Goal: Information Seeking & Learning: Compare options

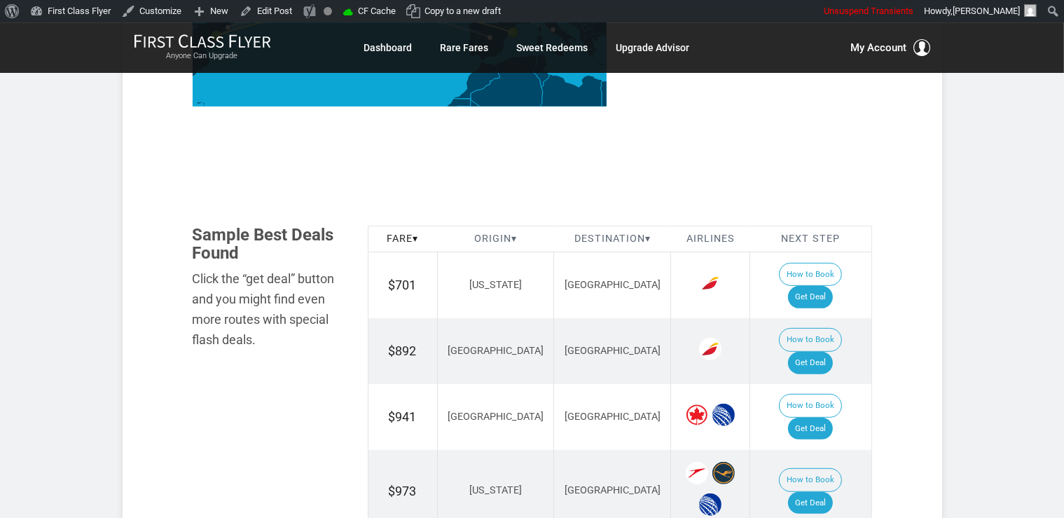
scroll to position [740, 0]
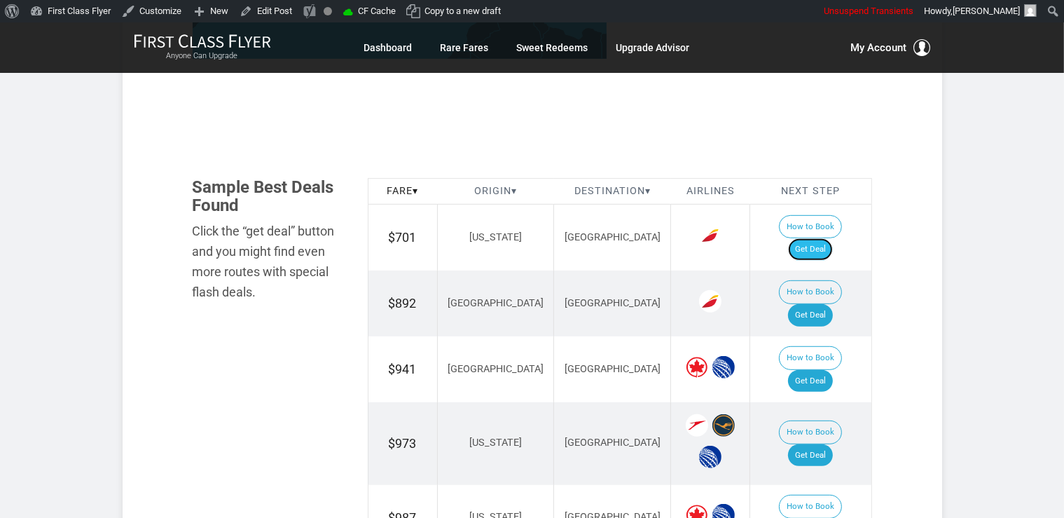
click at [826, 238] on link "Get Deal" at bounding box center [810, 249] width 45 height 22
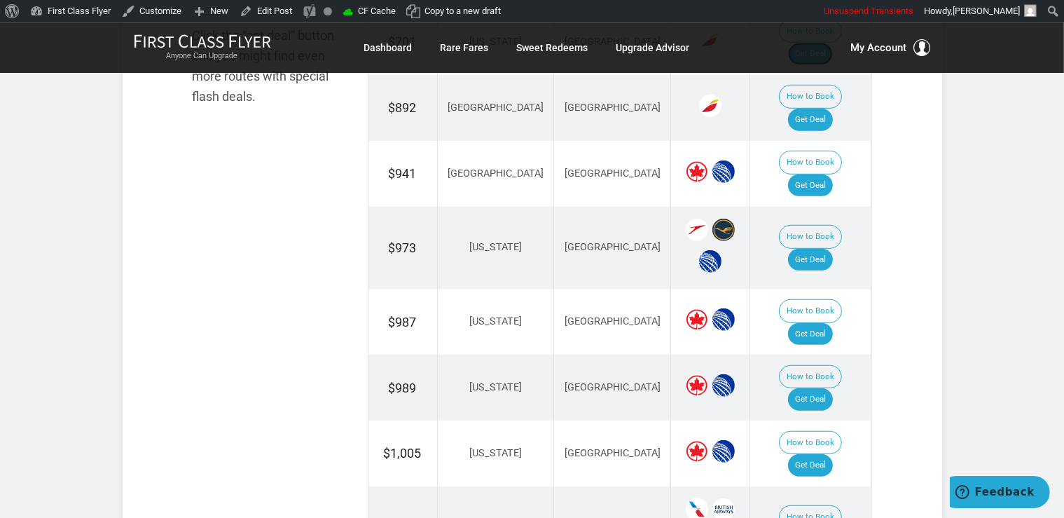
scroll to position [961, 0]
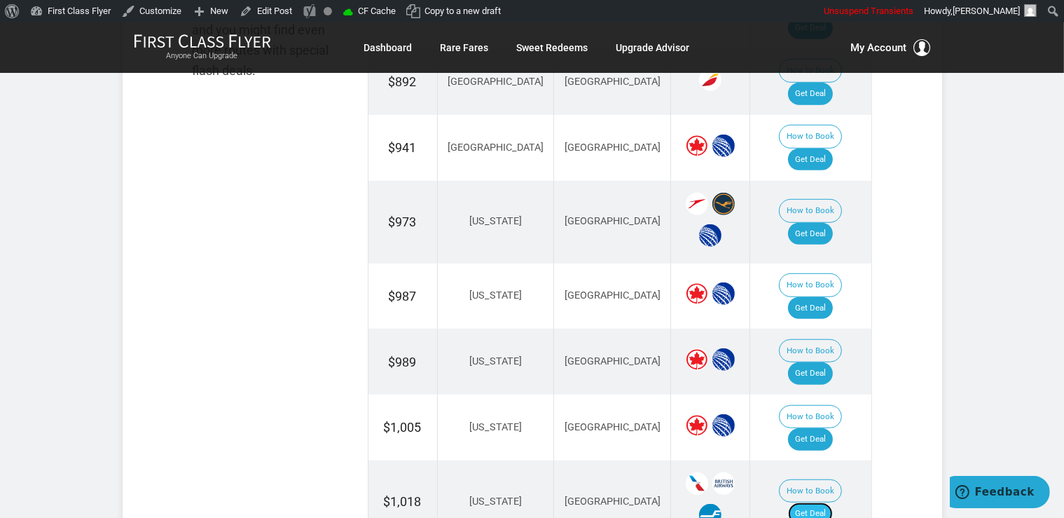
click at [833, 502] on link "Get Deal" at bounding box center [810, 513] width 45 height 22
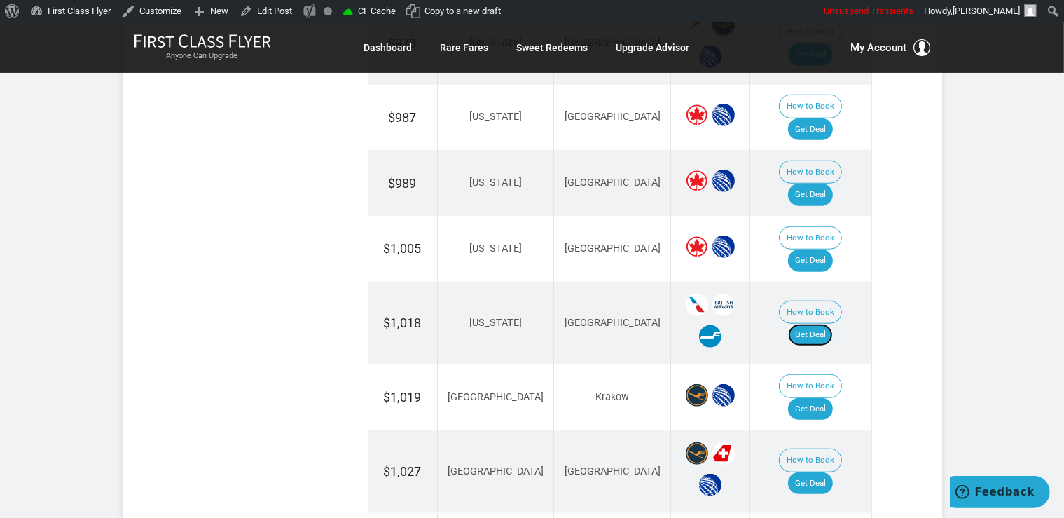
scroll to position [1183, 0]
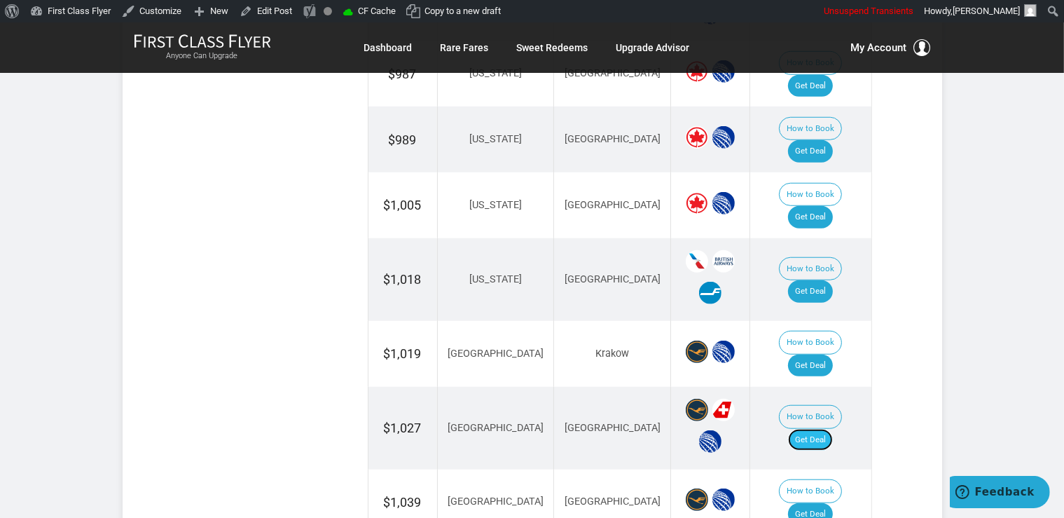
click at [825, 429] on link "Get Deal" at bounding box center [810, 440] width 45 height 22
click at [803, 429] on link "Get Deal" at bounding box center [810, 440] width 45 height 22
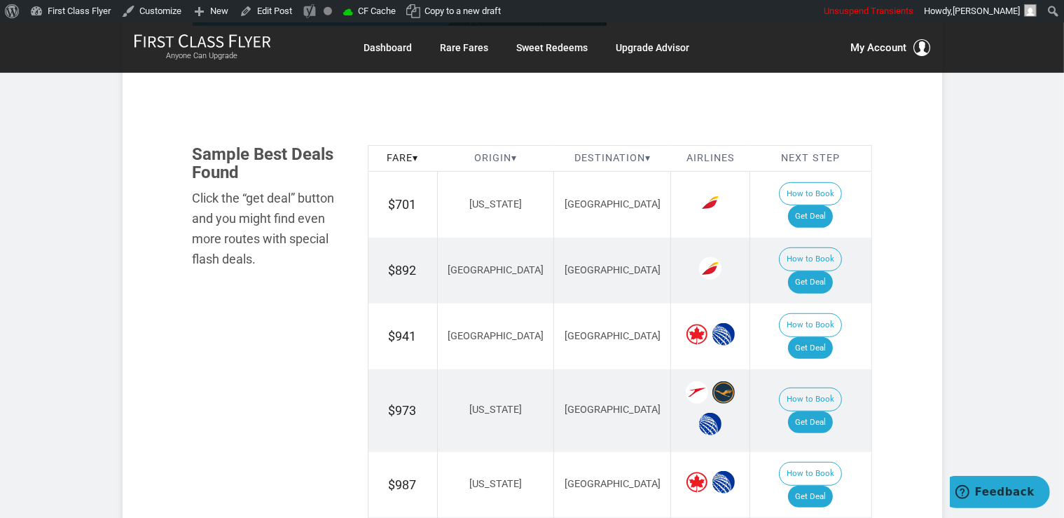
scroll to position [740, 0]
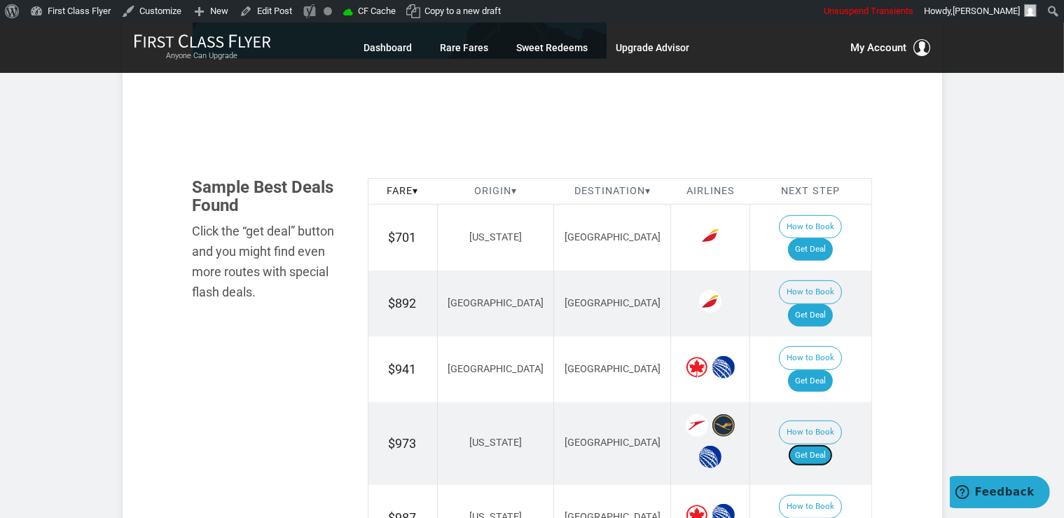
click at [832, 444] on link "Get Deal" at bounding box center [810, 455] width 45 height 22
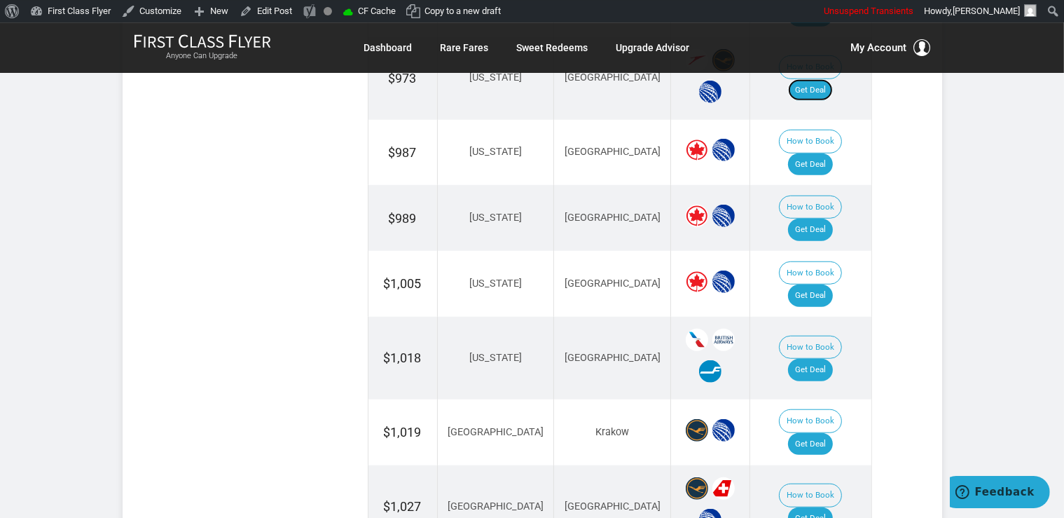
scroll to position [1110, 0]
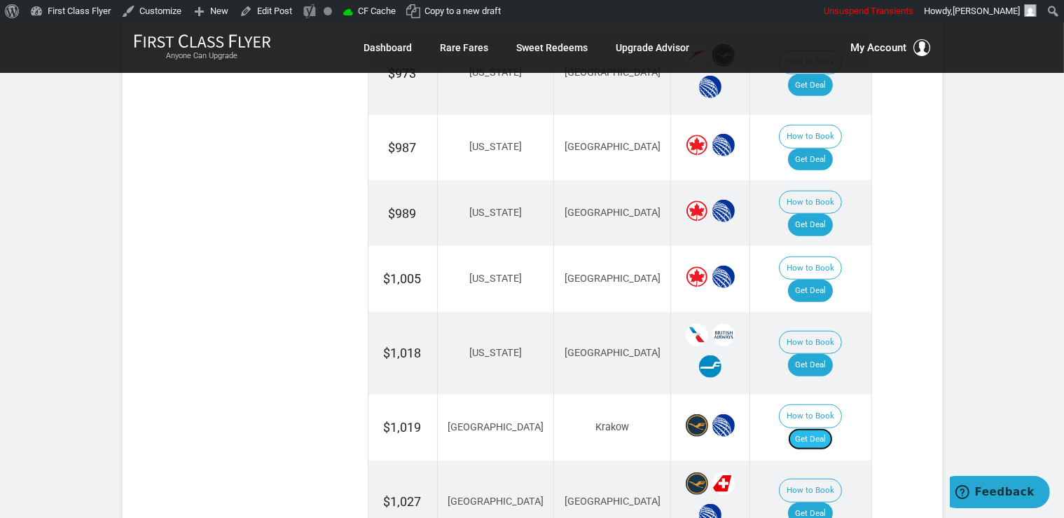
click at [820, 428] on link "Get Deal" at bounding box center [810, 439] width 45 height 22
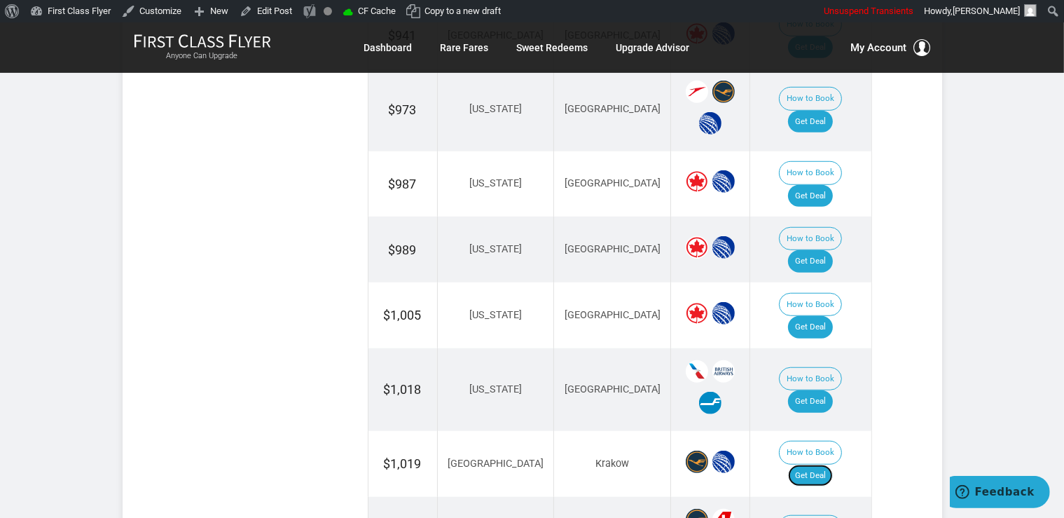
scroll to position [888, 0]
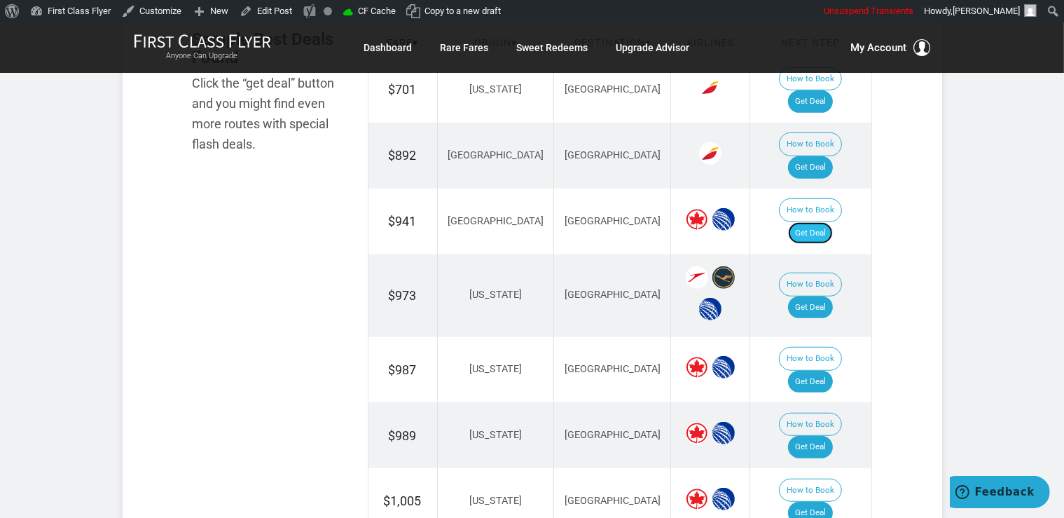
click at [829, 222] on link "Get Deal" at bounding box center [810, 233] width 45 height 22
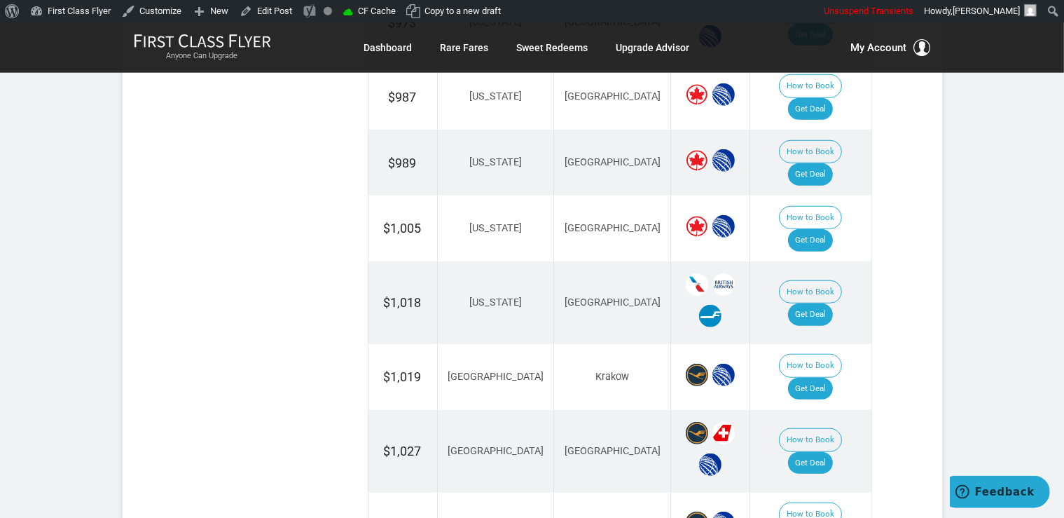
scroll to position [1257, 0]
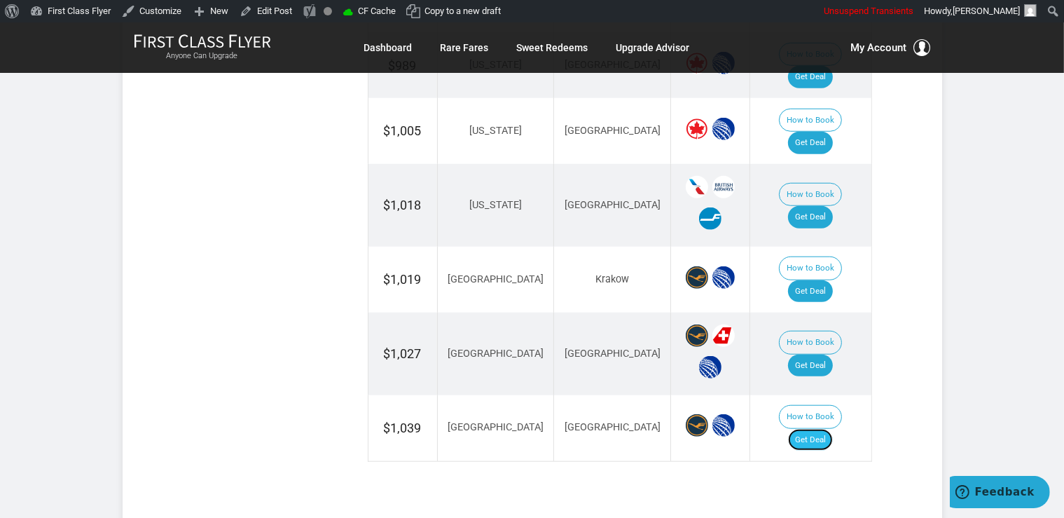
click at [819, 429] on link "Get Deal" at bounding box center [810, 440] width 45 height 22
click at [831, 429] on link "Get Deal" at bounding box center [810, 440] width 45 height 22
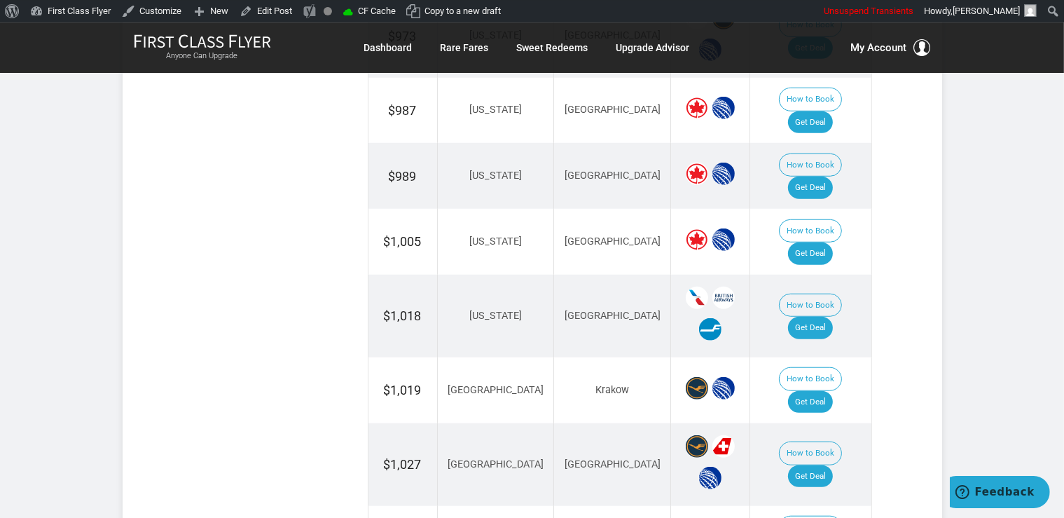
scroll to position [1035, 0]
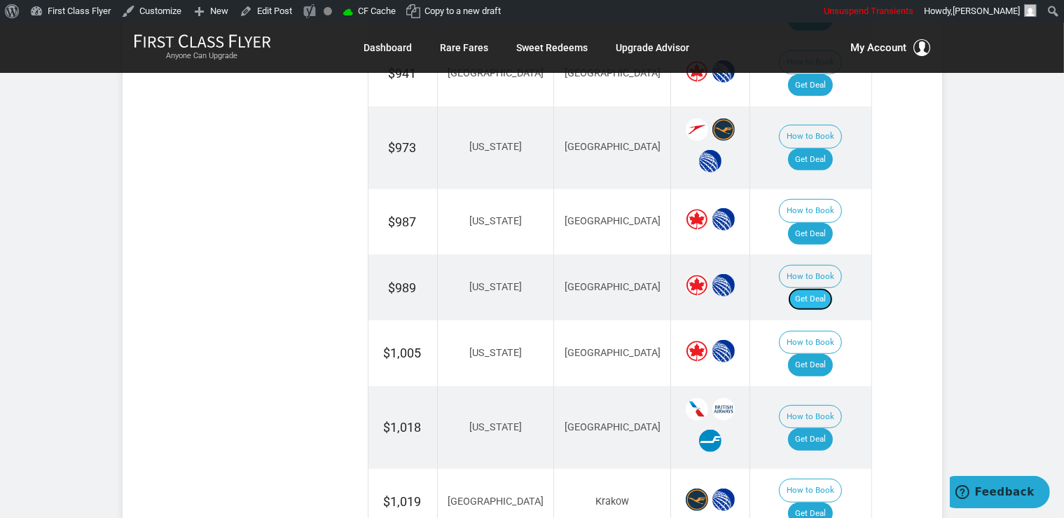
click at [819, 288] on link "Get Deal" at bounding box center [810, 299] width 45 height 22
click at [800, 223] on link "Get Deal" at bounding box center [810, 234] width 45 height 22
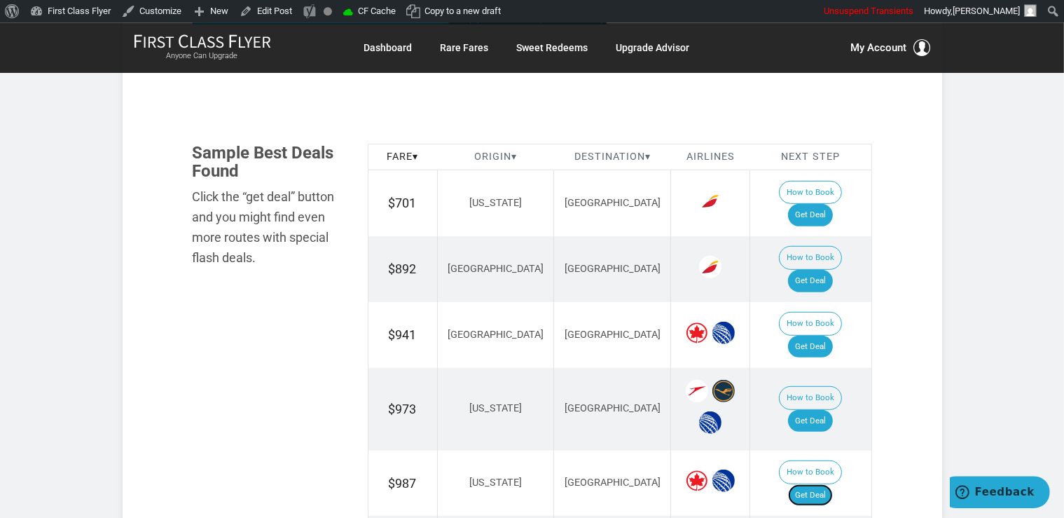
scroll to position [740, 0]
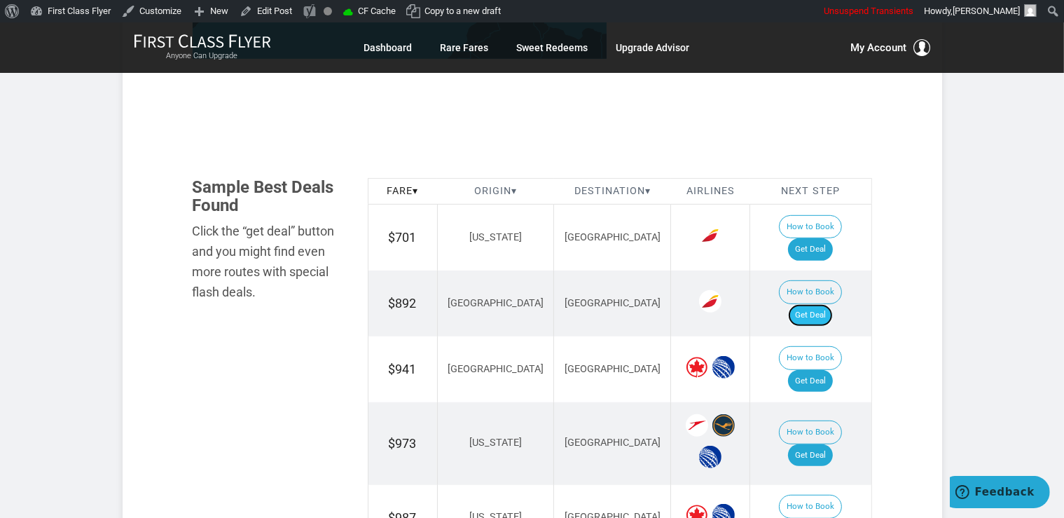
click at [831, 304] on link "Get Deal" at bounding box center [810, 315] width 45 height 22
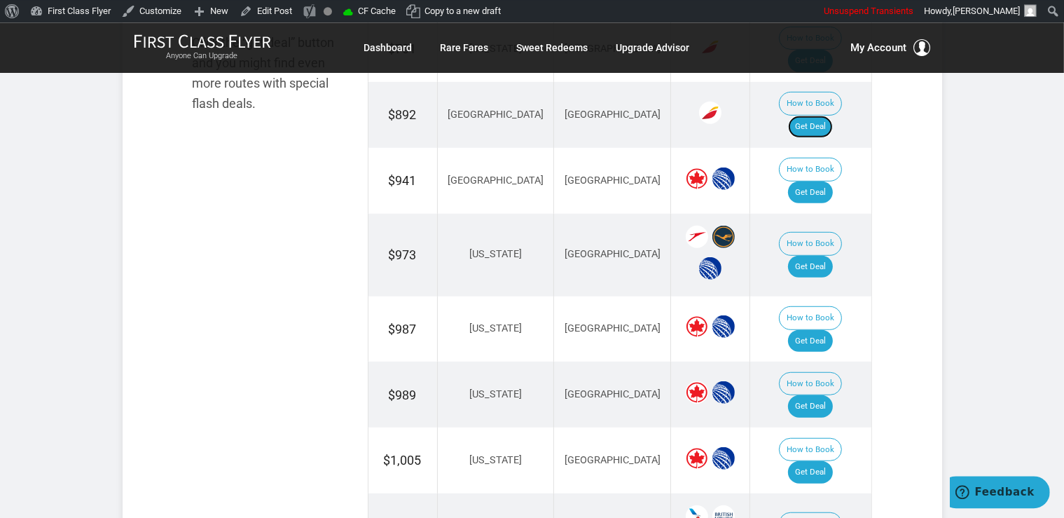
scroll to position [961, 0]
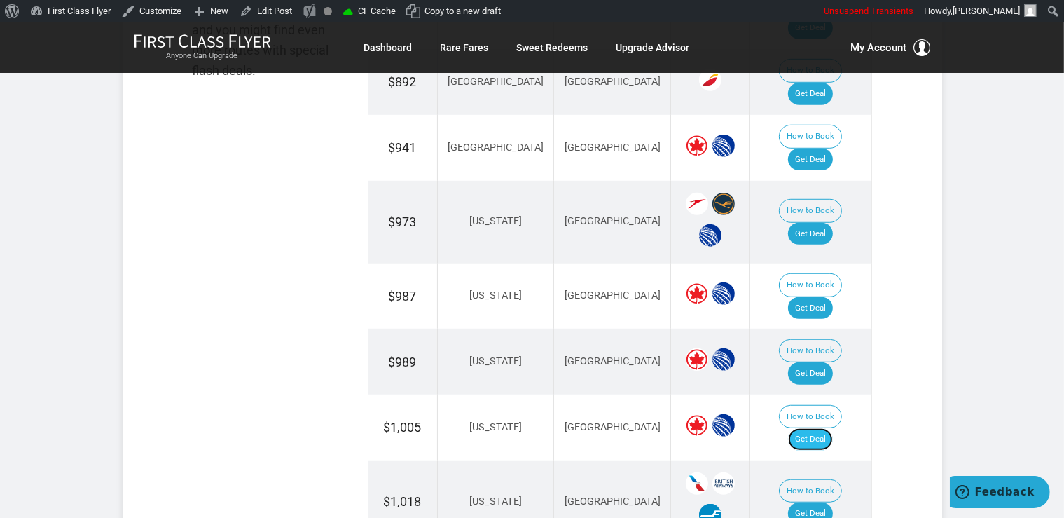
click at [816, 428] on link "Get Deal" at bounding box center [810, 439] width 45 height 22
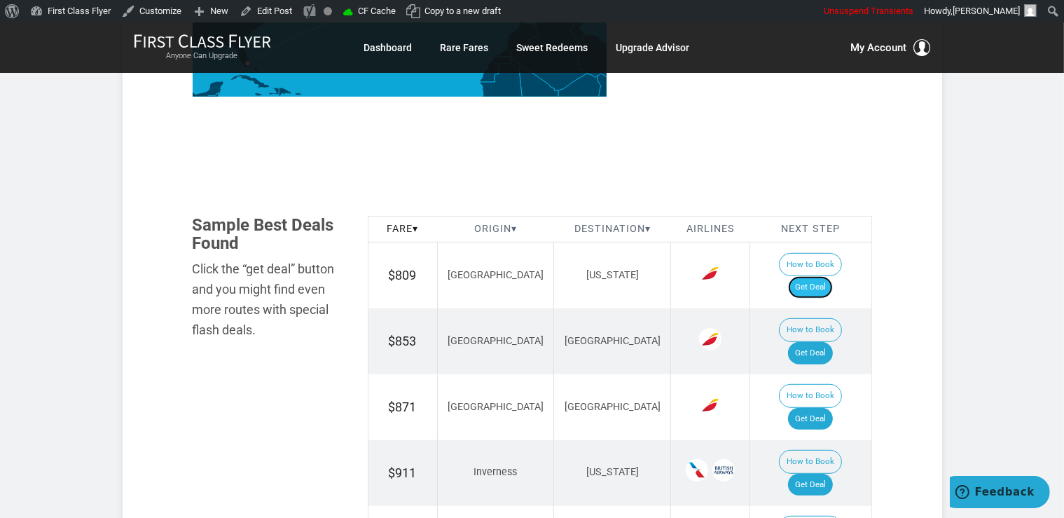
click at [825, 276] on link "Get Deal" at bounding box center [810, 287] width 45 height 22
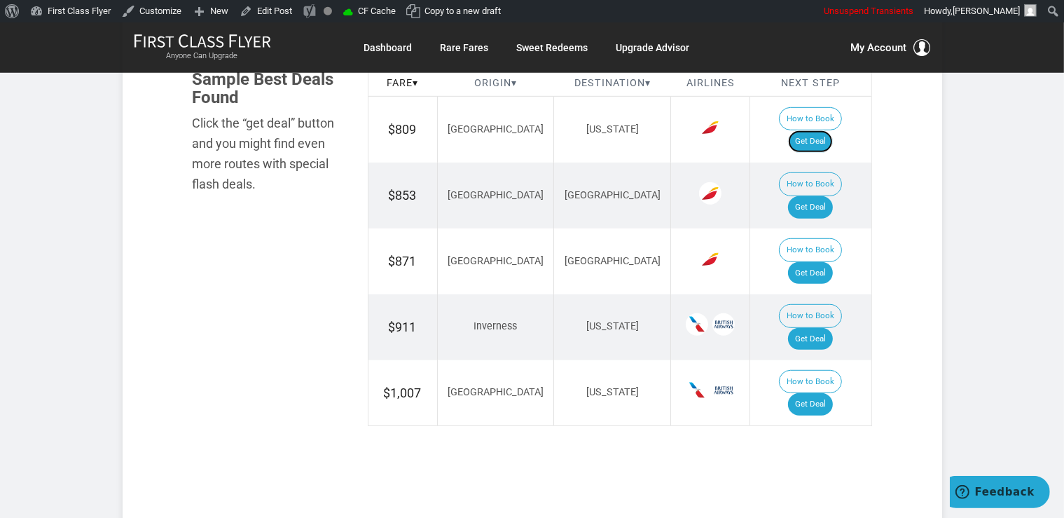
scroll to position [888, 0]
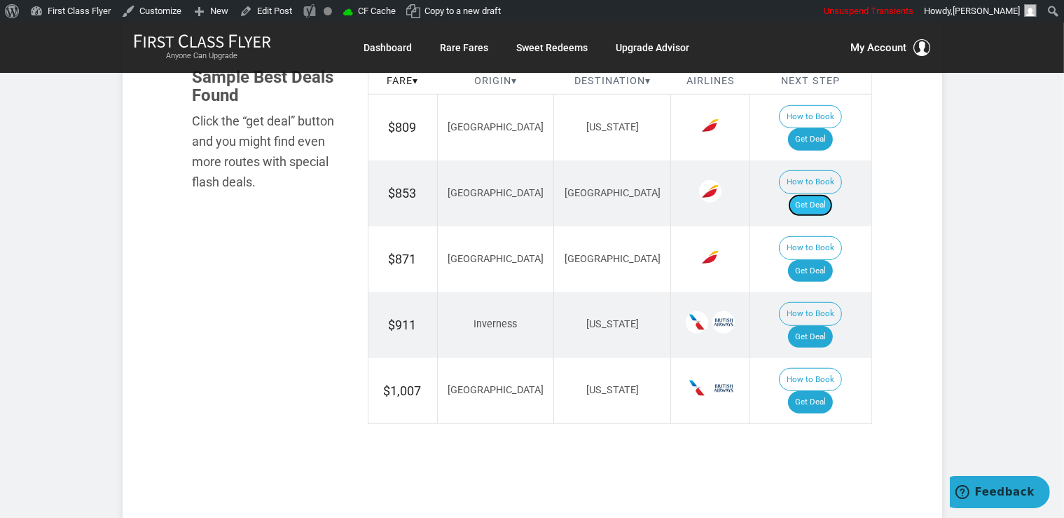
click at [833, 194] on link "Get Deal" at bounding box center [810, 205] width 45 height 22
click at [818, 260] on link "Get Deal" at bounding box center [810, 271] width 45 height 22
click at [817, 326] on link "Get Deal" at bounding box center [810, 337] width 45 height 22
click at [808, 391] on link "Get Deal" at bounding box center [810, 402] width 45 height 22
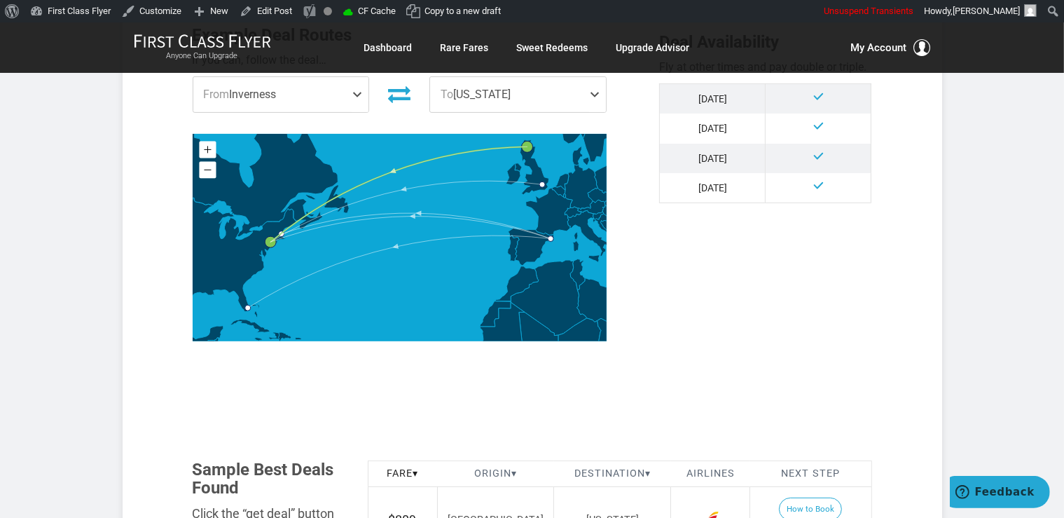
scroll to position [665, 0]
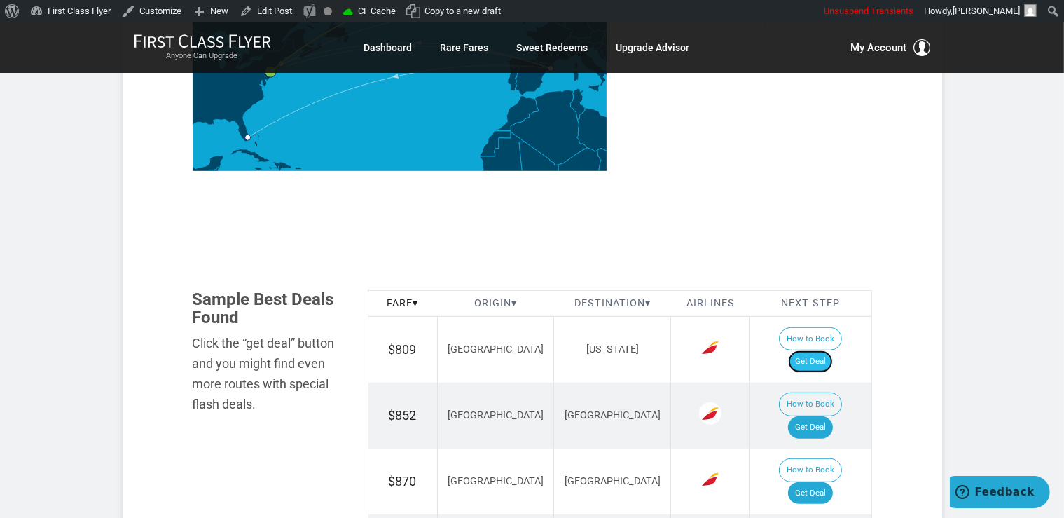
click at [829, 350] on link "Get Deal" at bounding box center [810, 361] width 45 height 22
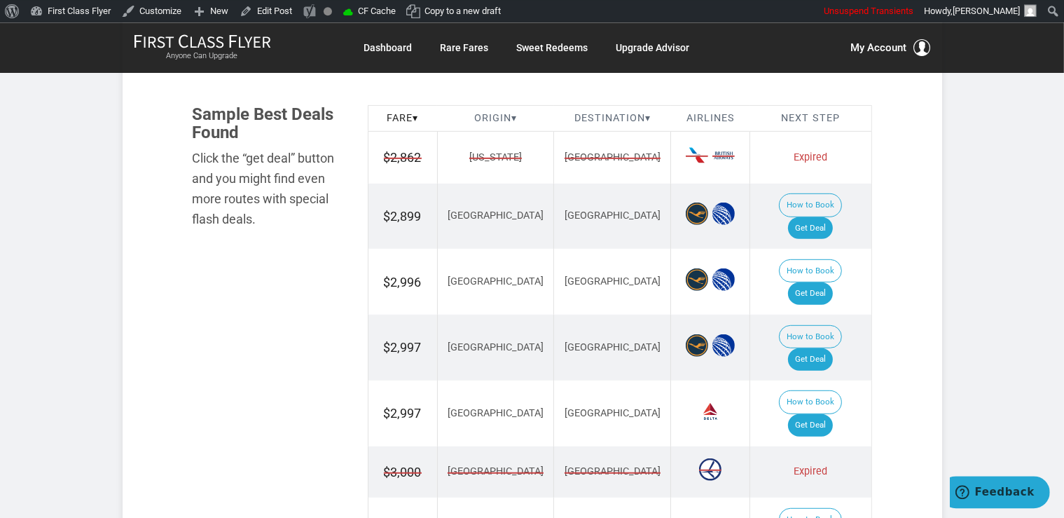
scroll to position [813, 0]
click at [825, 216] on link "Get Deal" at bounding box center [810, 227] width 45 height 22
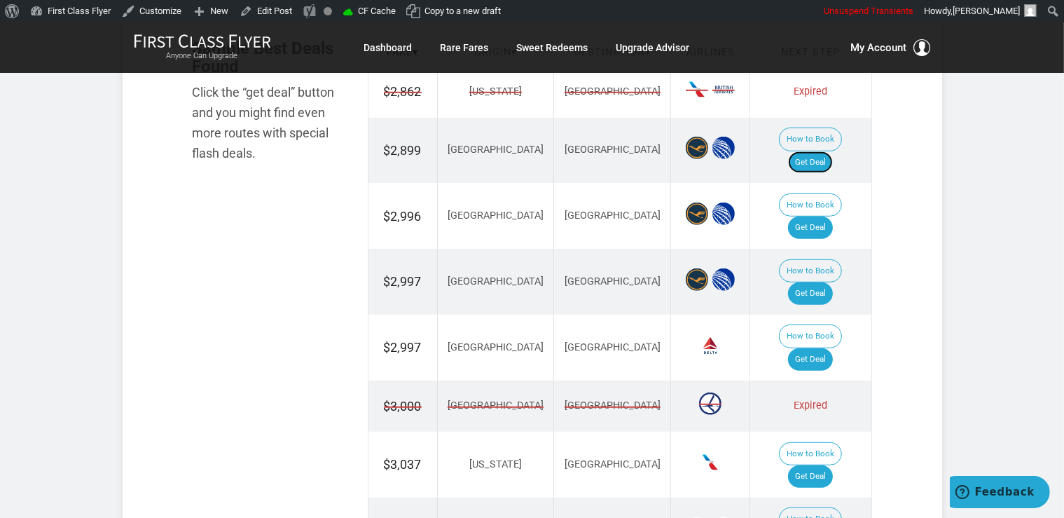
scroll to position [961, 0]
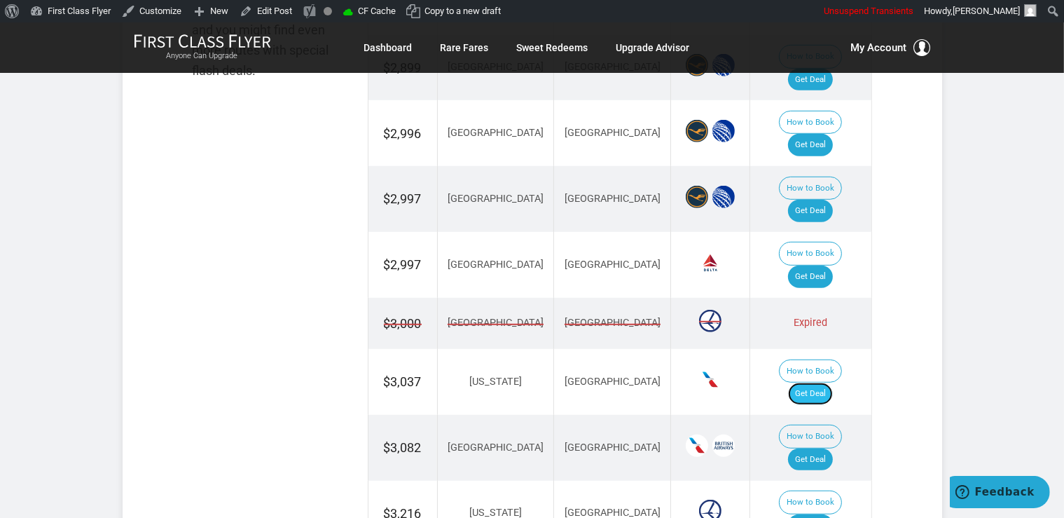
click at [833, 382] on link "Get Deal" at bounding box center [810, 393] width 45 height 22
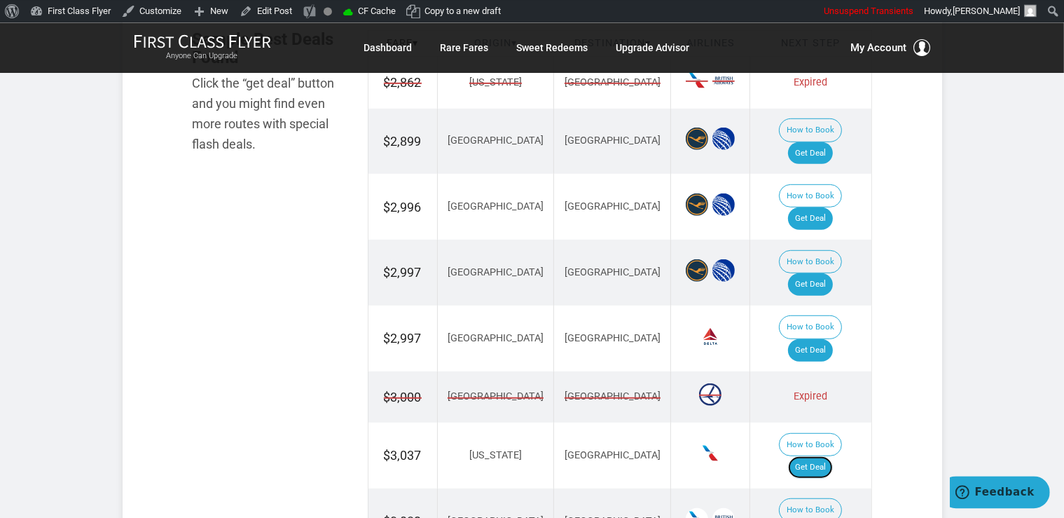
scroll to position [888, 0]
click at [815, 273] on link "Get Deal" at bounding box center [810, 284] width 45 height 22
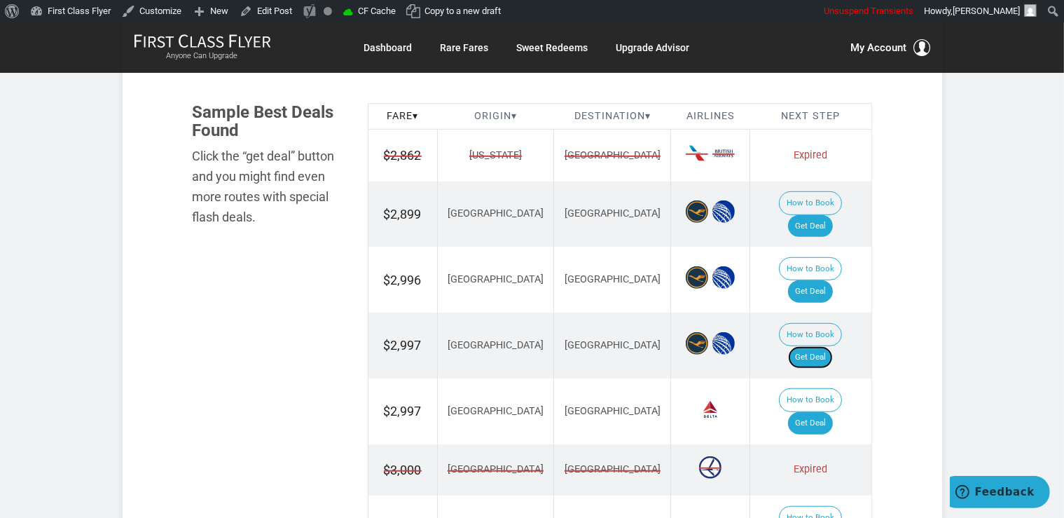
scroll to position [813, 0]
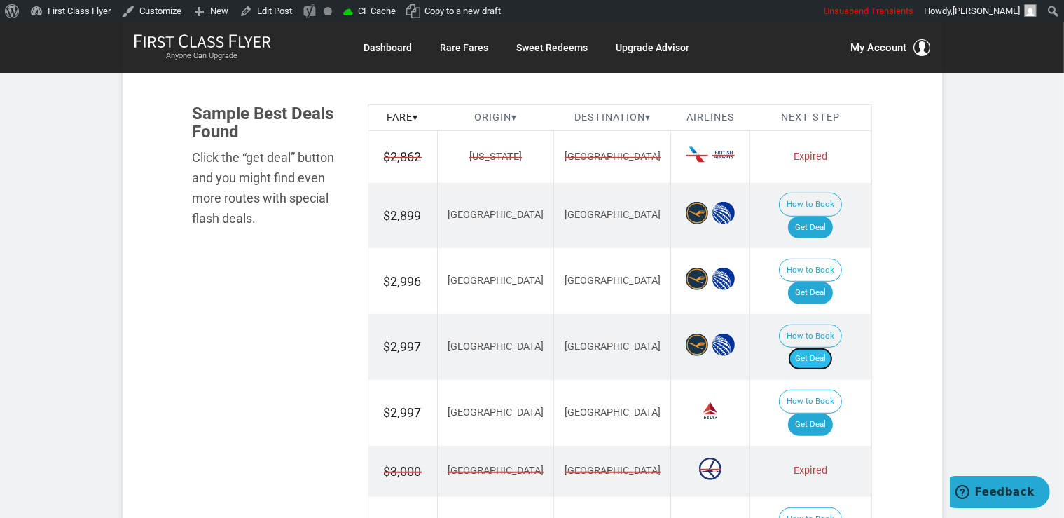
click at [829, 347] on link "Get Deal" at bounding box center [810, 358] width 45 height 22
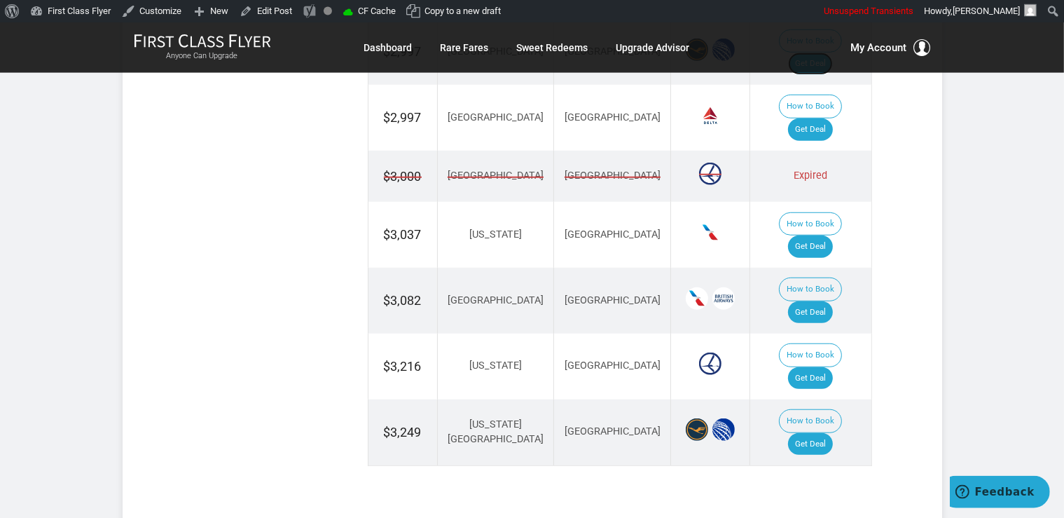
scroll to position [1110, 0]
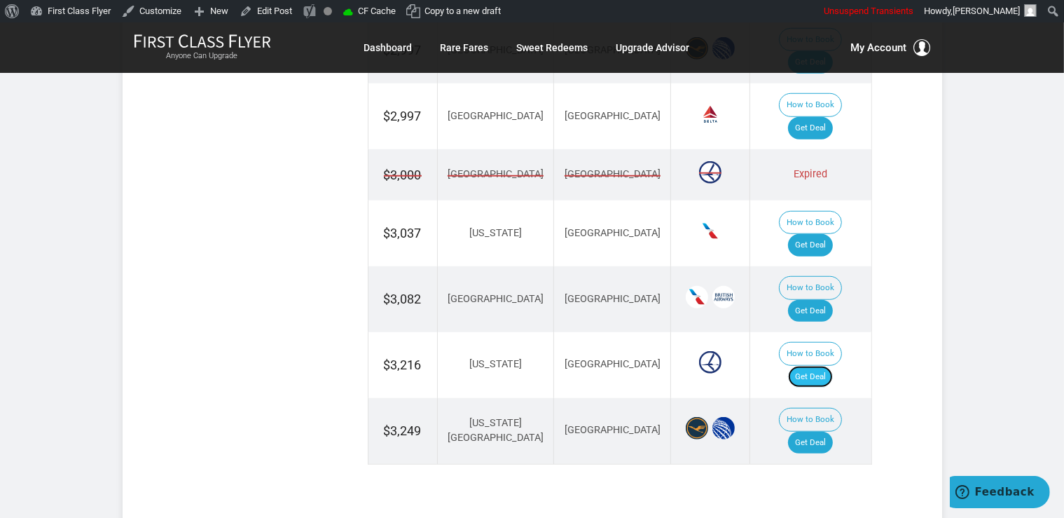
click at [831, 366] on link "Get Deal" at bounding box center [810, 377] width 45 height 22
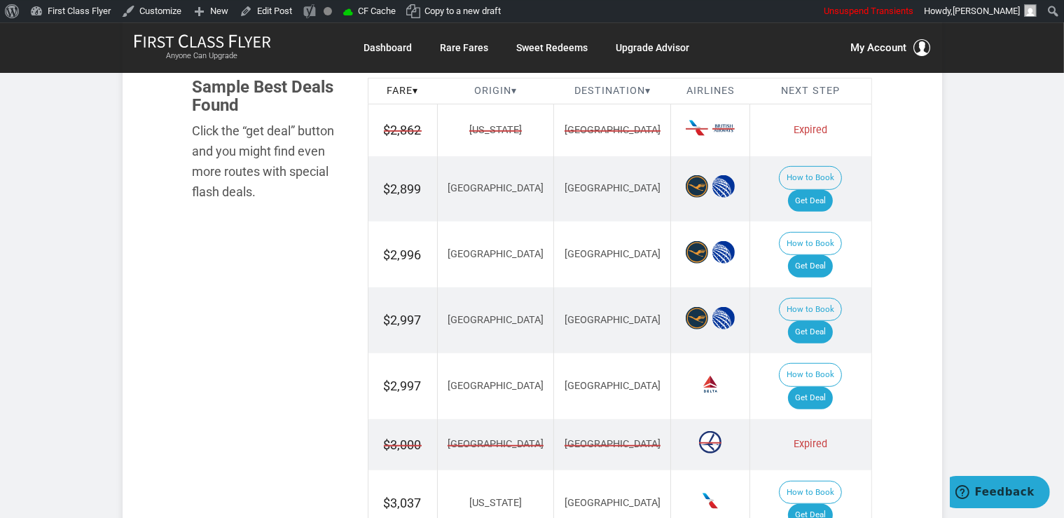
scroll to position [813, 0]
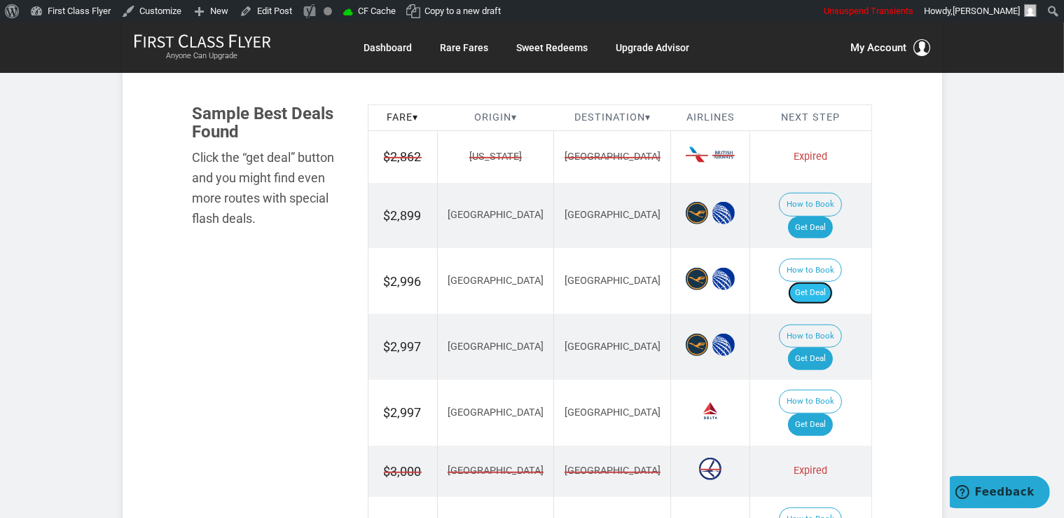
click at [809, 282] on link "Get Deal" at bounding box center [810, 293] width 45 height 22
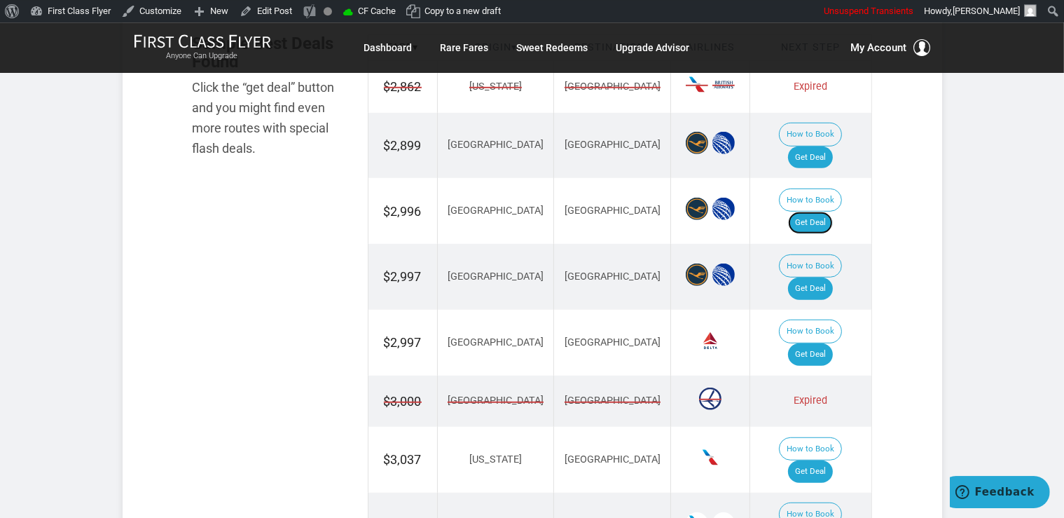
scroll to position [961, 0]
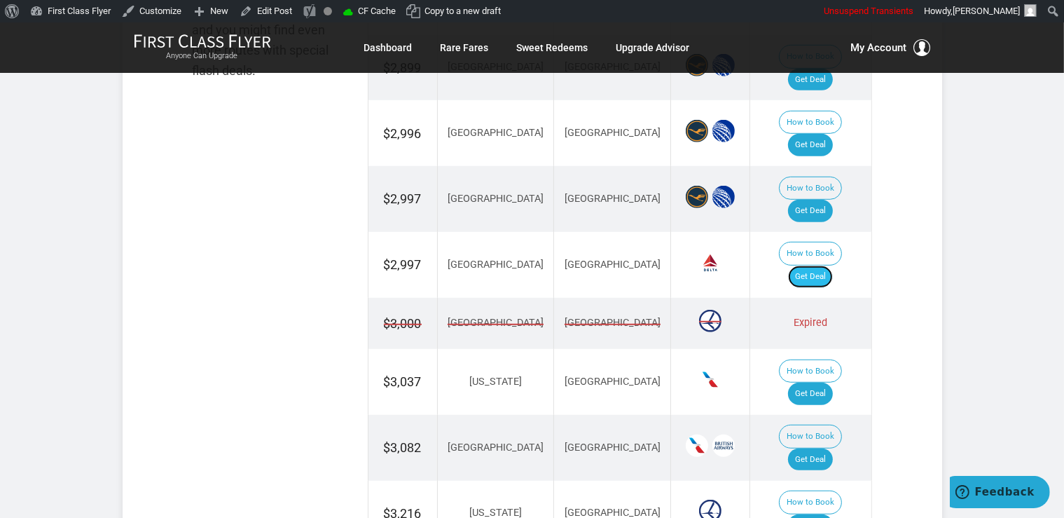
click at [815, 265] on link "Get Deal" at bounding box center [810, 276] width 45 height 22
click at [836, 232] on td "How to Book Get Deal" at bounding box center [810, 265] width 121 height 66
click at [833, 265] on link "Get Deal" at bounding box center [810, 276] width 45 height 22
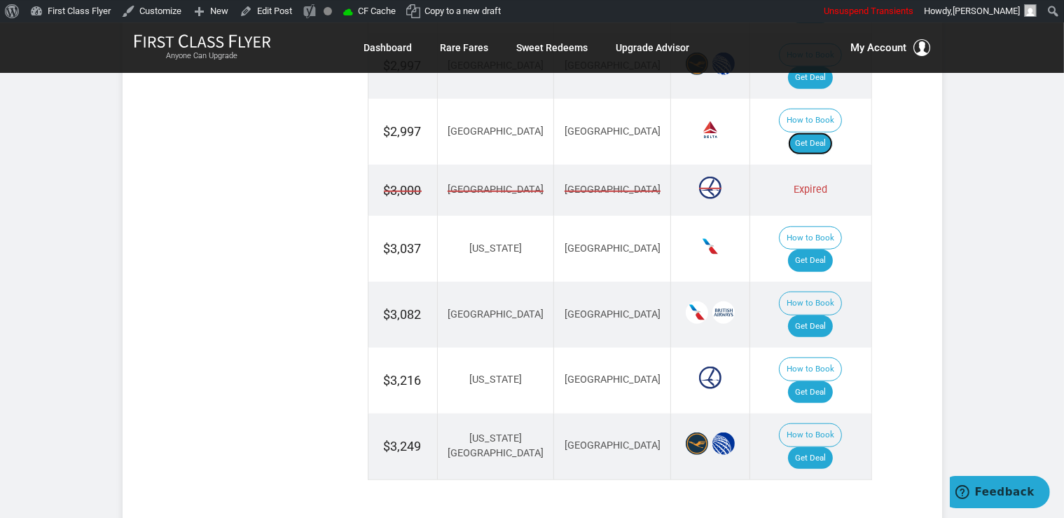
scroll to position [1110, 0]
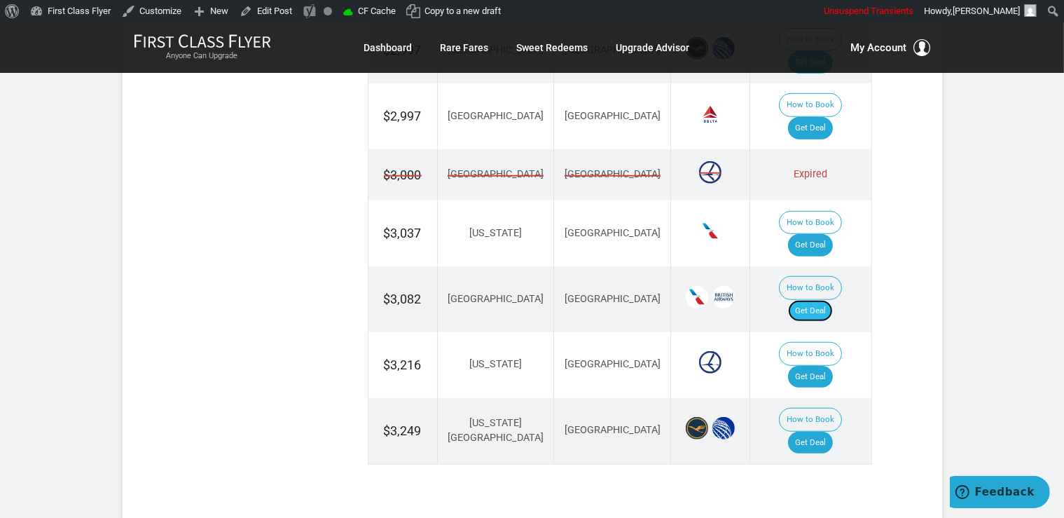
click at [819, 300] on link "Get Deal" at bounding box center [810, 311] width 45 height 22
click at [822, 432] on link "Get Deal" at bounding box center [810, 443] width 45 height 22
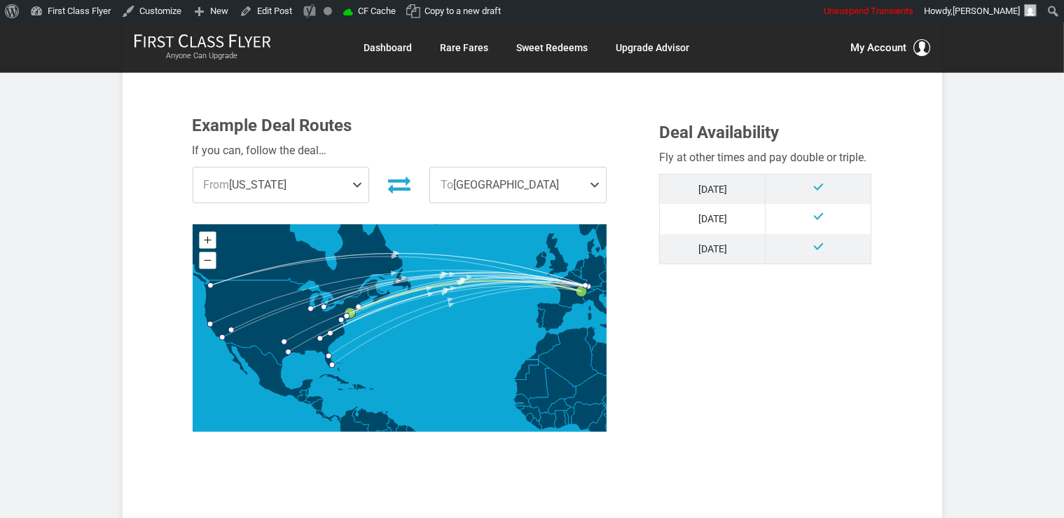
scroll to position [591, 0]
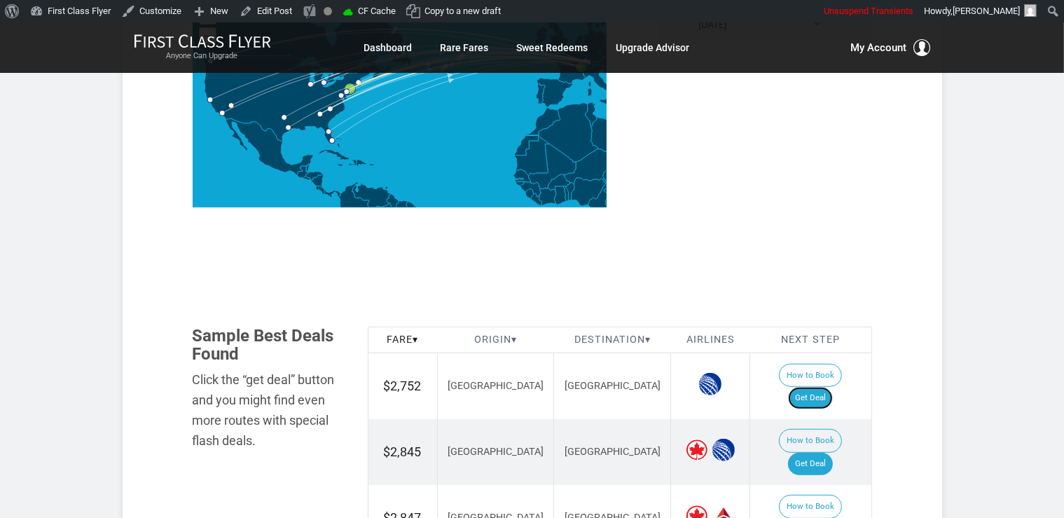
drag, startPoint x: 834, startPoint y: 378, endPoint x: 834, endPoint y: 359, distance: 18.9
click at [833, 387] on link "Get Deal" at bounding box center [810, 398] width 45 height 22
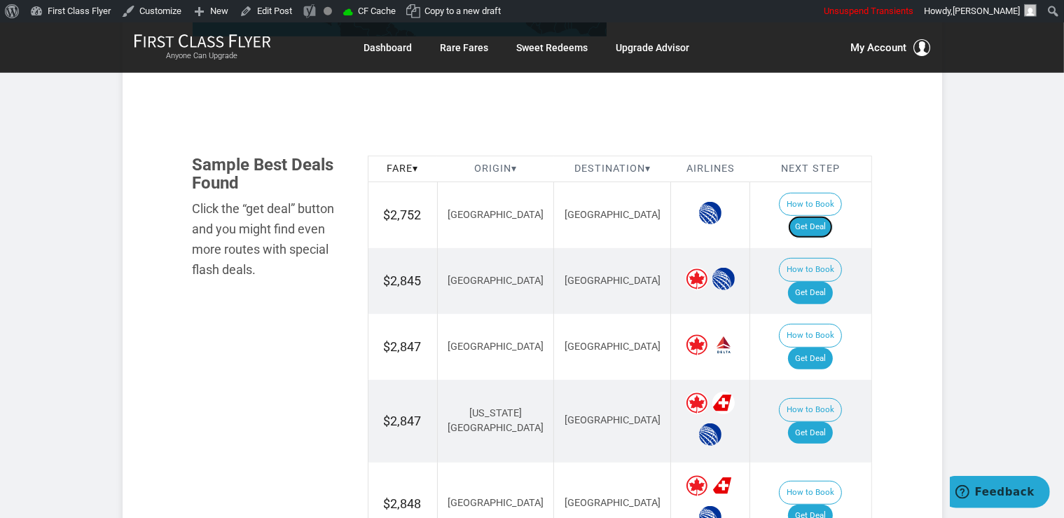
scroll to position [813, 0]
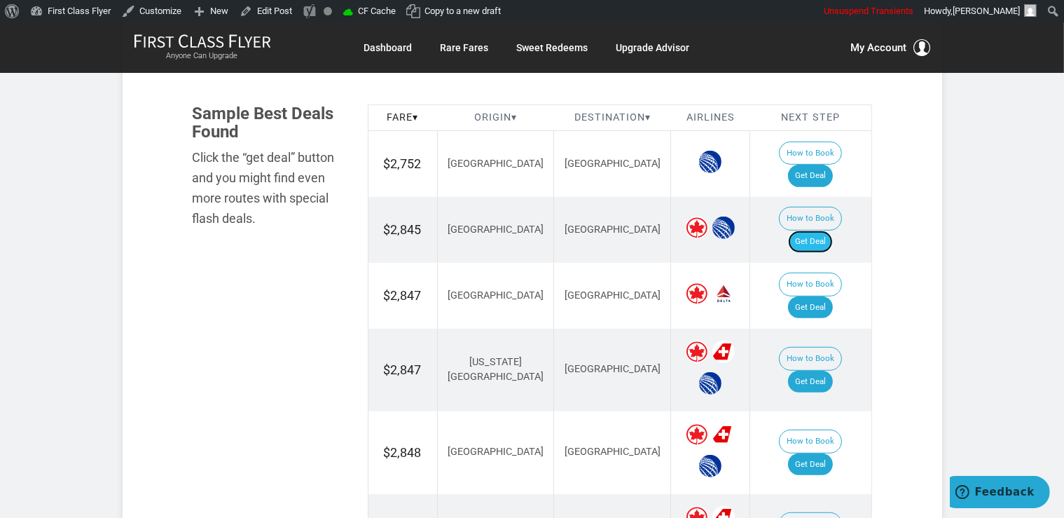
click at [820, 230] on link "Get Deal" at bounding box center [810, 241] width 45 height 22
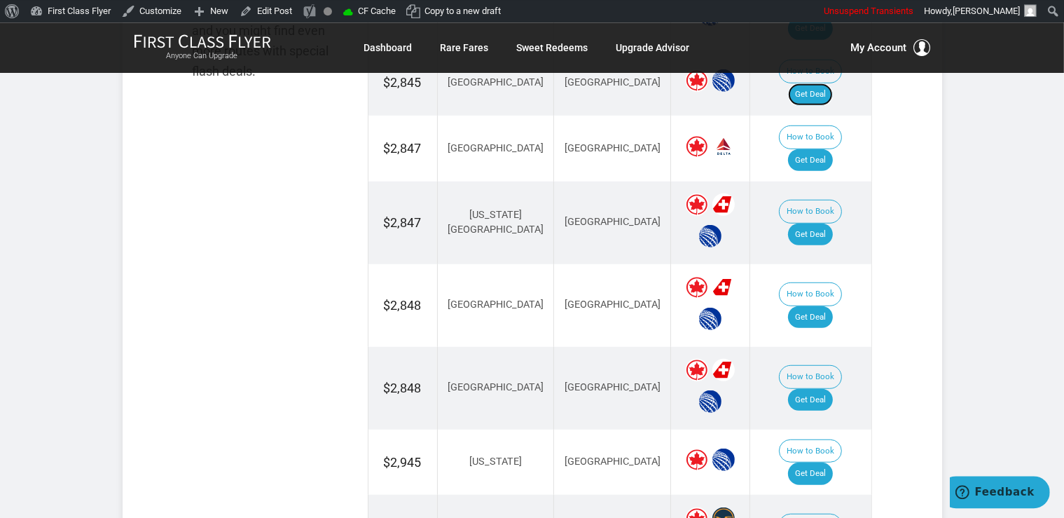
scroll to position [961, 0]
click at [827, 305] on link "Get Deal" at bounding box center [810, 316] width 45 height 22
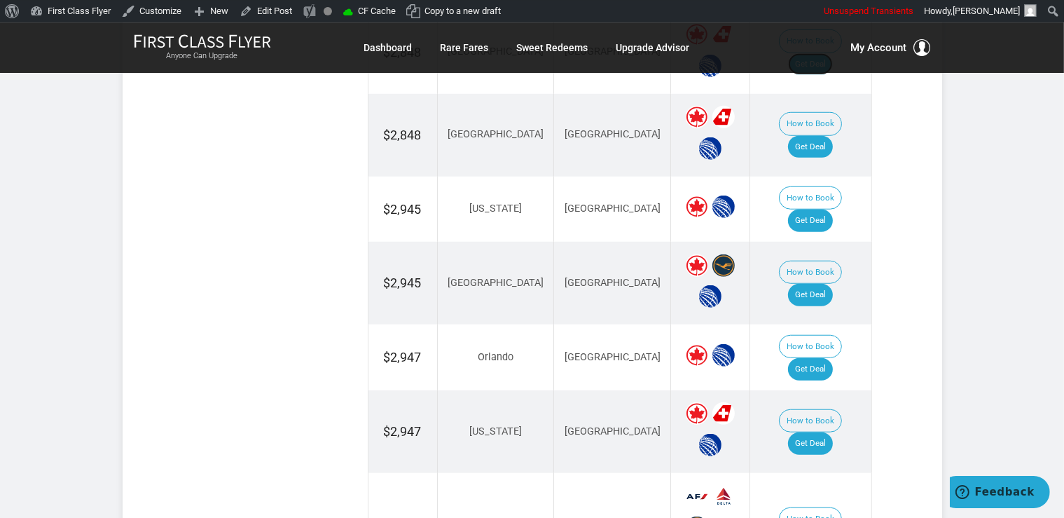
scroll to position [1257, 0]
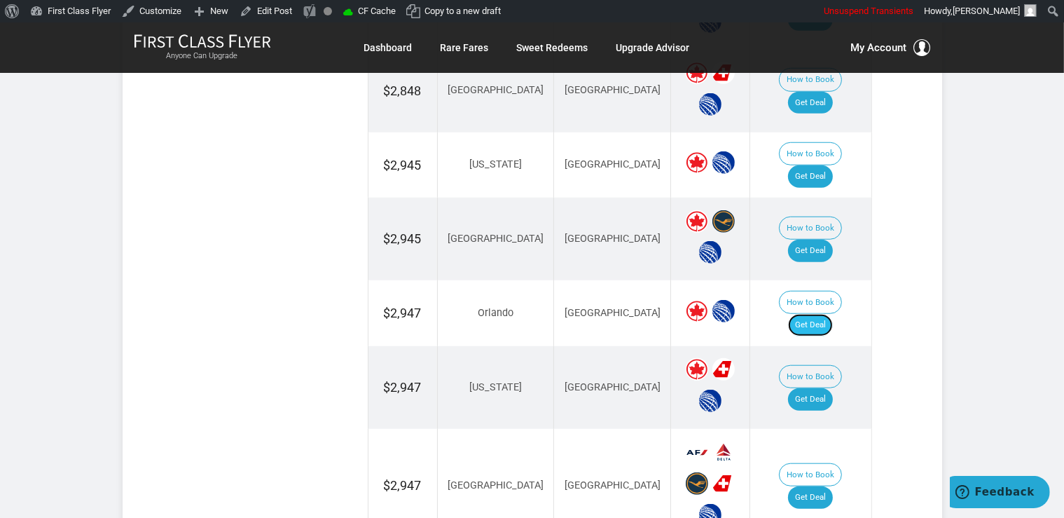
drag, startPoint x: 819, startPoint y: 239, endPoint x: 838, endPoint y: 228, distance: 21.6
click at [819, 314] on link "Get Deal" at bounding box center [810, 325] width 45 height 22
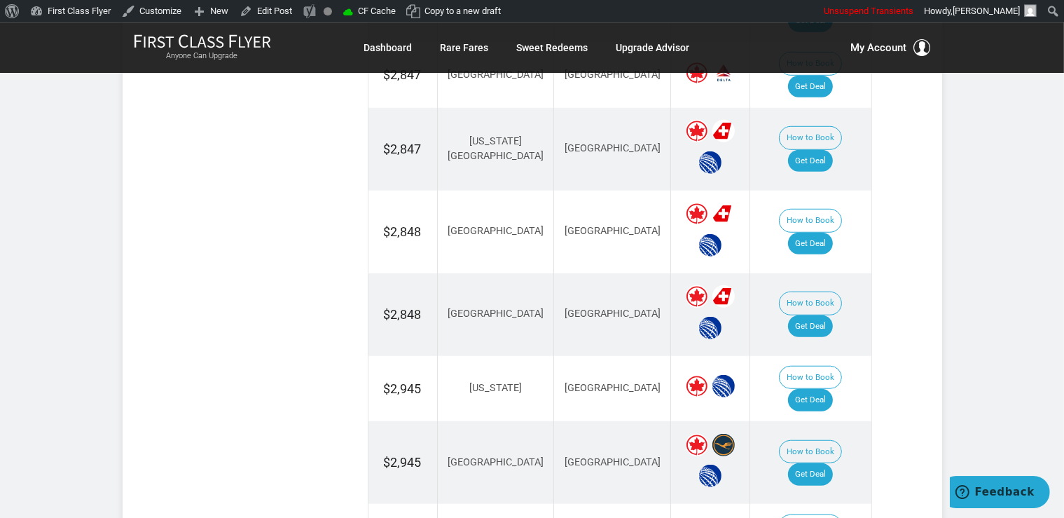
scroll to position [1035, 0]
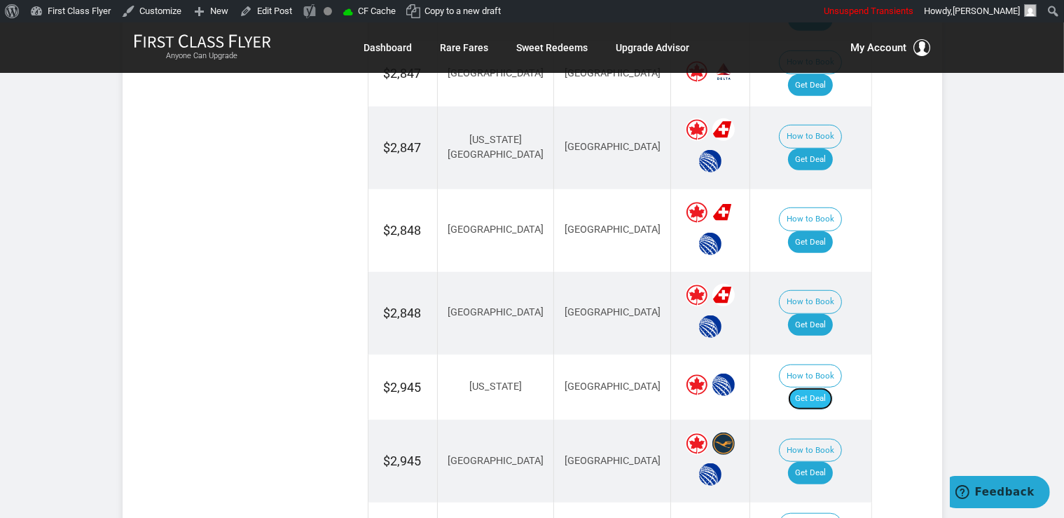
click at [823, 387] on link "Get Deal" at bounding box center [810, 398] width 45 height 22
click at [824, 462] on link "Get Deal" at bounding box center [810, 473] width 45 height 22
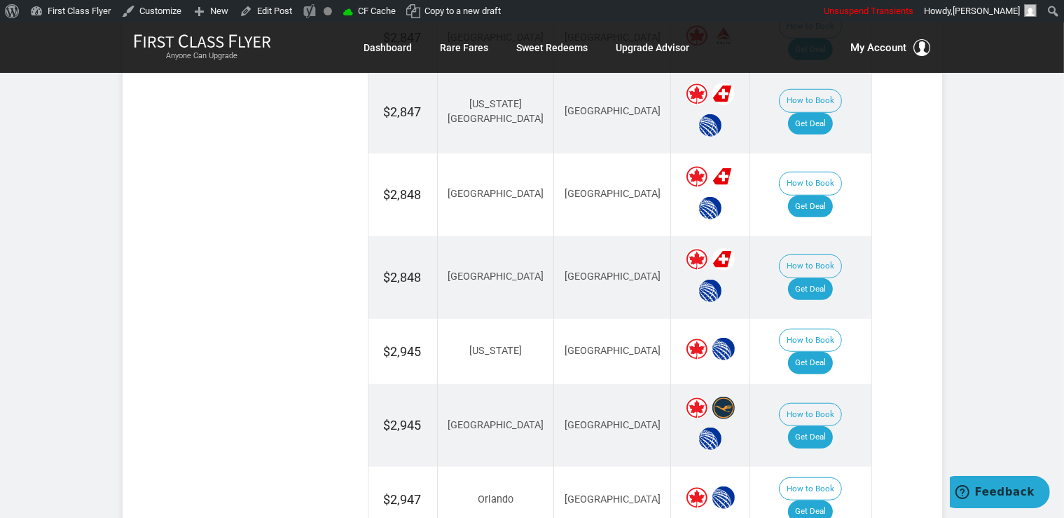
scroll to position [1035, 0]
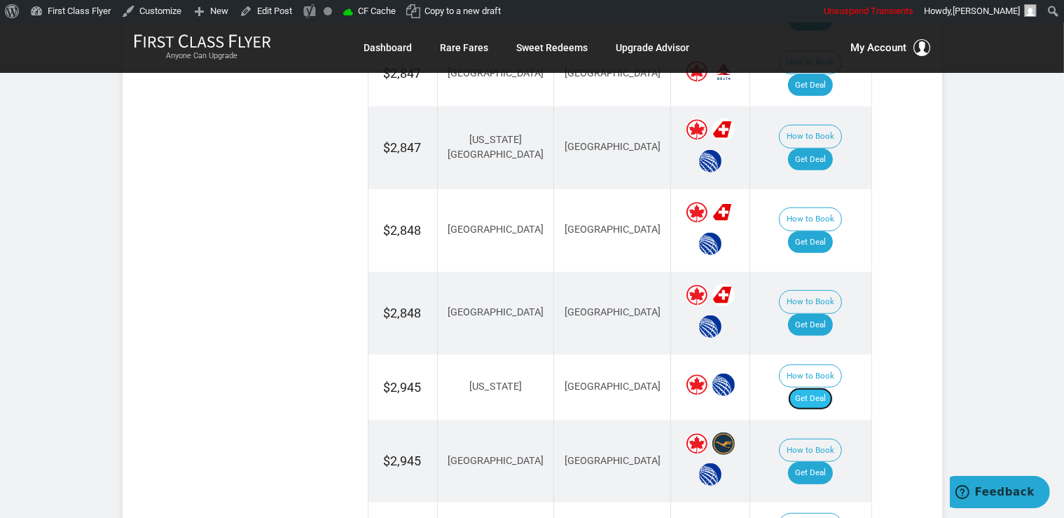
click at [828, 387] on link "Get Deal" at bounding box center [810, 398] width 45 height 22
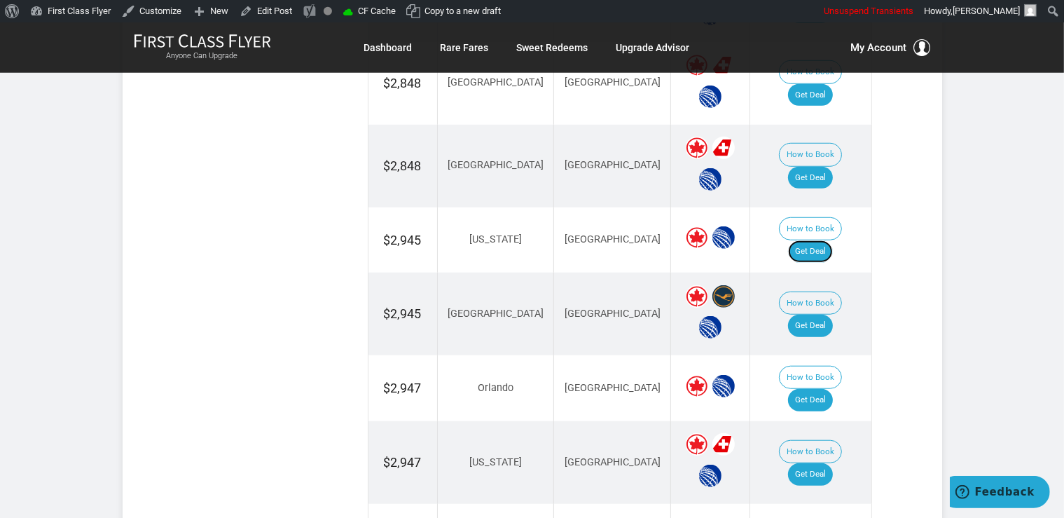
scroll to position [1183, 0]
click at [808, 314] on link "Get Deal" at bounding box center [810, 325] width 45 height 22
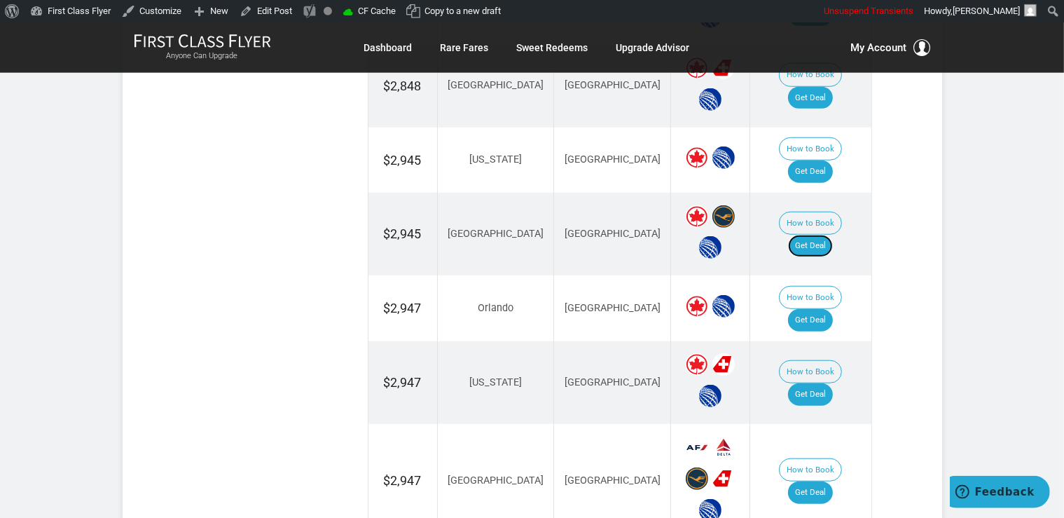
scroll to position [1331, 0]
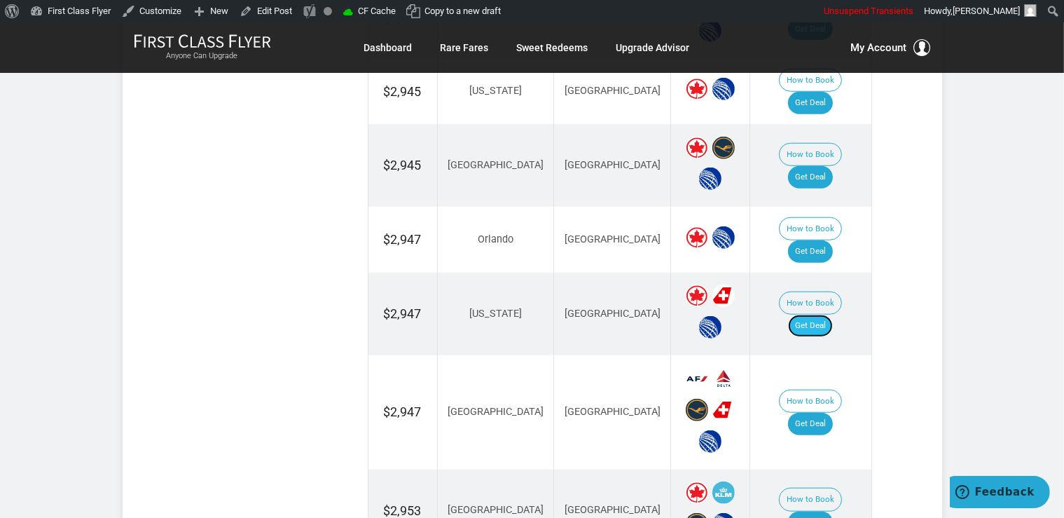
click at [827, 315] on link "Get Deal" at bounding box center [810, 326] width 45 height 22
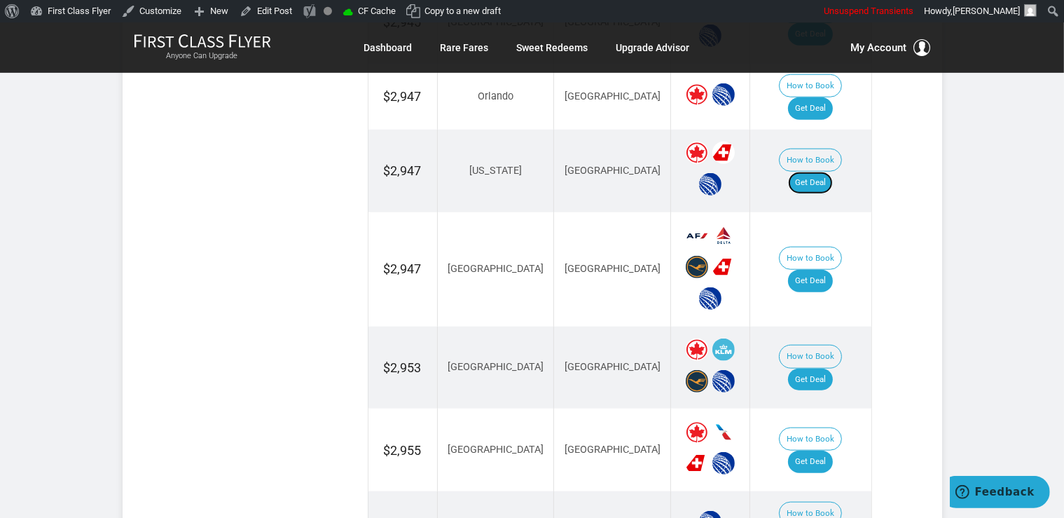
scroll to position [1479, 0]
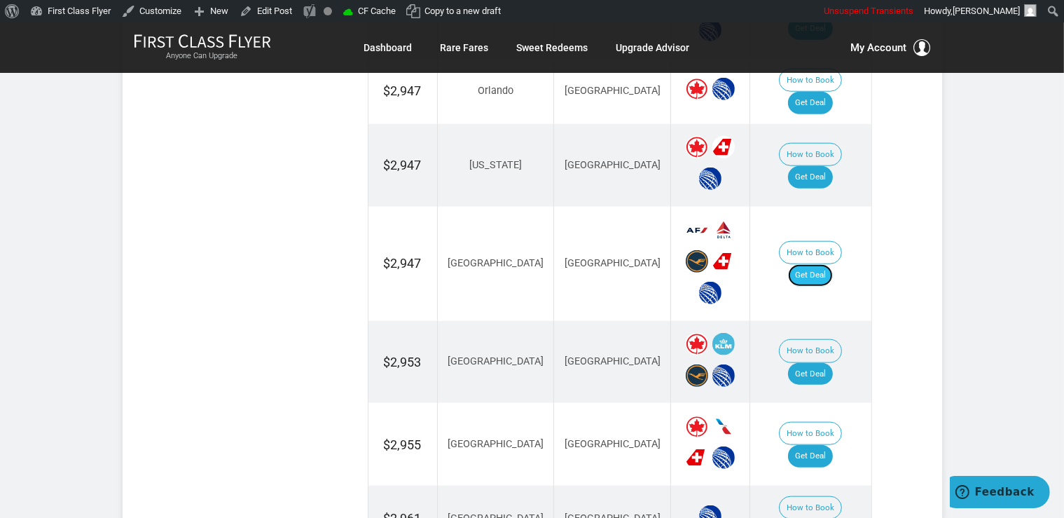
click at [828, 264] on link "Get Deal" at bounding box center [810, 275] width 45 height 22
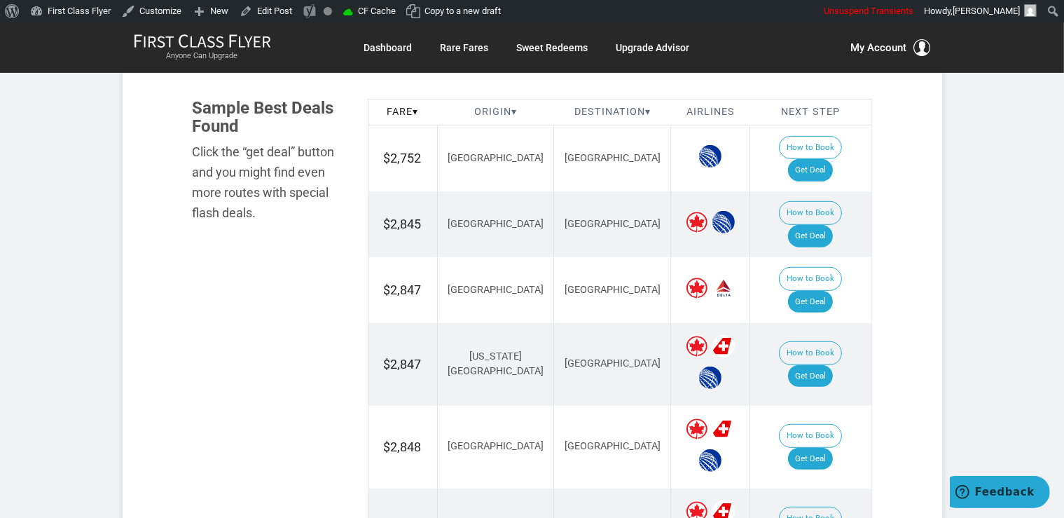
scroll to position [740, 0]
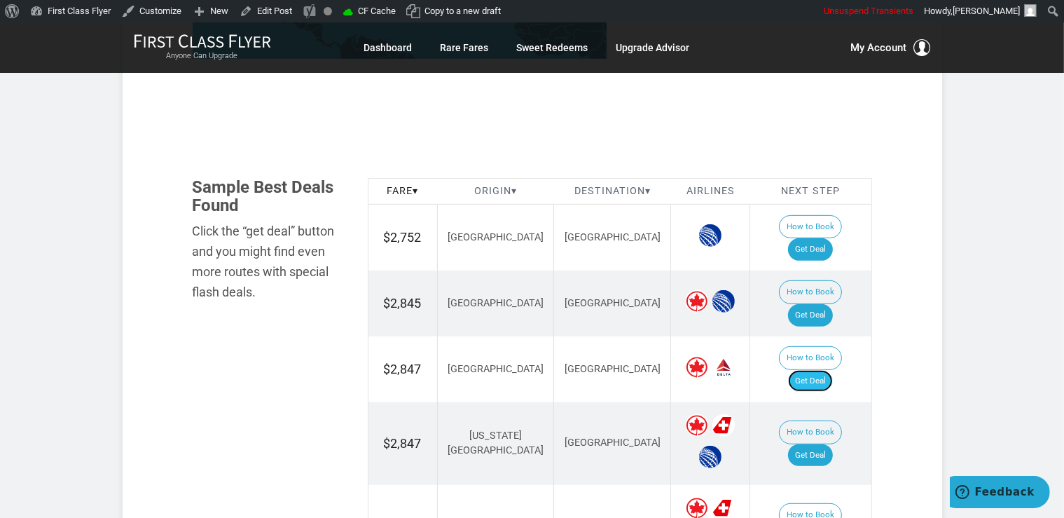
click at [833, 370] on link "Get Deal" at bounding box center [810, 381] width 45 height 22
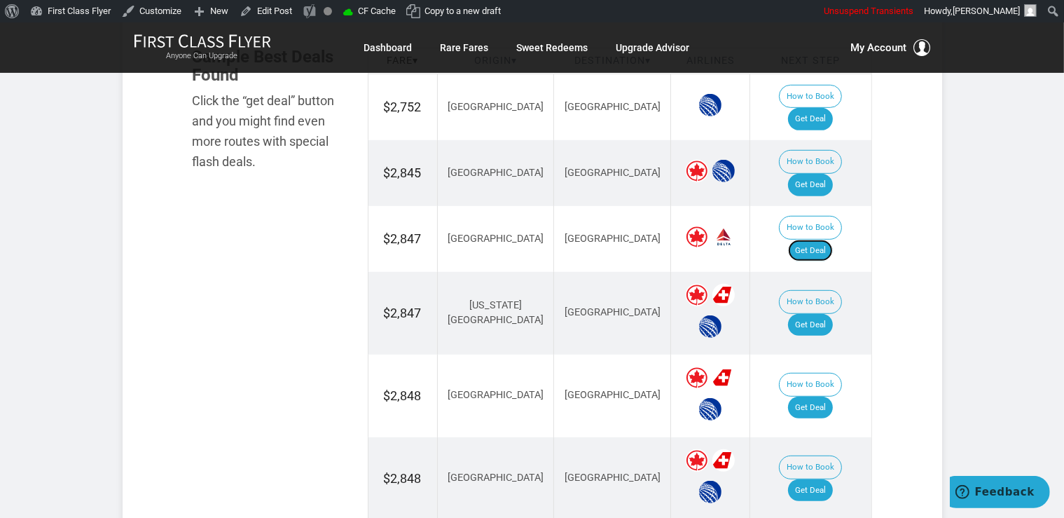
scroll to position [953, 0]
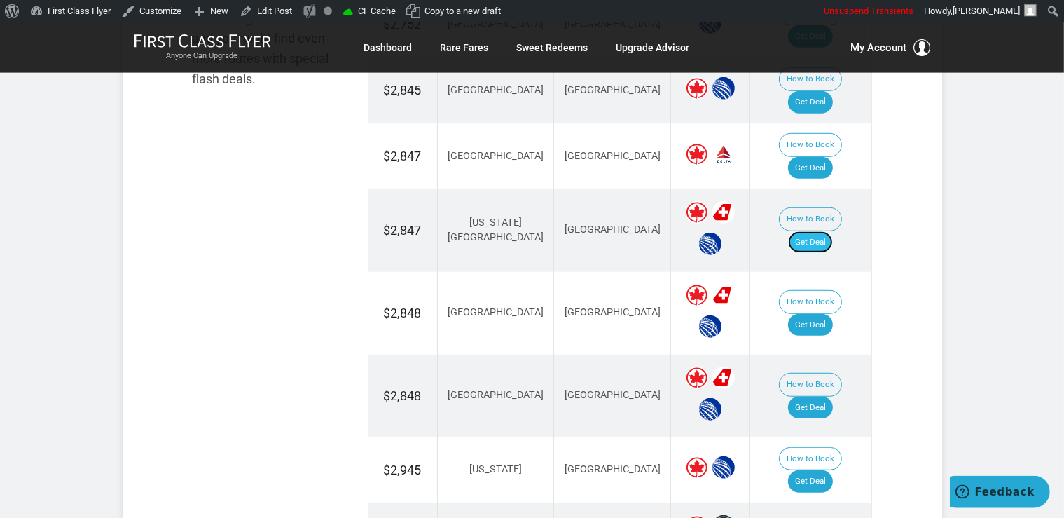
click at [829, 231] on link "Get Deal" at bounding box center [810, 242] width 45 height 22
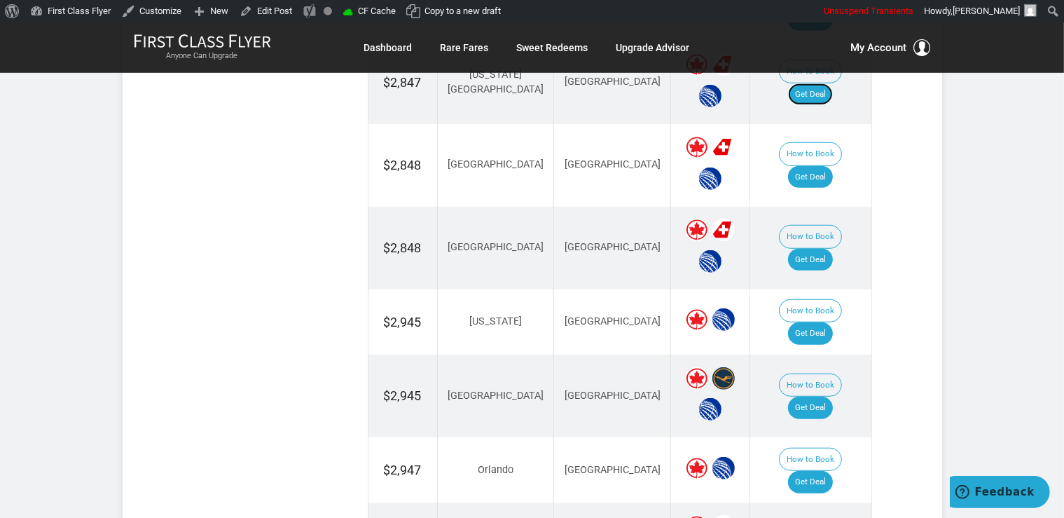
scroll to position [1101, 0]
click at [822, 248] on link "Get Deal" at bounding box center [810, 259] width 45 height 22
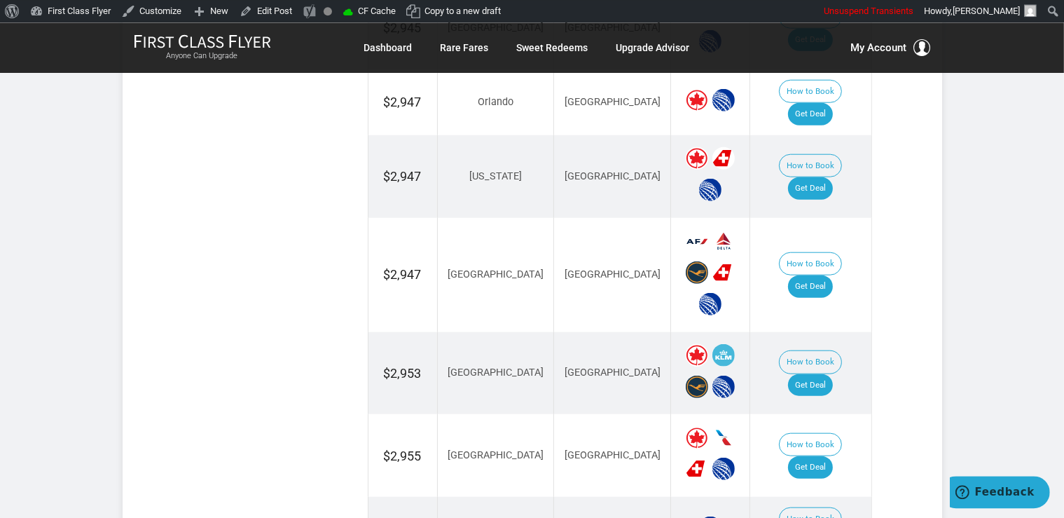
scroll to position [1471, 0]
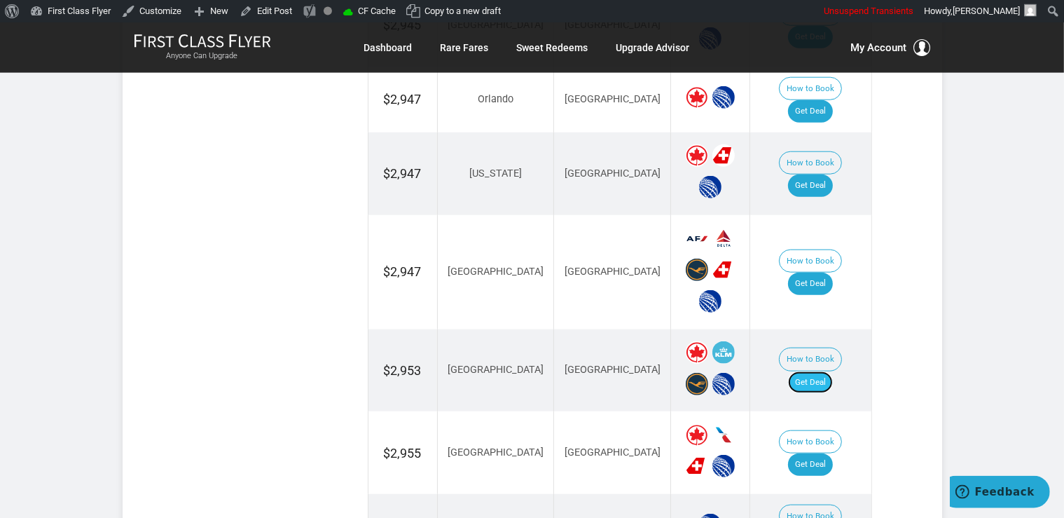
click at [831, 371] on link "Get Deal" at bounding box center [810, 382] width 45 height 22
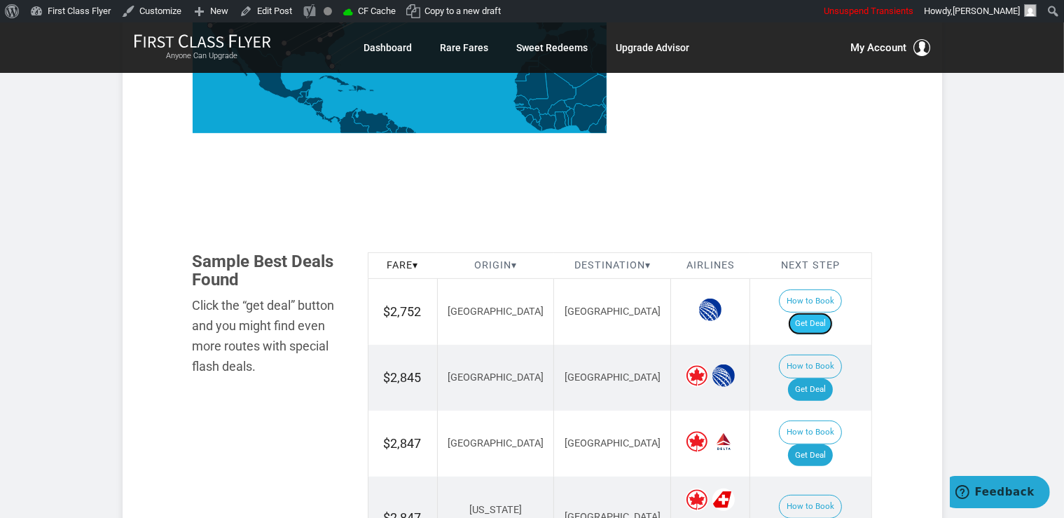
click at [832, 312] on link "Get Deal" at bounding box center [810, 323] width 45 height 22
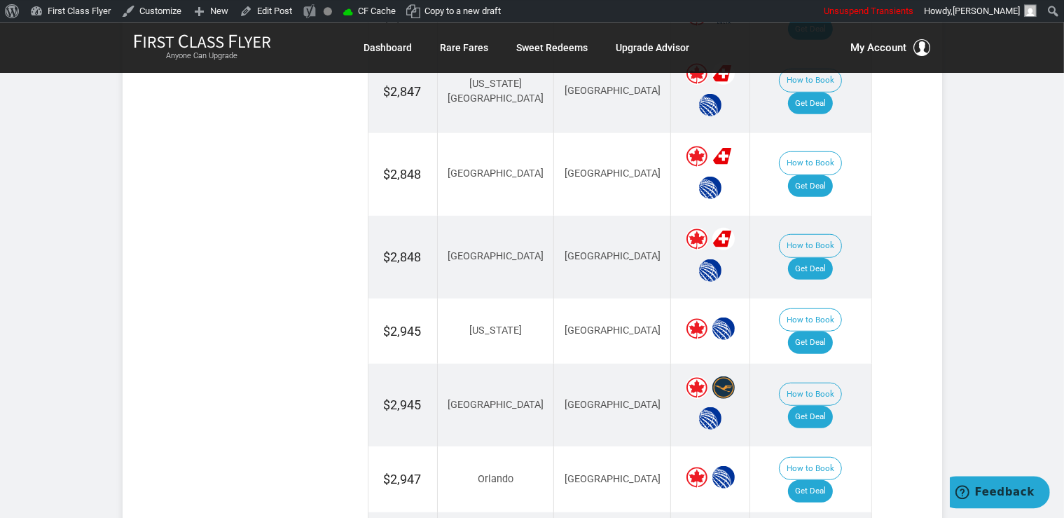
scroll to position [1110, 0]
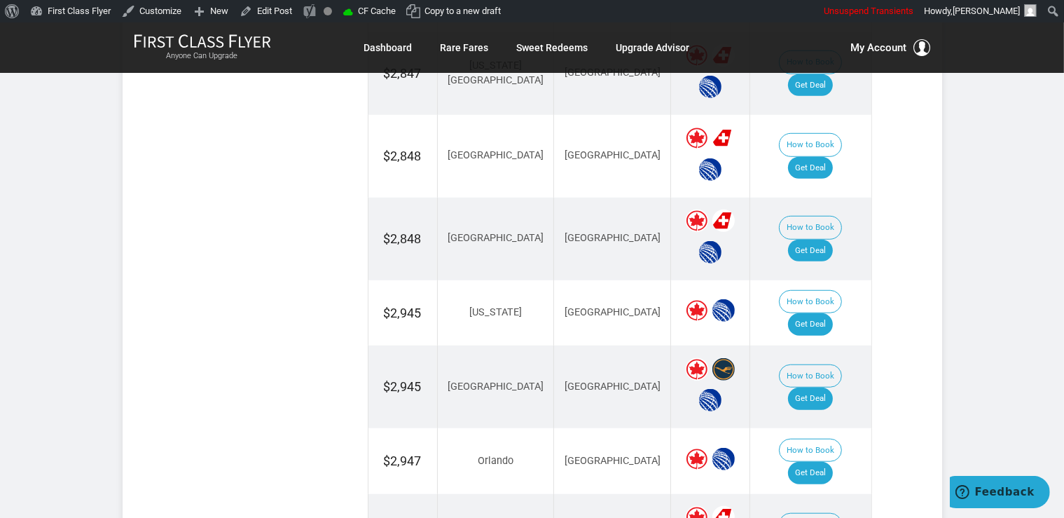
click at [914, 274] on section "Flash Deal Summary Sample Savings : Atlanta to Zurich goes for $2,752 round-tri…" at bounding box center [533, 483] width 820 height 2652
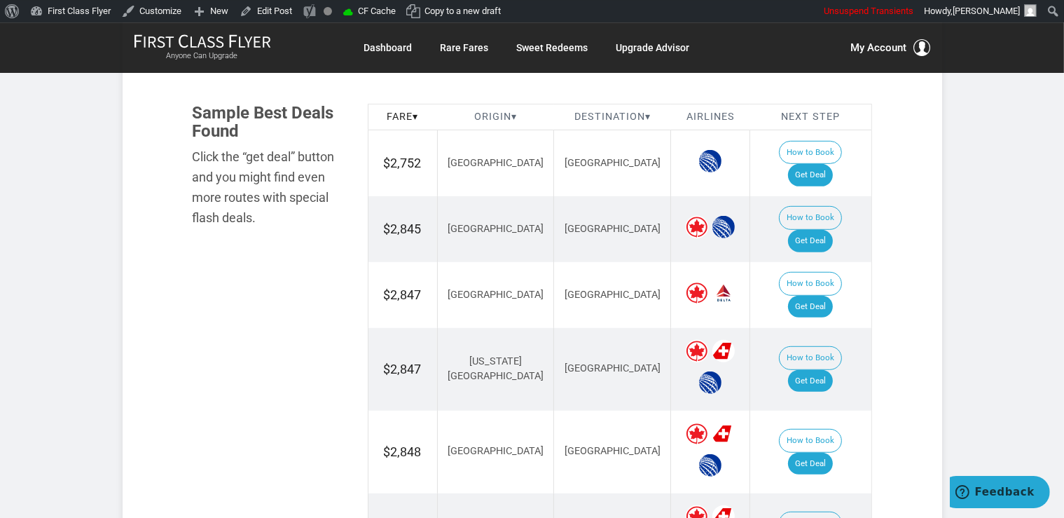
scroll to position [813, 0]
click at [828, 230] on link "Get Deal" at bounding box center [810, 241] width 45 height 22
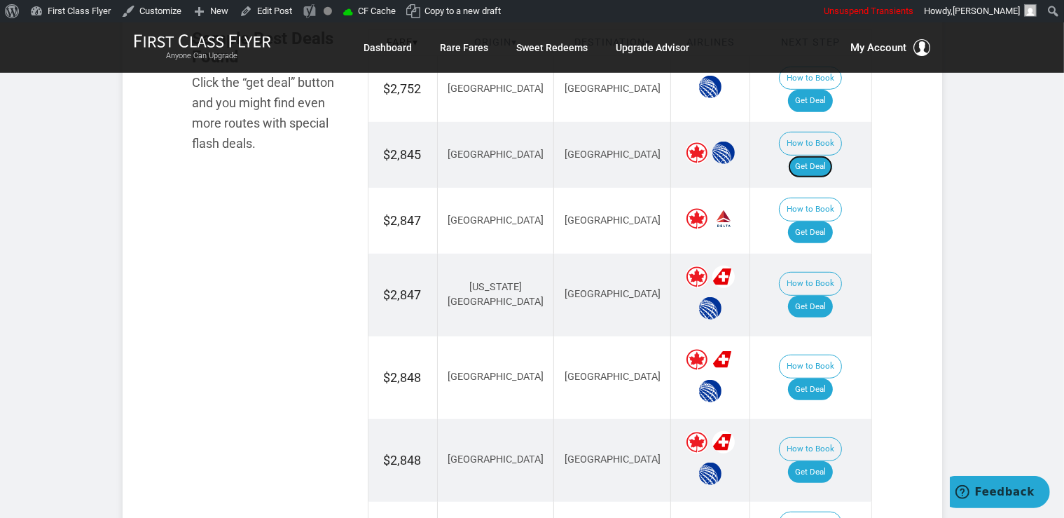
scroll to position [1035, 0]
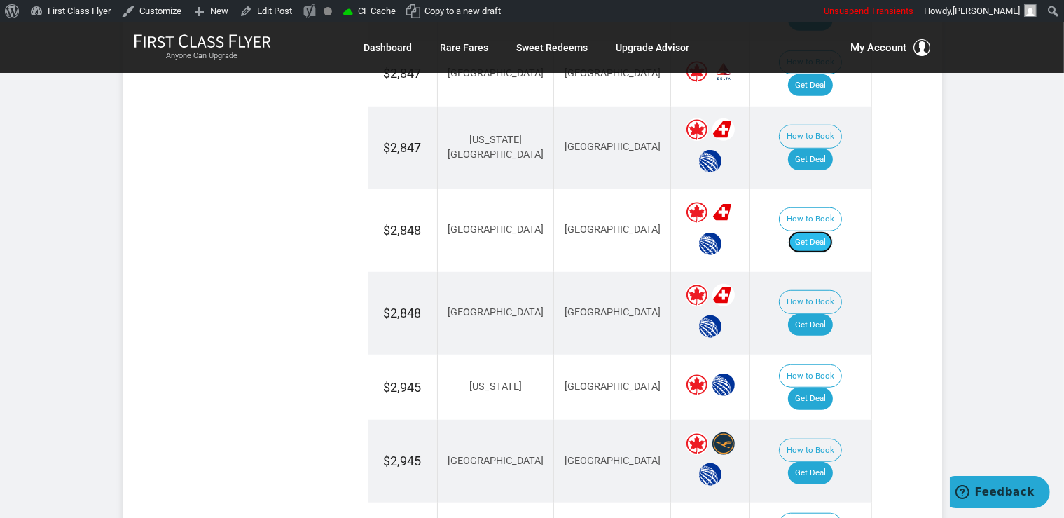
click at [833, 231] on link "Get Deal" at bounding box center [810, 242] width 45 height 22
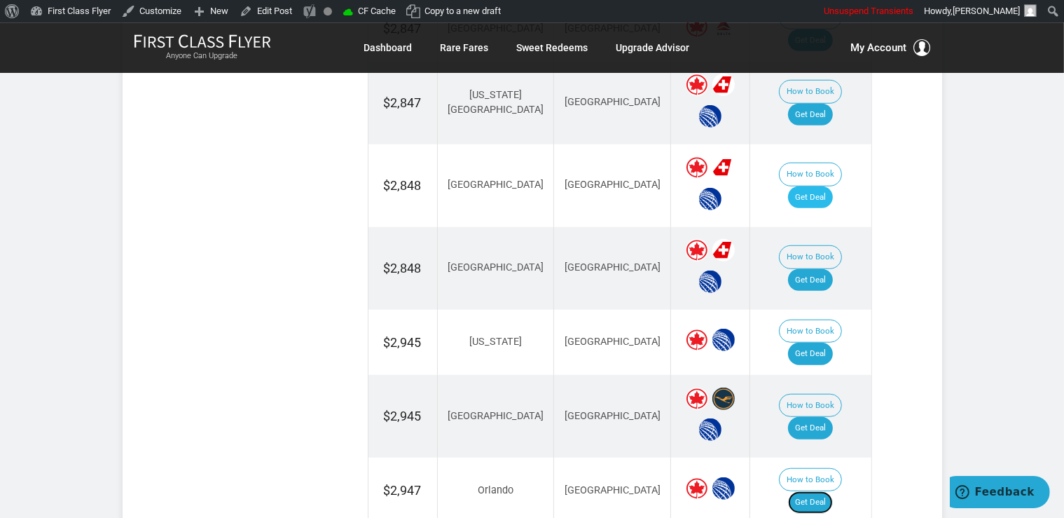
scroll to position [1165, 0]
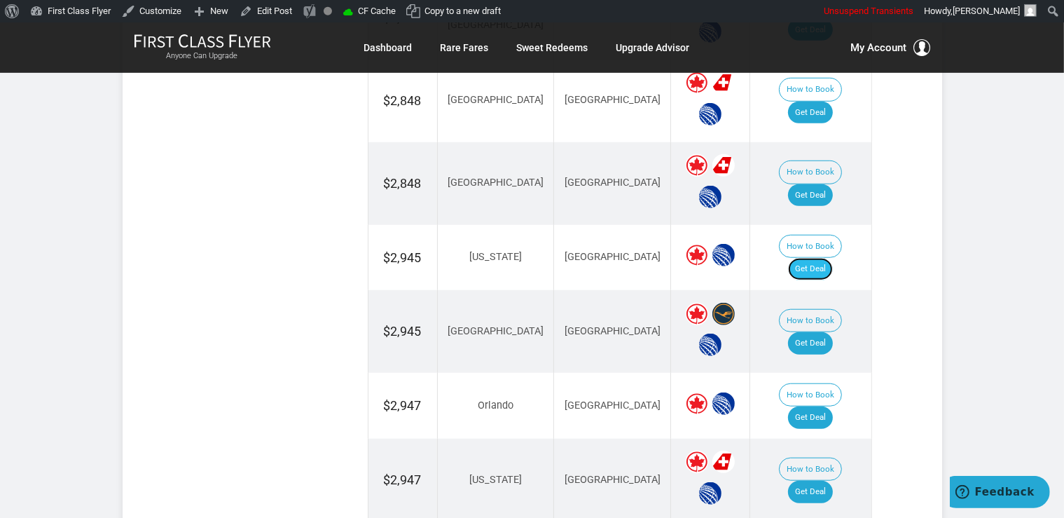
click at [822, 258] on link "Get Deal" at bounding box center [810, 269] width 45 height 22
click at [822, 332] on link "Get Deal" at bounding box center [810, 343] width 45 height 22
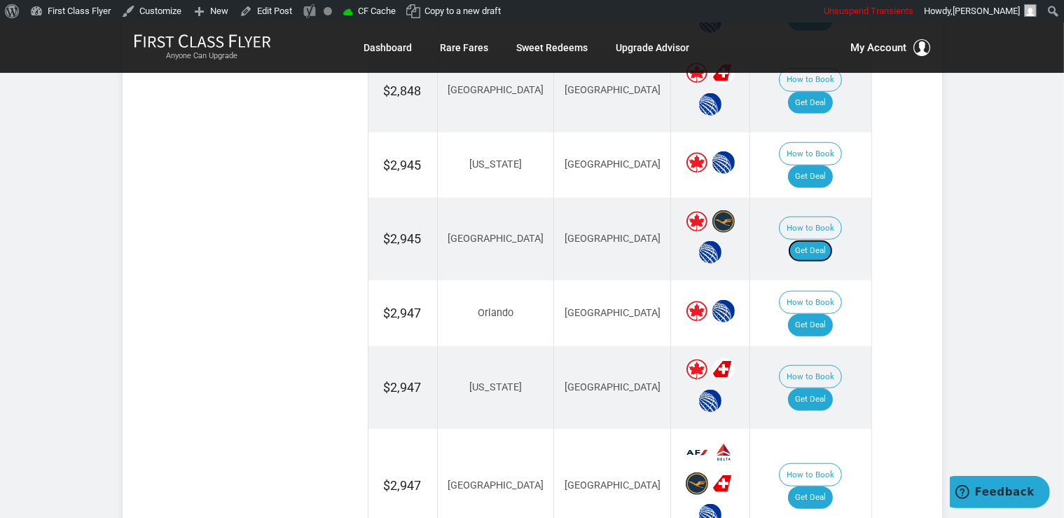
scroll to position [1313, 0]
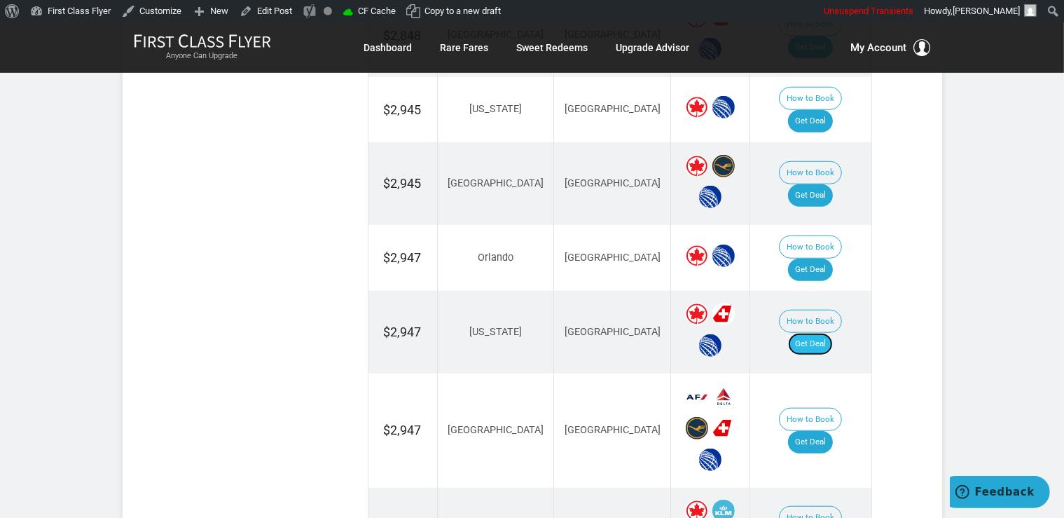
click at [827, 333] on link "Get Deal" at bounding box center [810, 344] width 45 height 22
click at [833, 431] on link "Get Deal" at bounding box center [810, 442] width 45 height 22
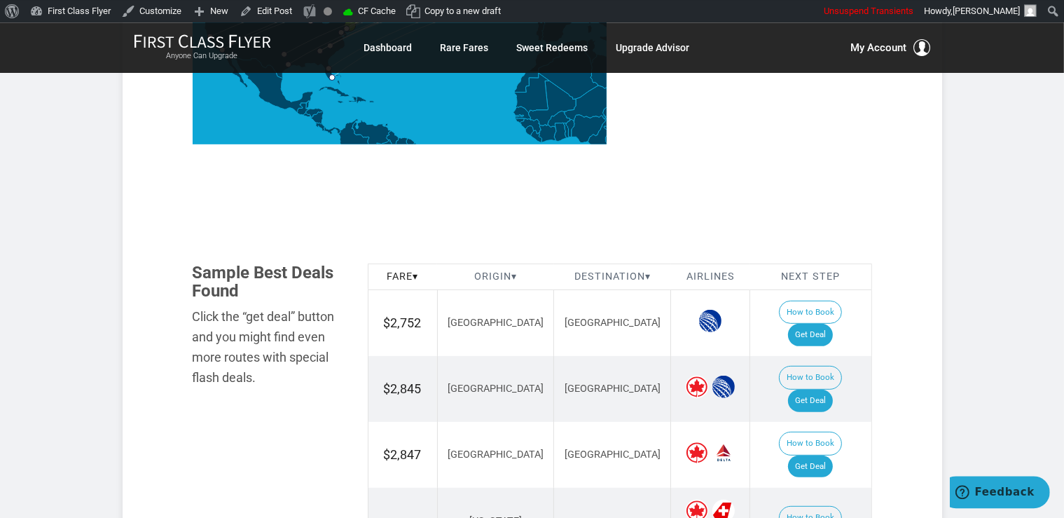
scroll to position [721, 0]
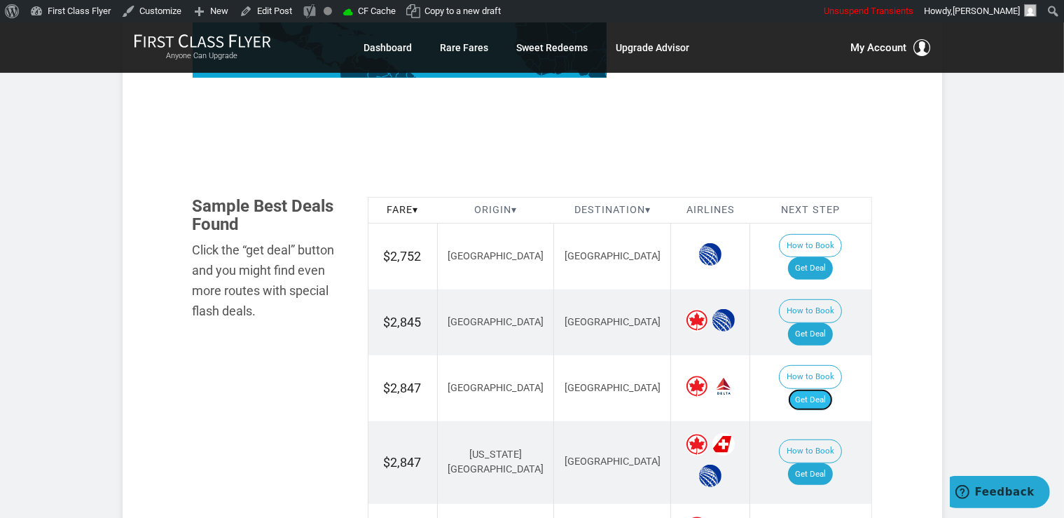
click at [824, 389] on link "Get Deal" at bounding box center [810, 400] width 45 height 22
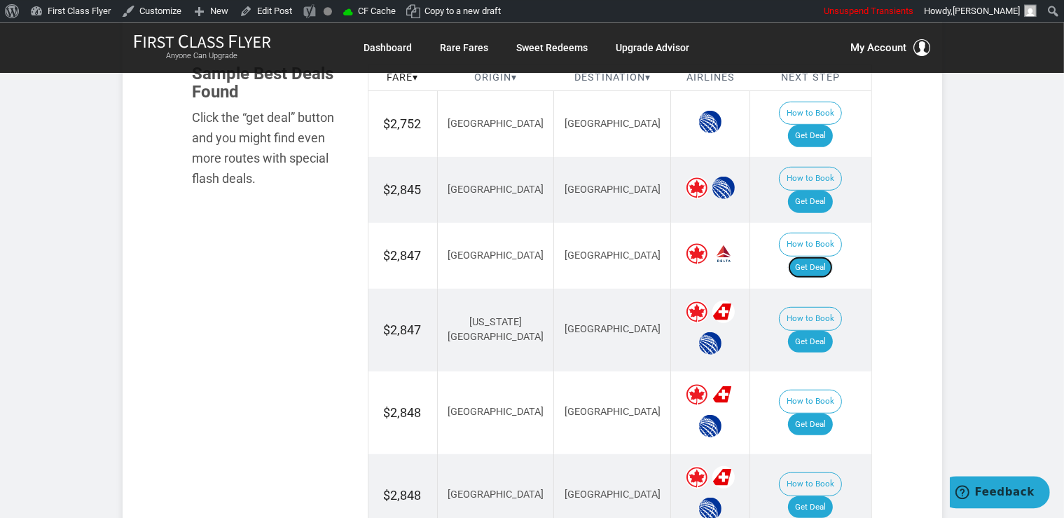
scroll to position [943, 0]
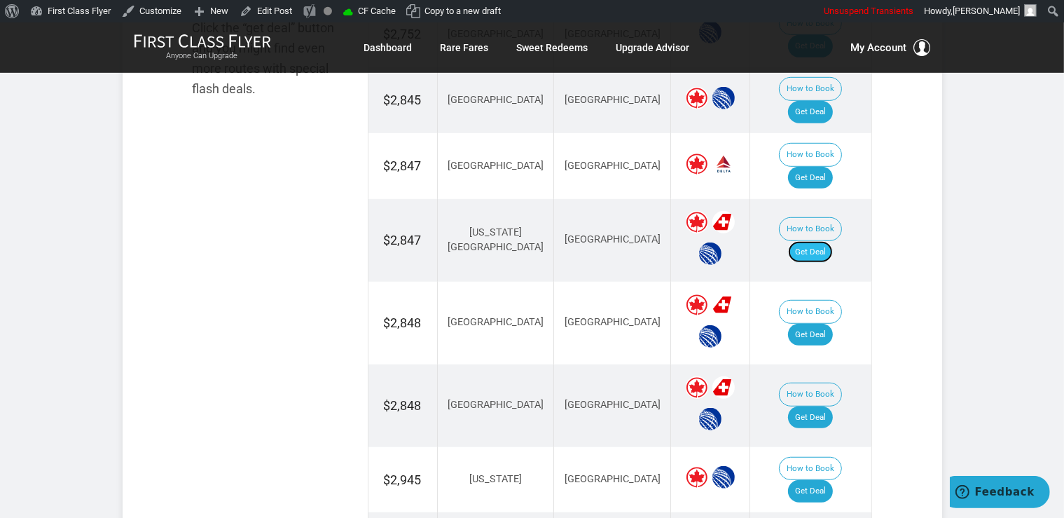
click at [817, 241] on link "Get Deal" at bounding box center [810, 252] width 45 height 22
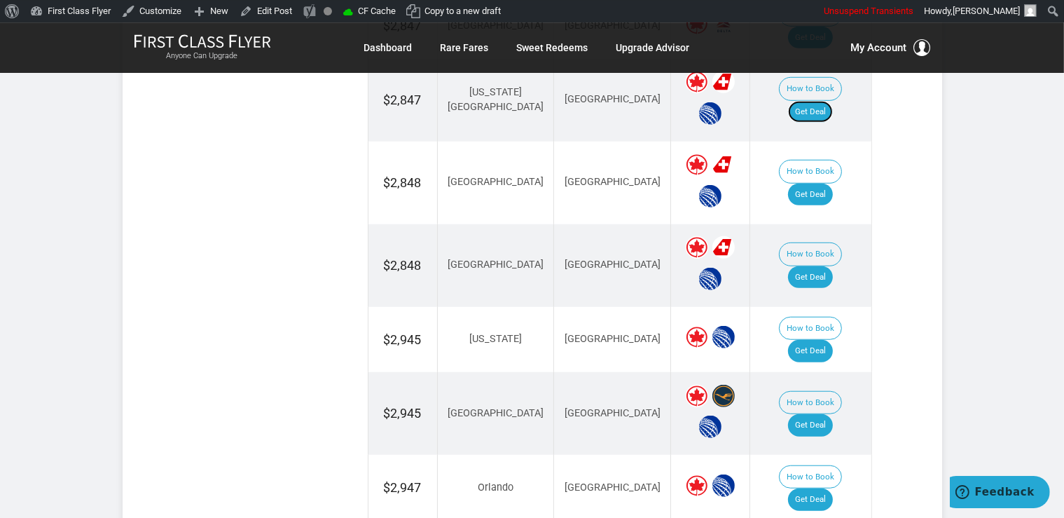
scroll to position [1091, 0]
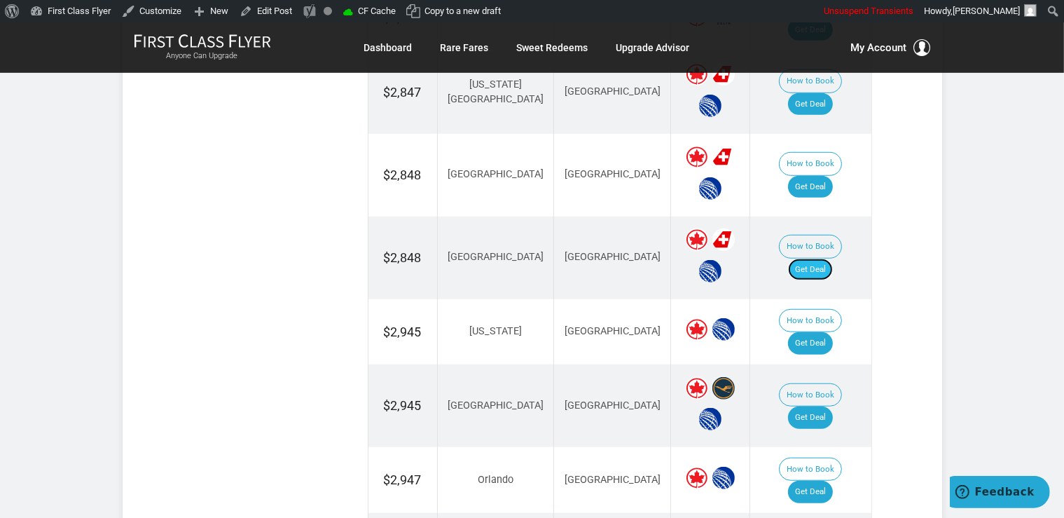
click at [833, 258] on link "Get Deal" at bounding box center [810, 269] width 45 height 22
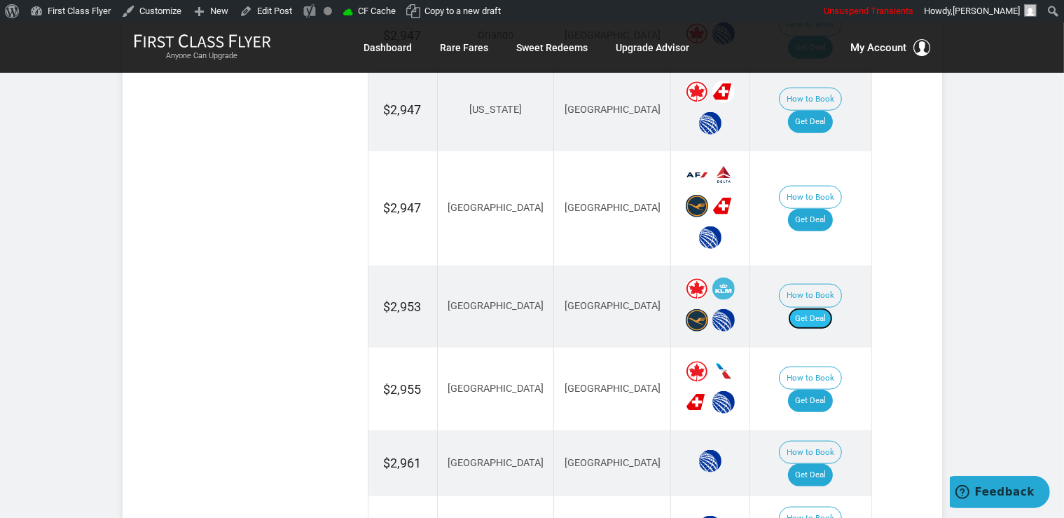
click at [830, 308] on link "Get Deal" at bounding box center [810, 319] width 45 height 22
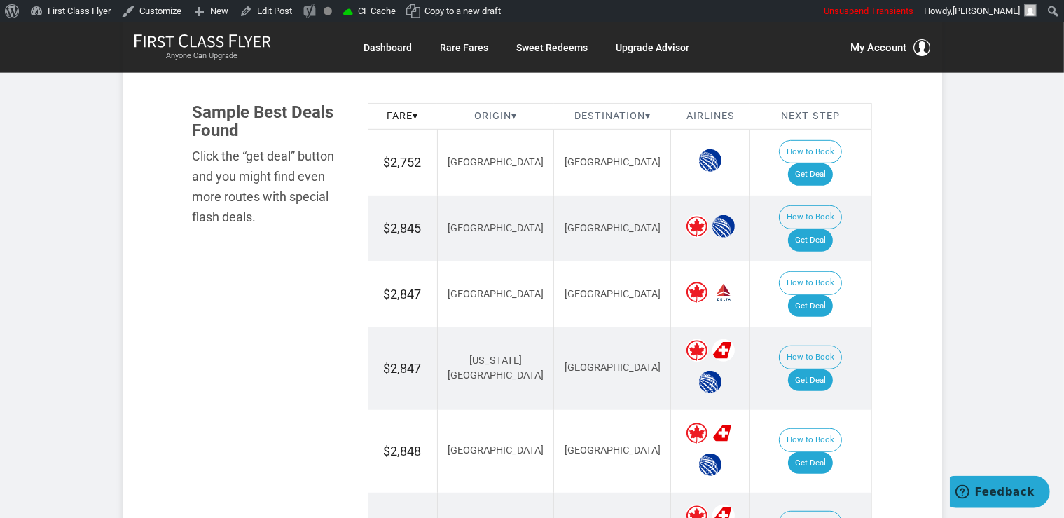
scroll to position [782, 0]
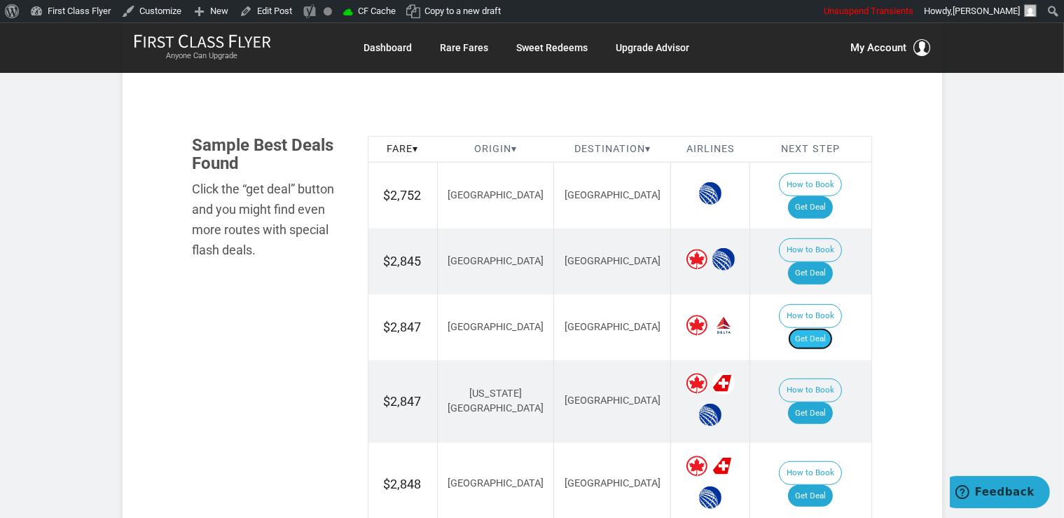
click at [810, 328] on link "Get Deal" at bounding box center [810, 339] width 45 height 22
drag, startPoint x: 834, startPoint y: 352, endPoint x: 800, endPoint y: 261, distance: 97.3
click at [833, 402] on link "Get Deal" at bounding box center [810, 413] width 45 height 22
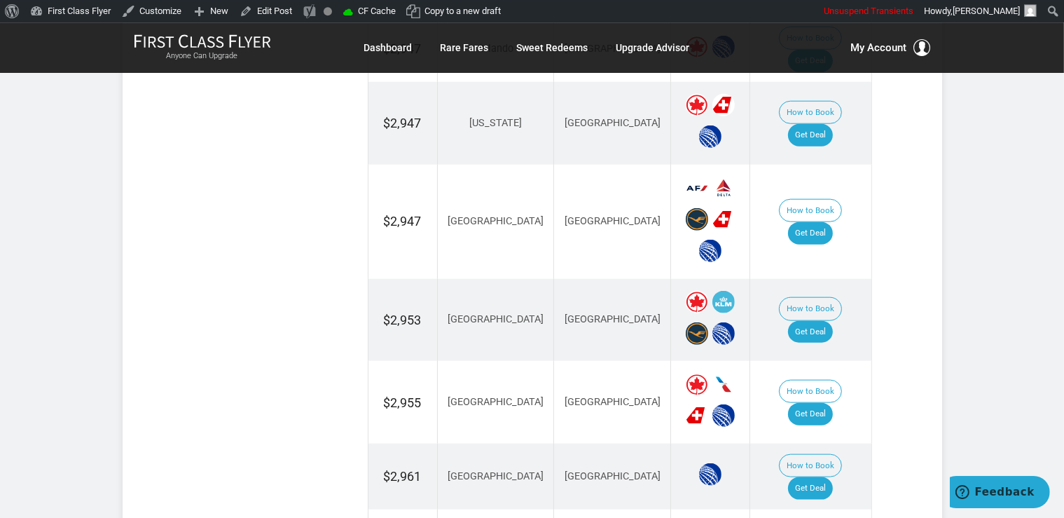
scroll to position [1596, 0]
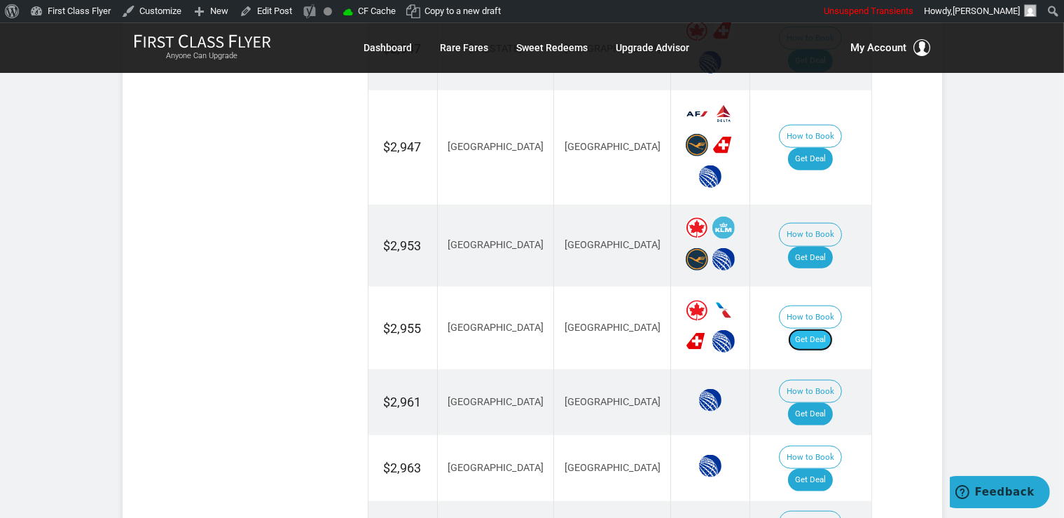
click at [827, 329] on link "Get Deal" at bounding box center [810, 340] width 45 height 22
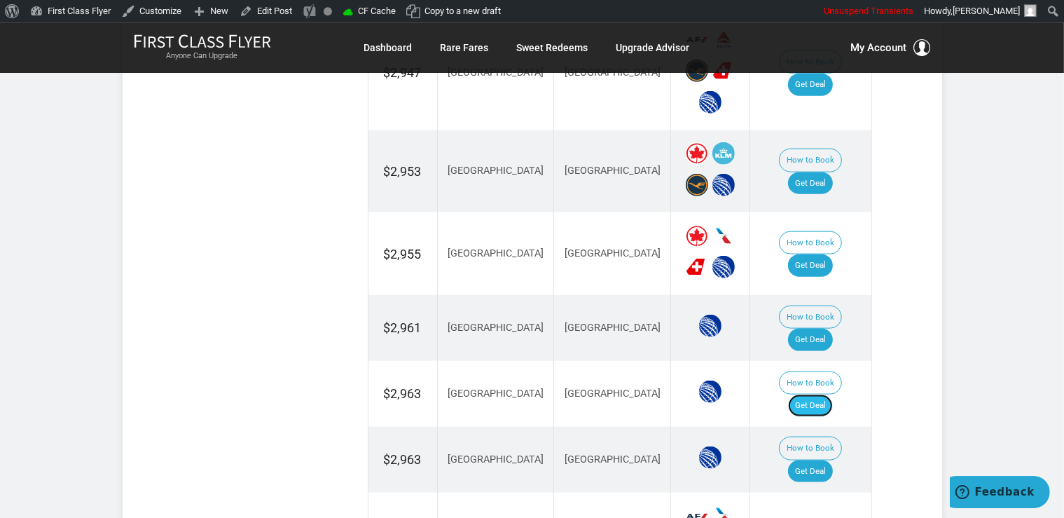
click at [831, 394] on link "Get Deal" at bounding box center [810, 405] width 45 height 22
click at [824, 329] on link "Get Deal" at bounding box center [810, 340] width 45 height 22
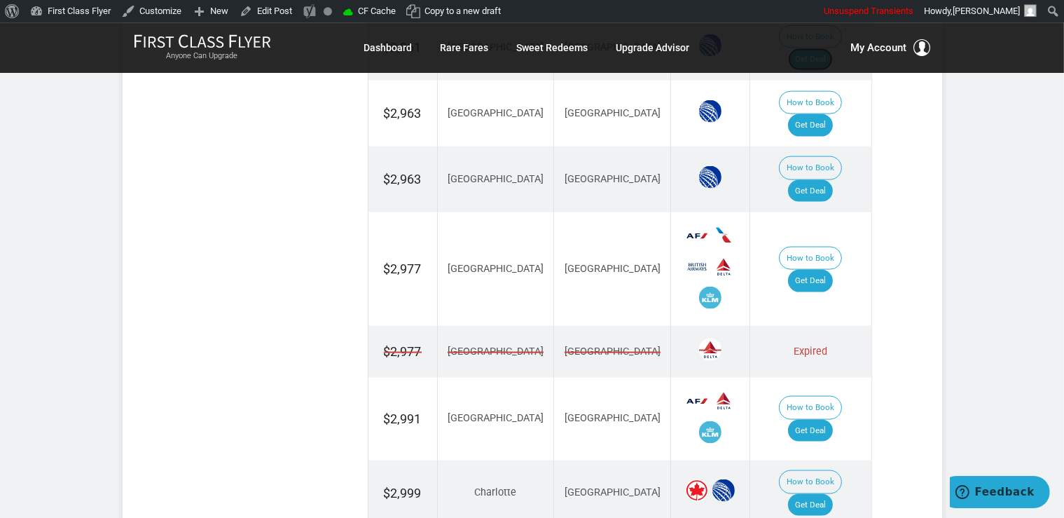
scroll to position [1966, 0]
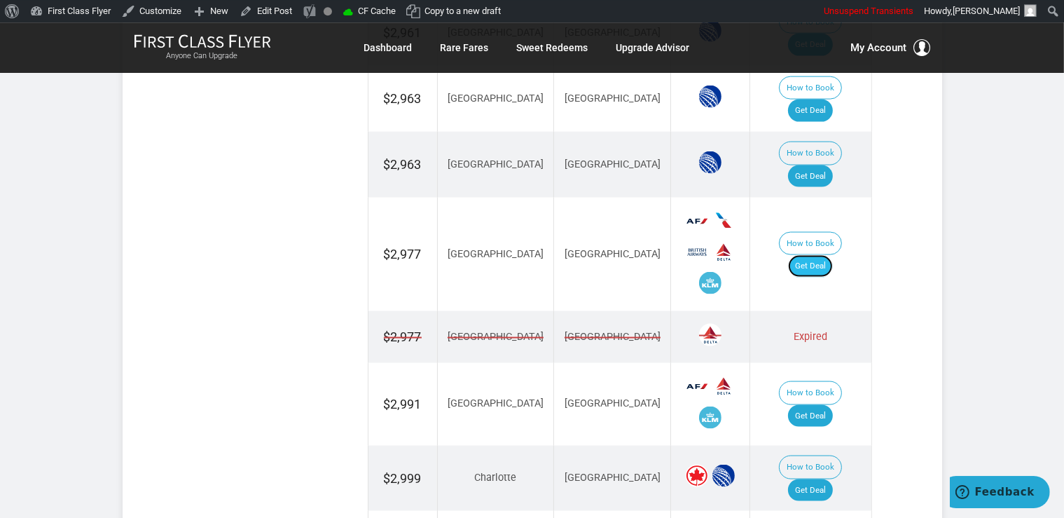
click at [814, 254] on link "Get Deal" at bounding box center [810, 265] width 45 height 22
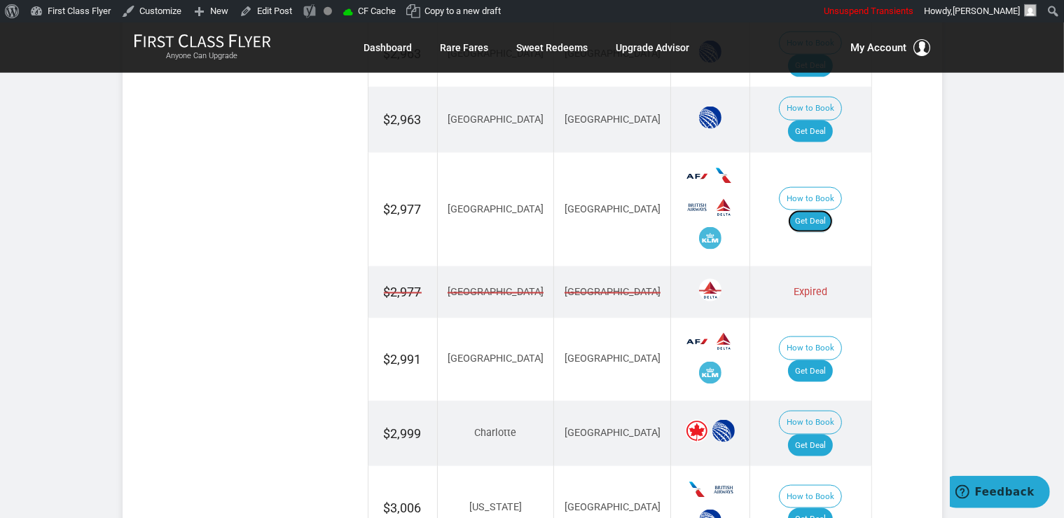
scroll to position [2040, 0]
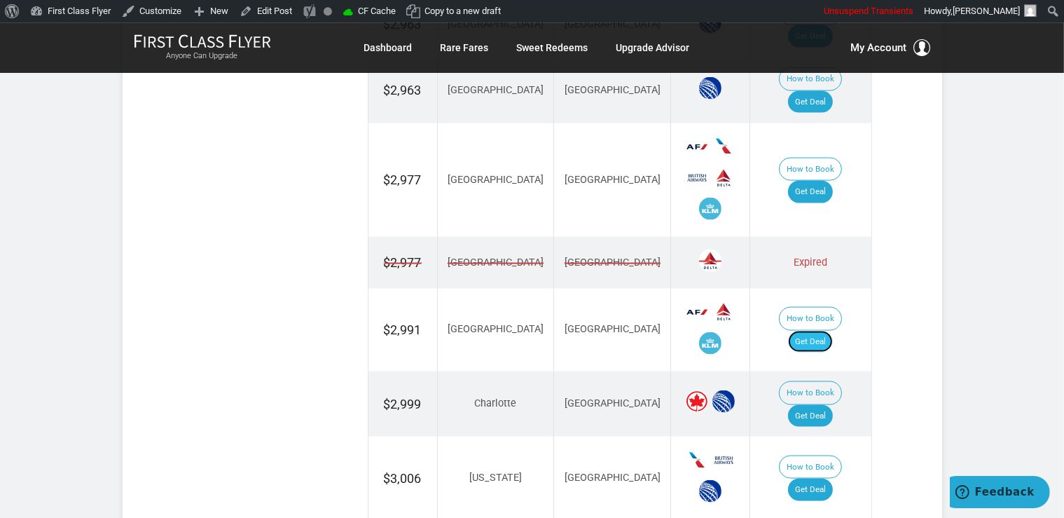
click at [822, 330] on link "Get Deal" at bounding box center [810, 341] width 45 height 22
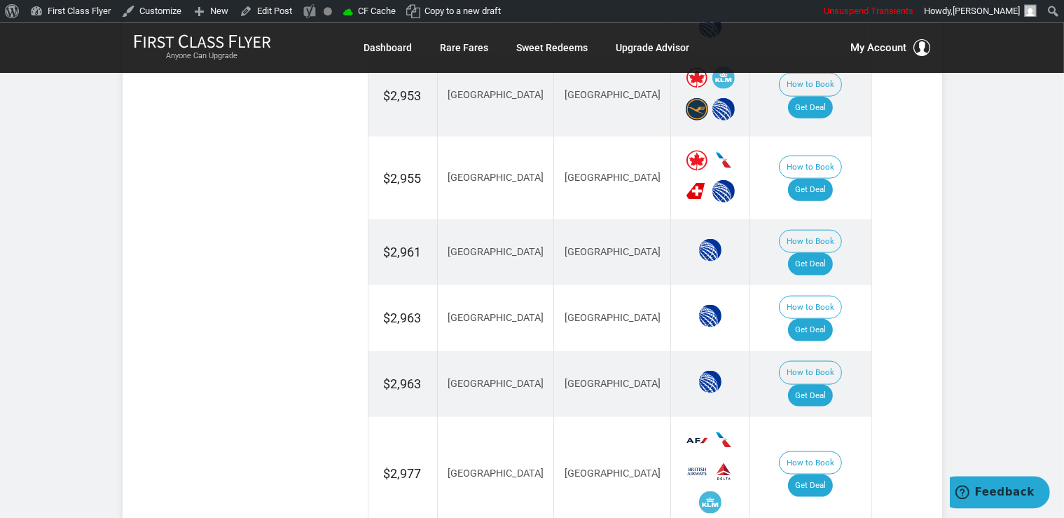
scroll to position [1744, 0]
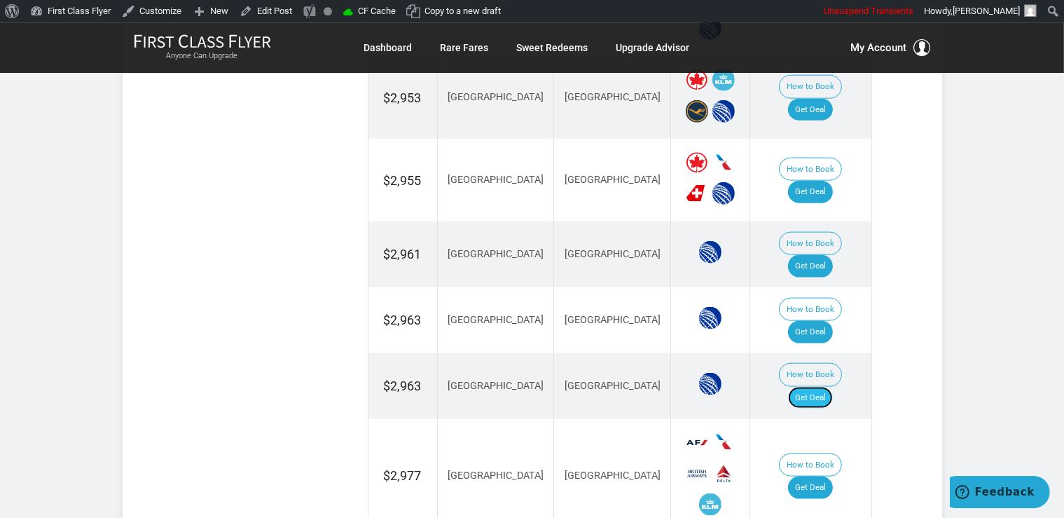
click at [833, 387] on link "Get Deal" at bounding box center [810, 398] width 45 height 22
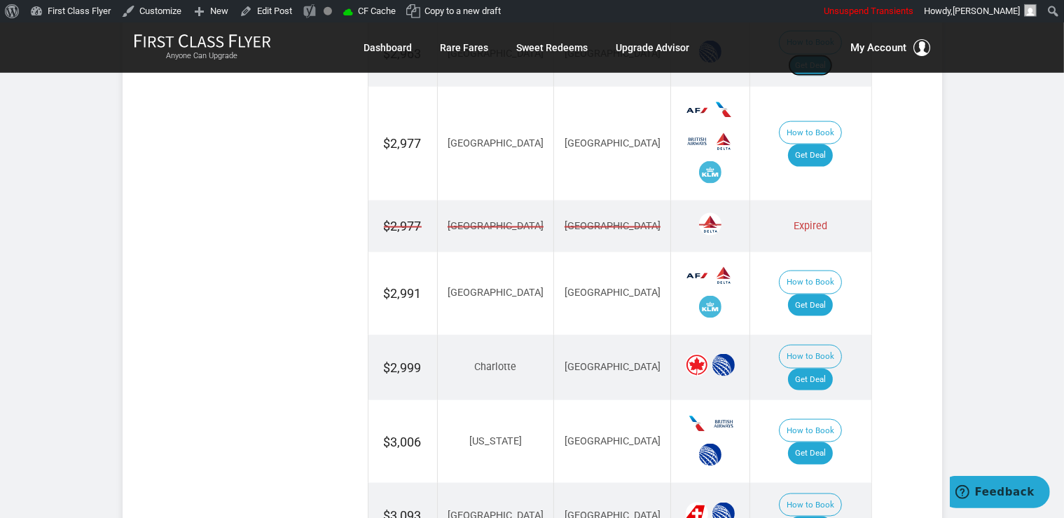
scroll to position [2113, 0]
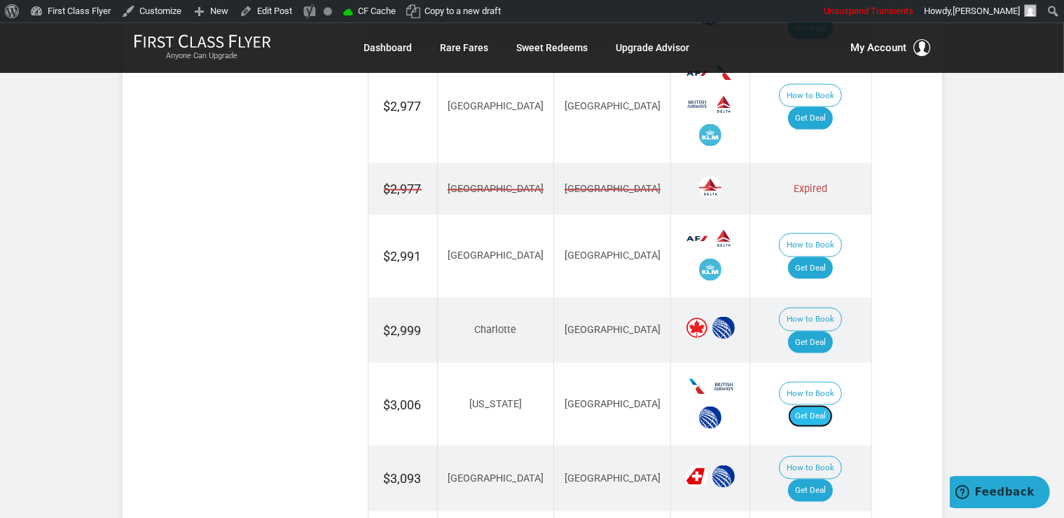
click at [820, 404] on link "Get Deal" at bounding box center [810, 415] width 45 height 22
click at [832, 478] on link "Get Deal" at bounding box center [810, 489] width 45 height 22
click at [822, 331] on link "Get Deal" at bounding box center [810, 342] width 45 height 22
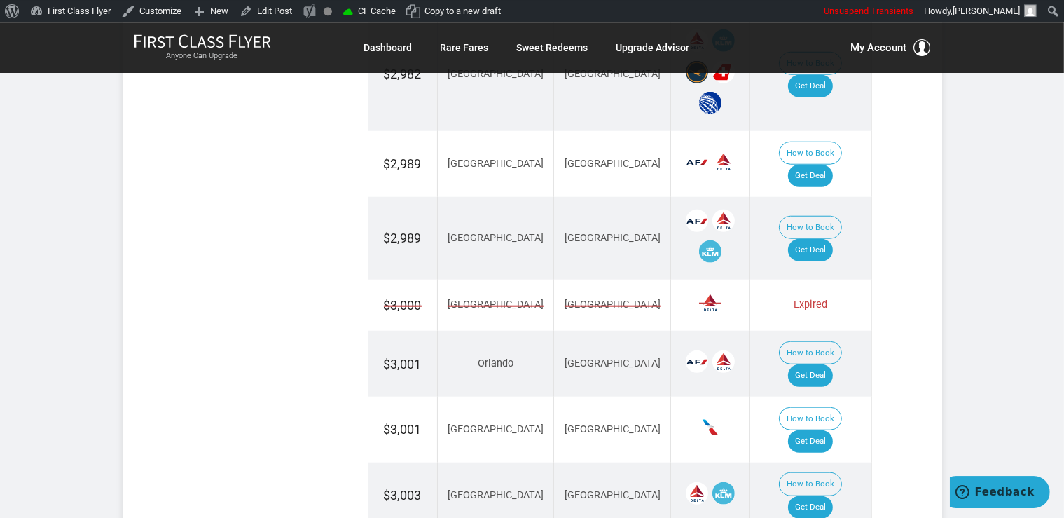
scroll to position [1405, 0]
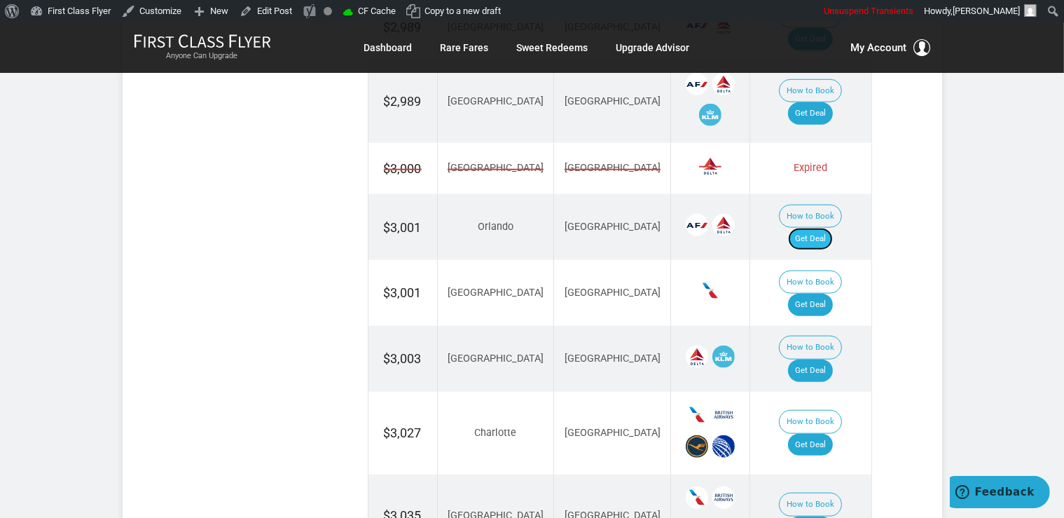
click at [831, 228] on link "Get Deal" at bounding box center [810, 239] width 45 height 22
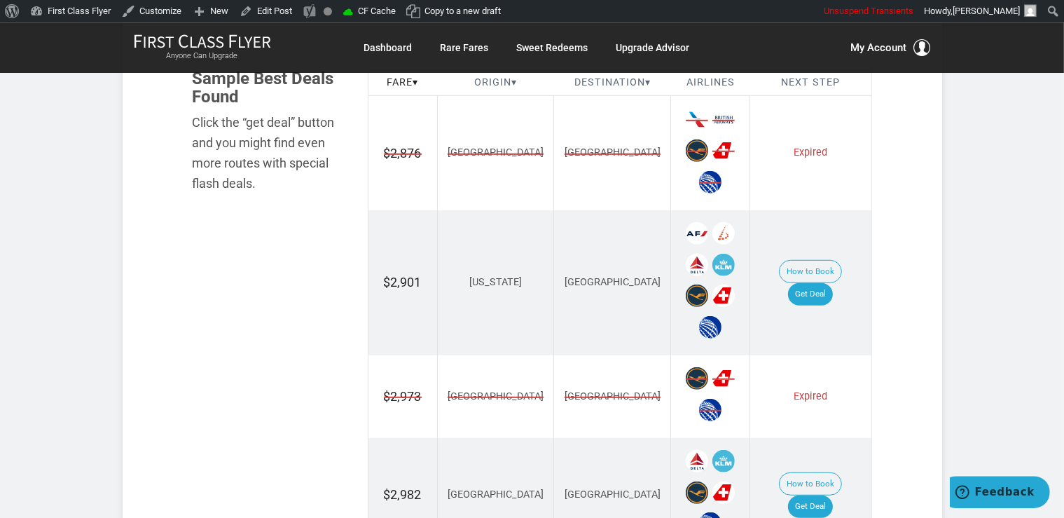
scroll to position [813, 0]
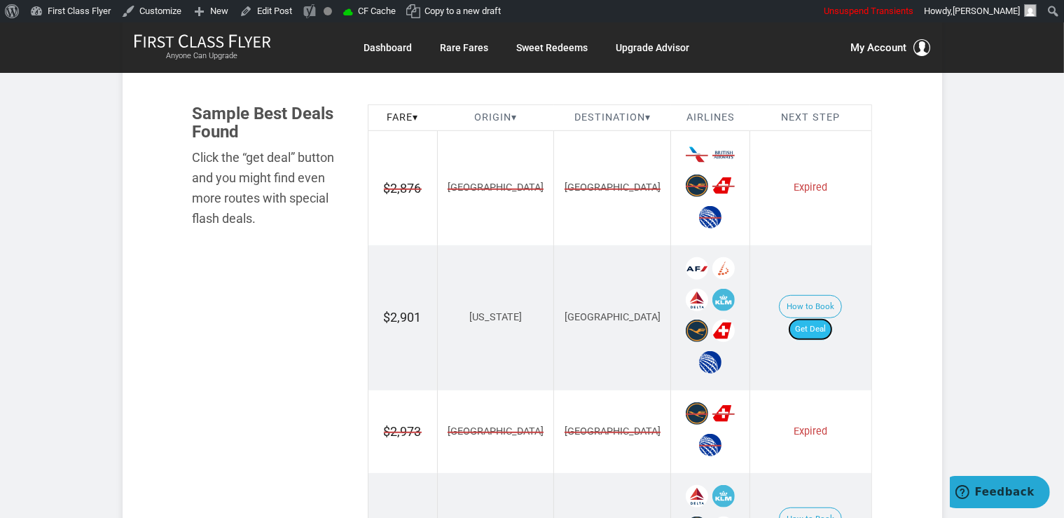
click at [827, 318] on link "Get Deal" at bounding box center [810, 329] width 45 height 22
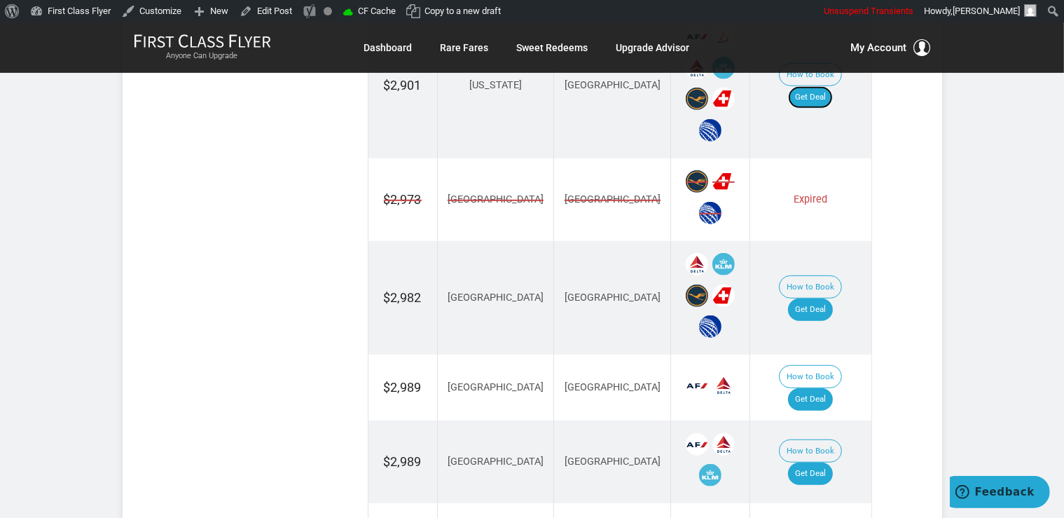
scroll to position [1035, 0]
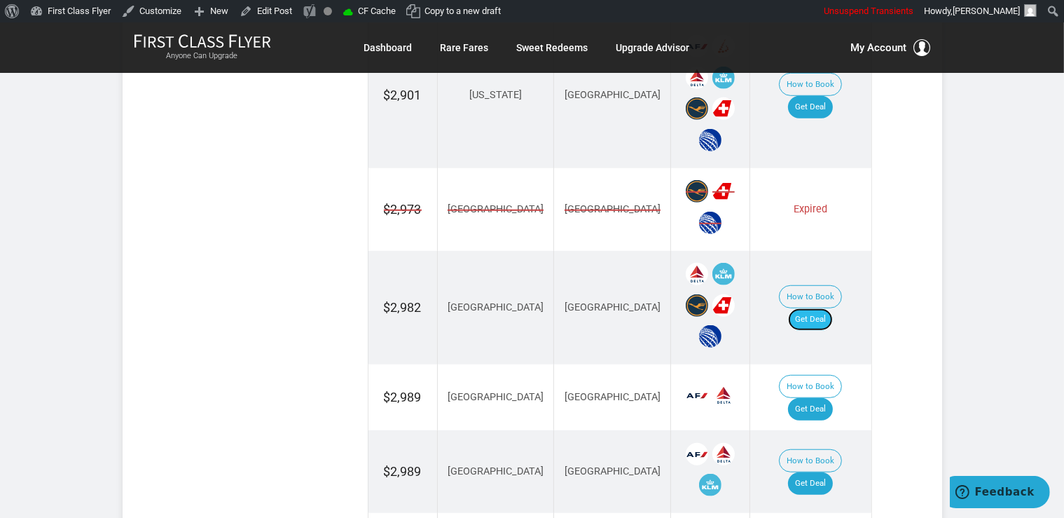
click at [833, 308] on link "Get Deal" at bounding box center [810, 319] width 45 height 22
click at [814, 96] on link "Get Deal" at bounding box center [810, 107] width 45 height 22
click at [803, 97] on link "Get Deal" at bounding box center [810, 107] width 45 height 22
click at [822, 308] on link "Get Deal" at bounding box center [810, 319] width 45 height 22
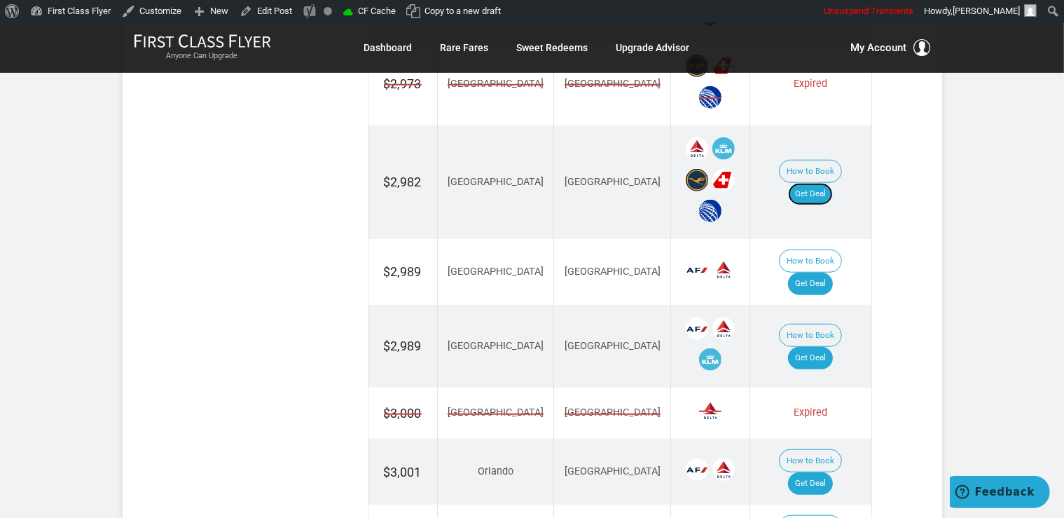
scroll to position [1331, 0]
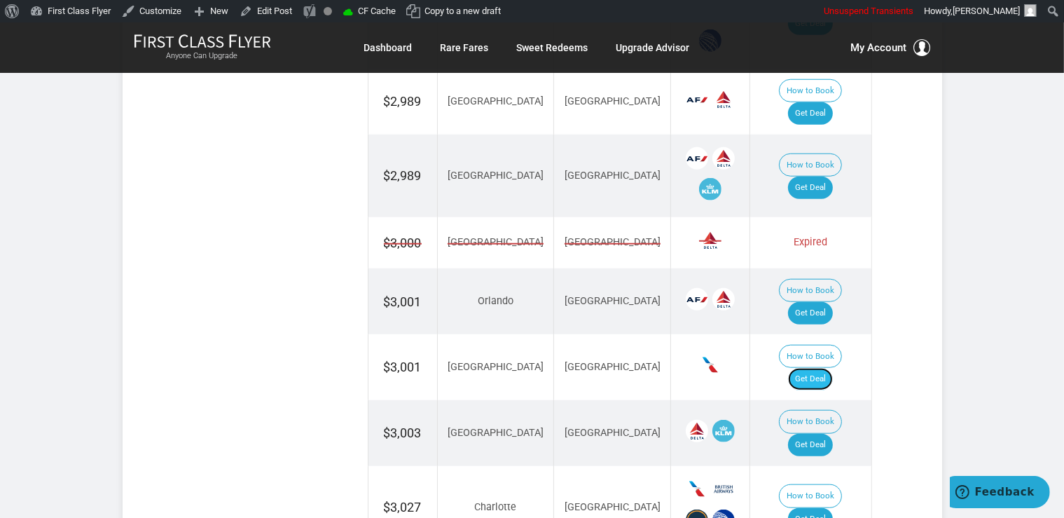
click at [833, 368] on link "Get Deal" at bounding box center [810, 379] width 45 height 22
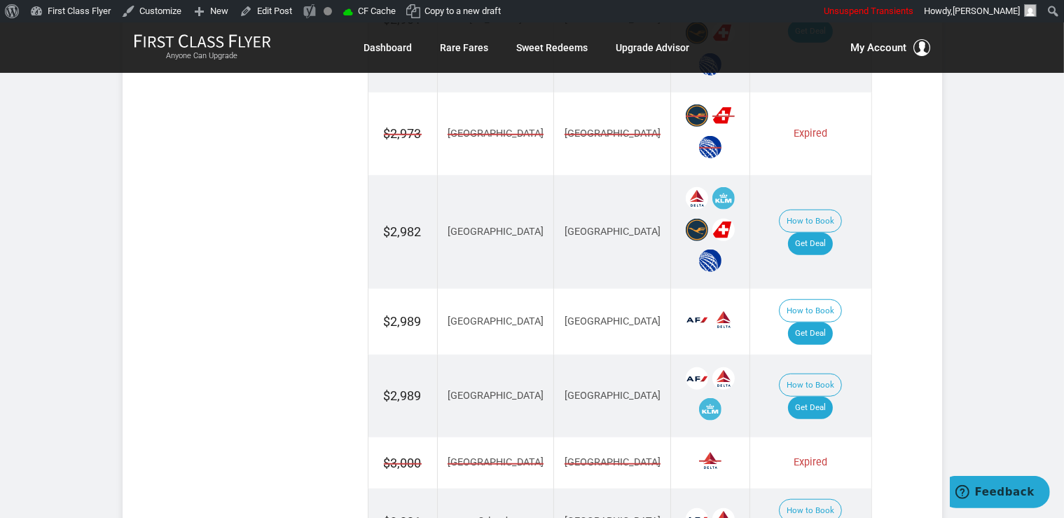
scroll to position [1110, 0]
click at [823, 324] on link "Get Deal" at bounding box center [810, 335] width 45 height 22
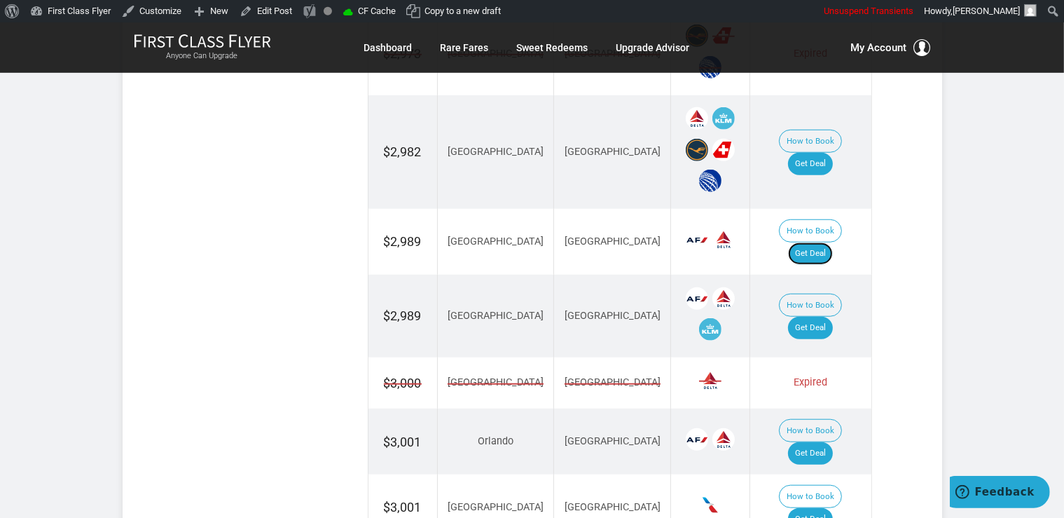
scroll to position [1320, 0]
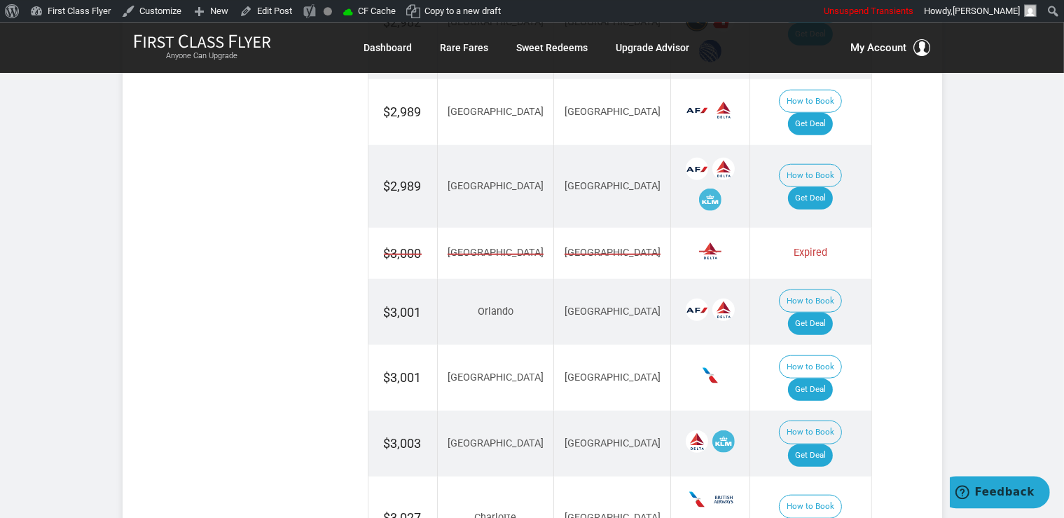
click at [817, 148] on td "How to Book Get Deal" at bounding box center [810, 186] width 121 height 83
click at [822, 187] on link "Get Deal" at bounding box center [810, 198] width 45 height 22
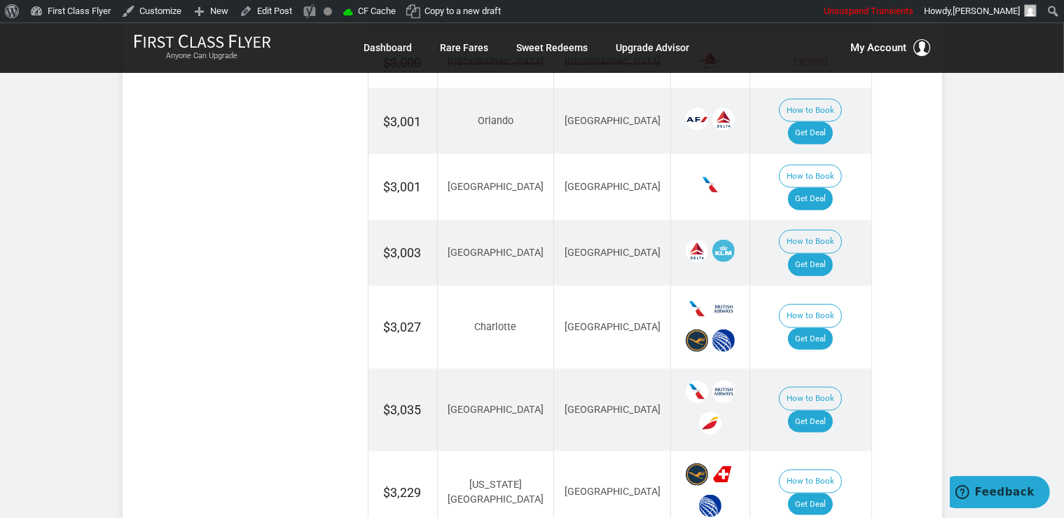
scroll to position [1542, 0]
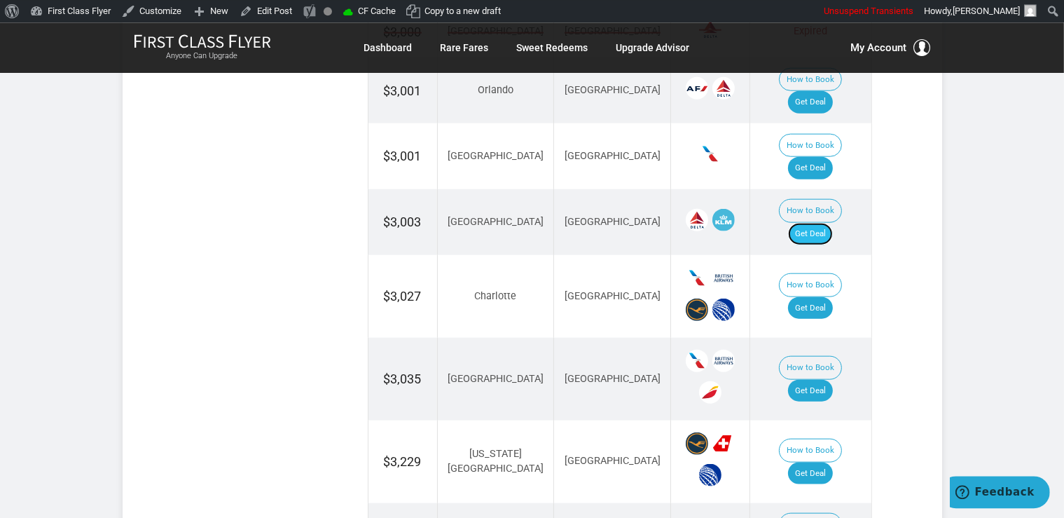
click at [833, 222] on link "Get Deal" at bounding box center [810, 233] width 45 height 22
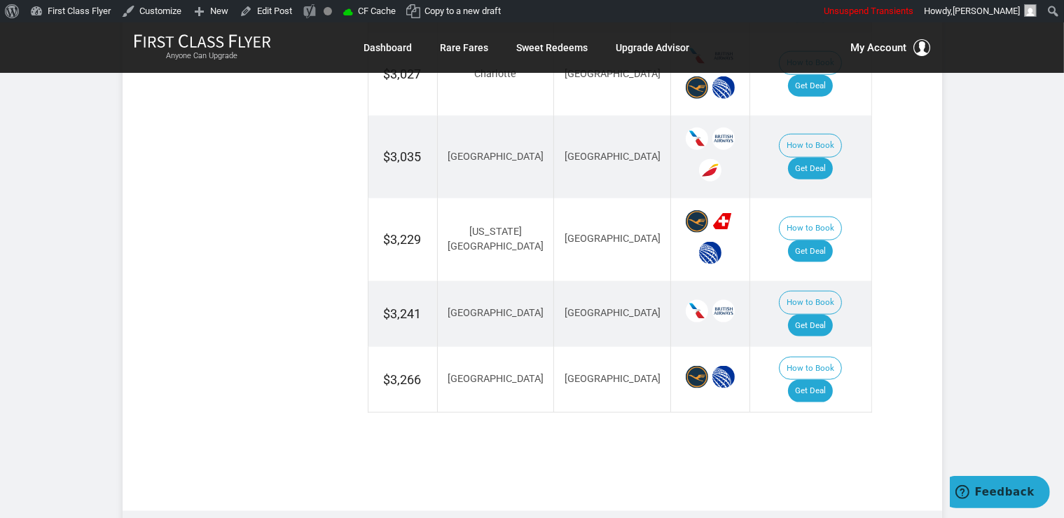
scroll to position [1765, 0]
click at [831, 240] on link "Get Deal" at bounding box center [810, 251] width 45 height 22
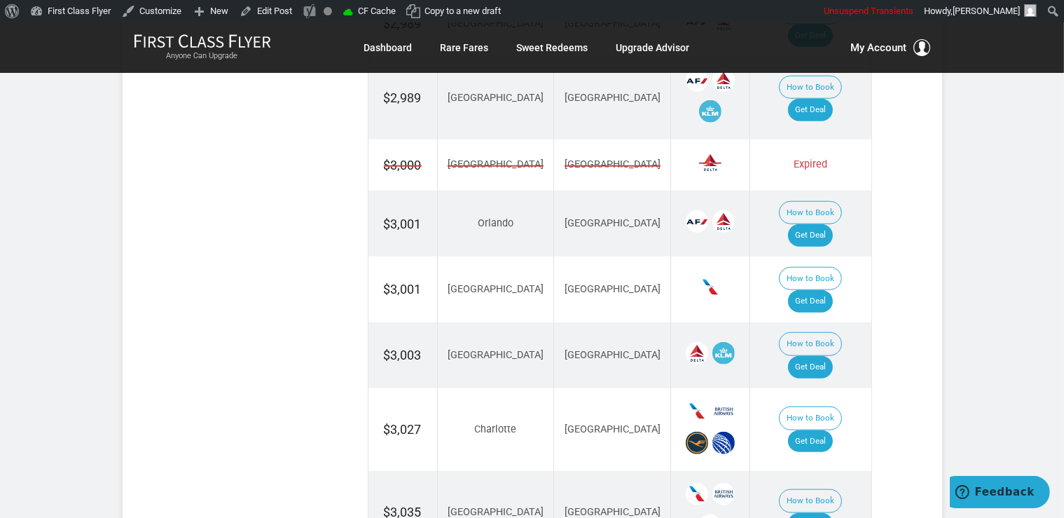
scroll to position [1395, 0]
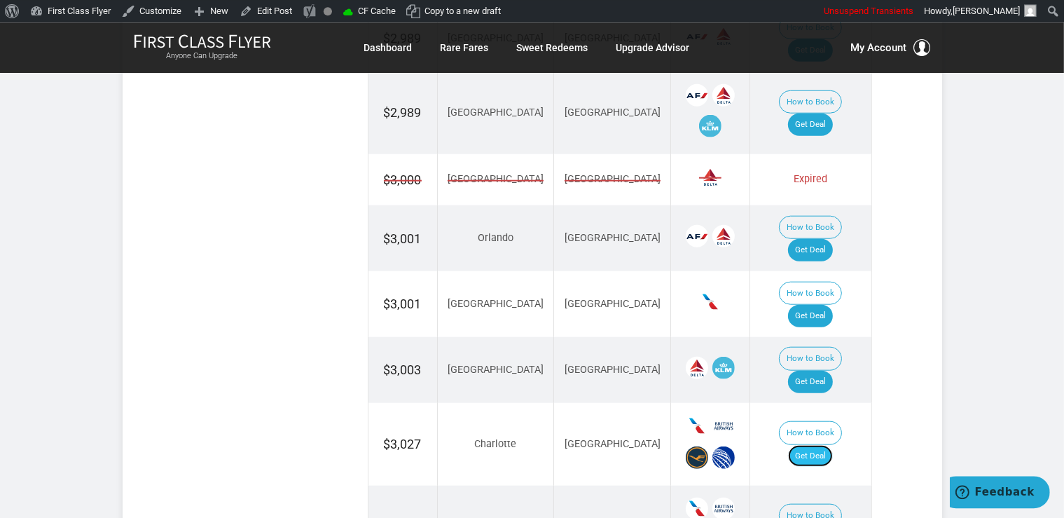
click at [833, 444] on link "Get Deal" at bounding box center [810, 455] width 45 height 22
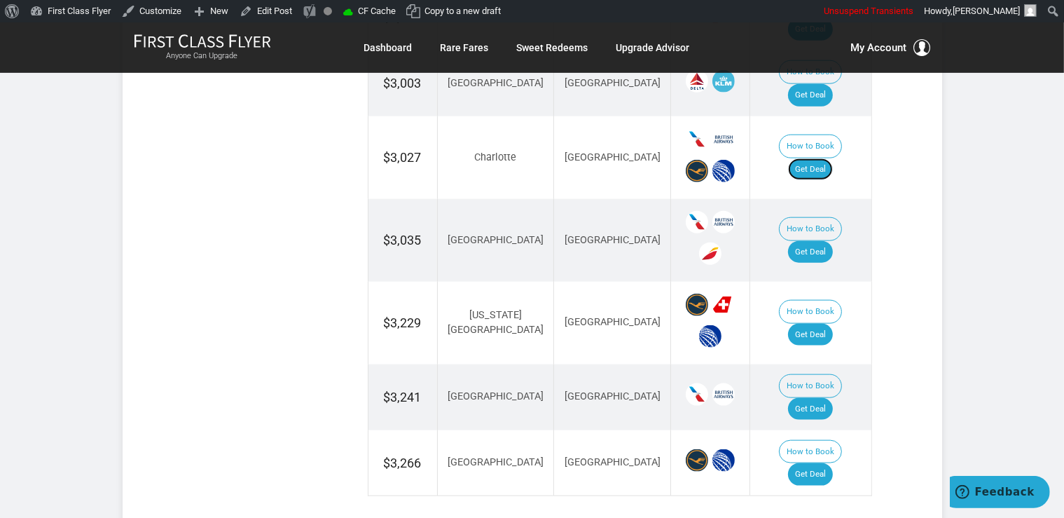
scroll to position [1690, 0]
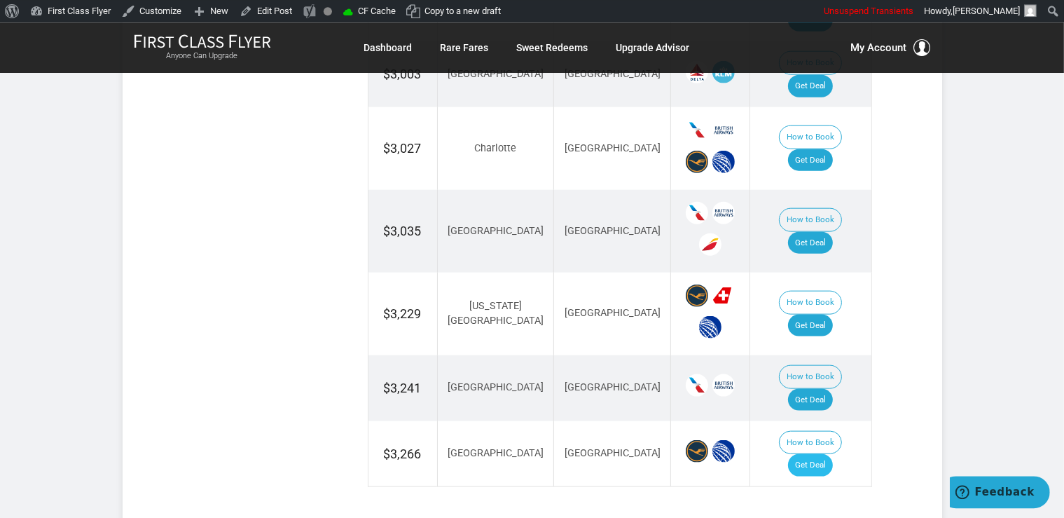
click at [821, 420] on td "How to Book Get Deal" at bounding box center [810, 453] width 121 height 66
click at [829, 453] on link "Get Deal" at bounding box center [810, 464] width 45 height 22
click at [827, 453] on link "Get Deal" at bounding box center [810, 464] width 45 height 22
click at [828, 231] on link "Get Deal" at bounding box center [810, 242] width 45 height 22
click at [829, 388] on link "Get Deal" at bounding box center [810, 399] width 45 height 22
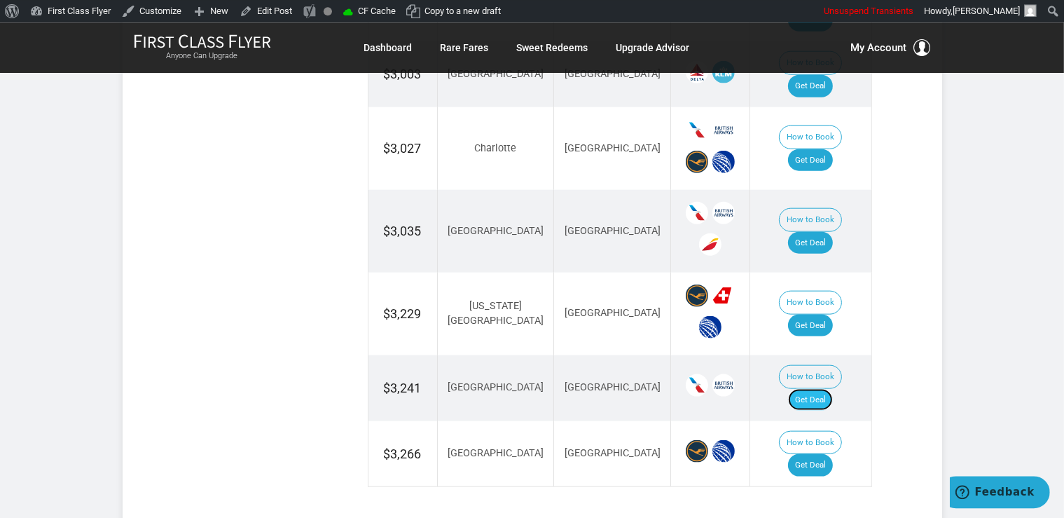
click at [820, 388] on link "Get Deal" at bounding box center [810, 399] width 45 height 22
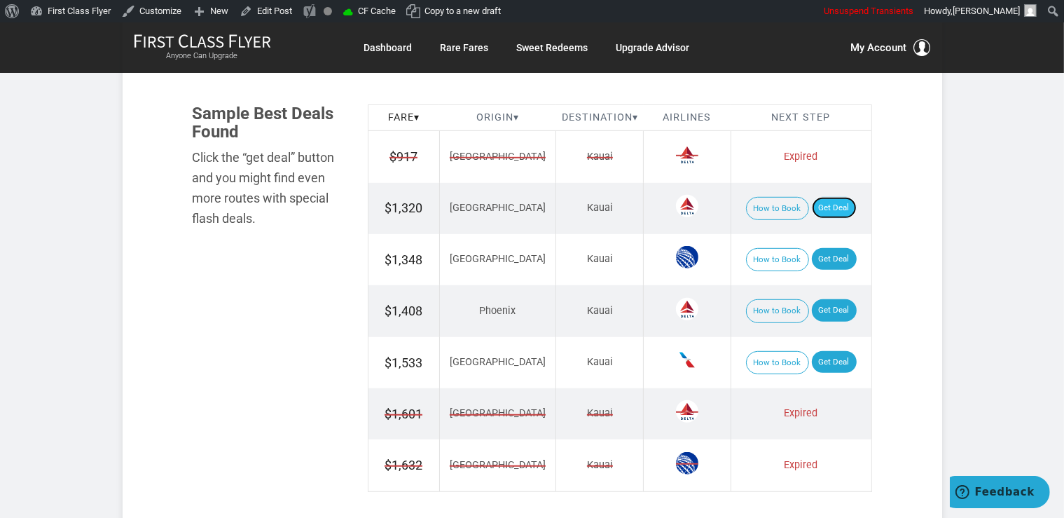
click at [820, 206] on link "Get Deal" at bounding box center [834, 208] width 45 height 22
click at [831, 263] on link "Get Deal" at bounding box center [834, 259] width 45 height 22
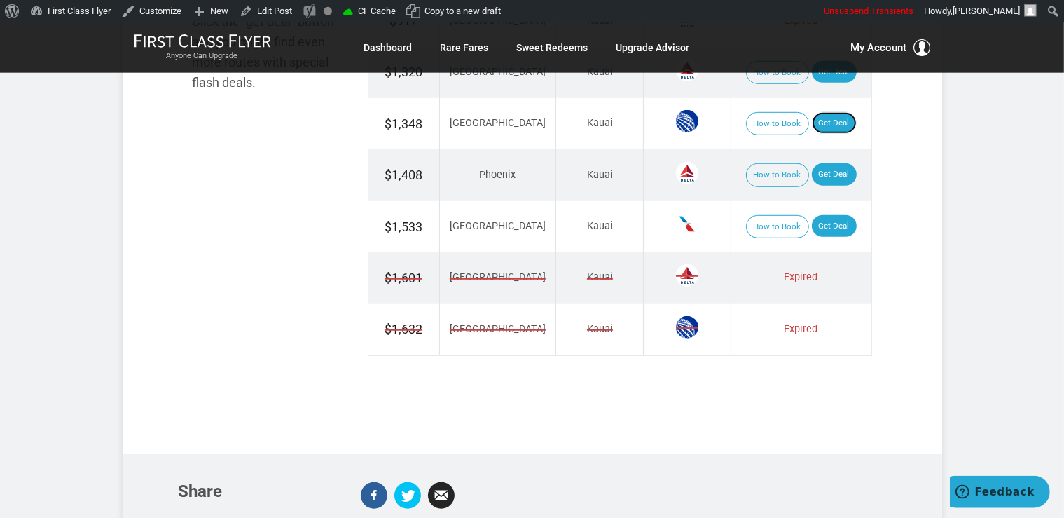
scroll to position [961, 0]
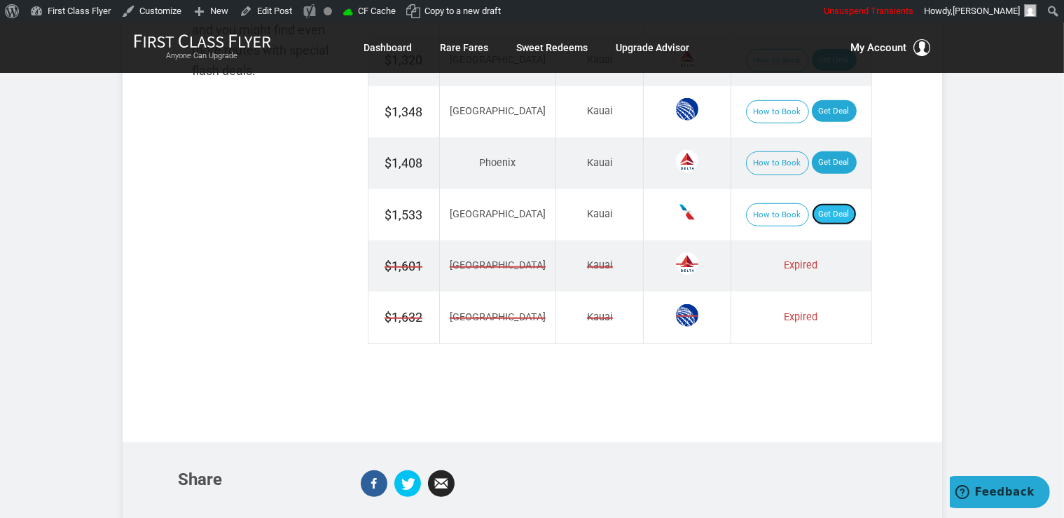
click at [813, 217] on link "Get Deal" at bounding box center [834, 214] width 45 height 22
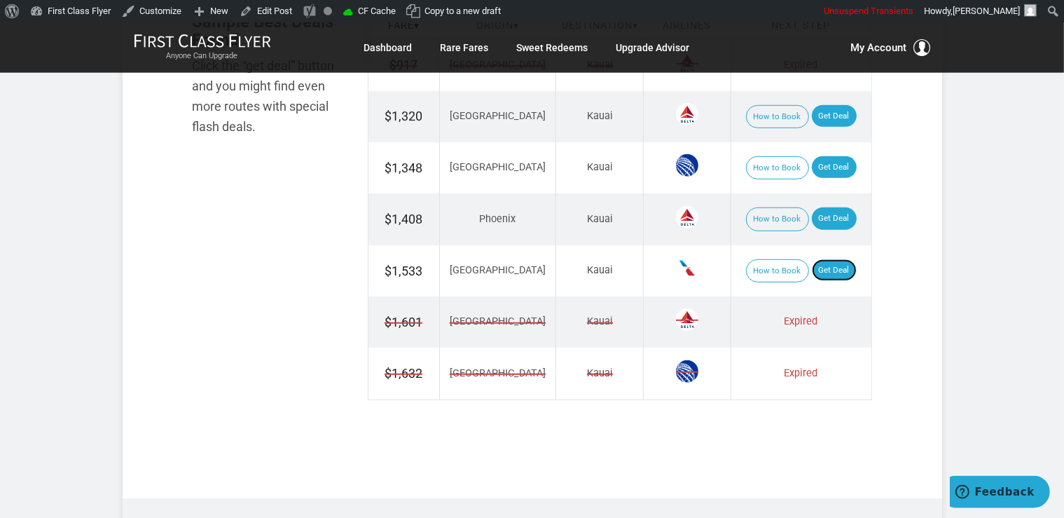
scroll to position [813, 0]
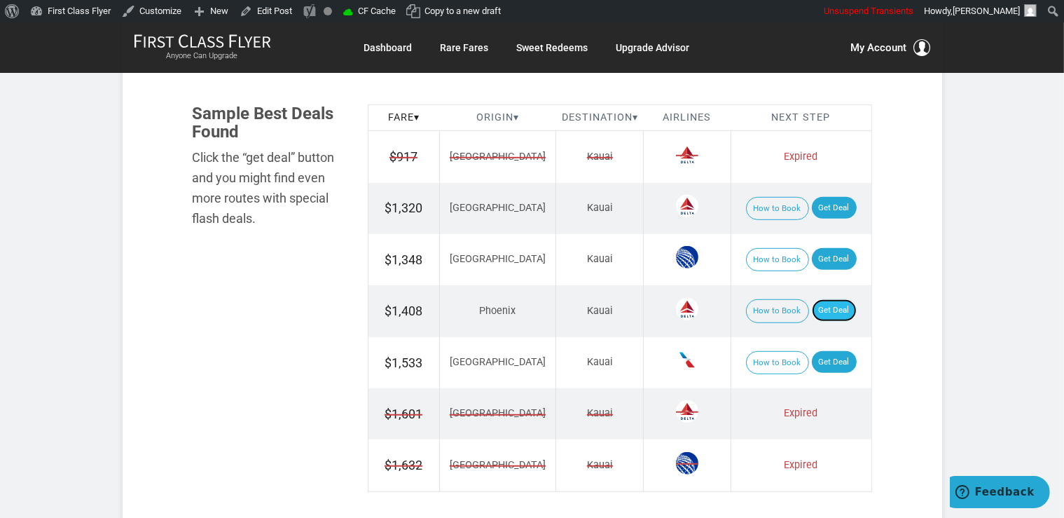
click at [830, 305] on link "Get Deal" at bounding box center [834, 310] width 45 height 22
click at [832, 308] on link "Get Deal" at bounding box center [834, 310] width 45 height 22
click at [820, 308] on link "Get Deal" at bounding box center [834, 310] width 45 height 22
click at [828, 301] on link "Get Deal" at bounding box center [834, 310] width 45 height 22
click at [822, 315] on link "Get Deal" at bounding box center [834, 310] width 45 height 22
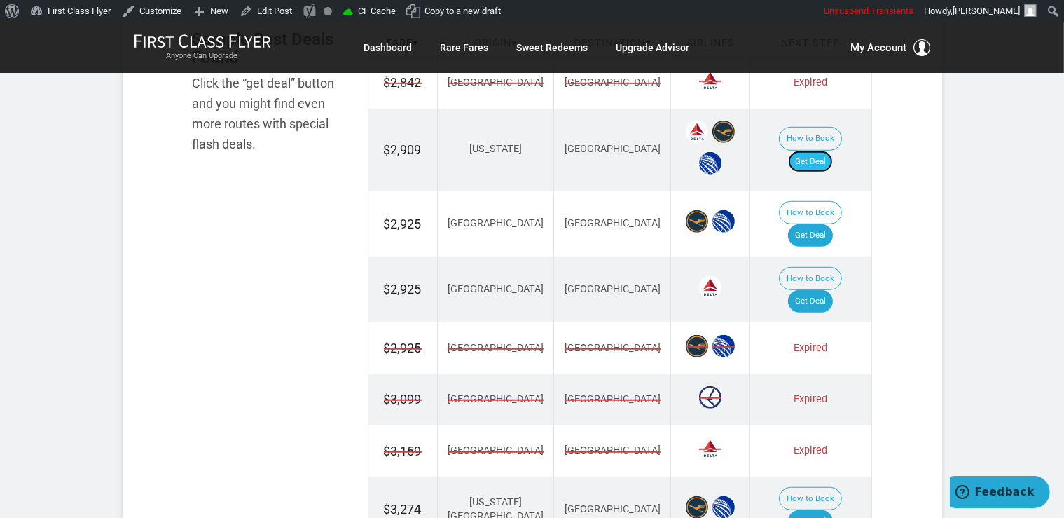
click at [818, 151] on link "Get Deal" at bounding box center [810, 162] width 45 height 22
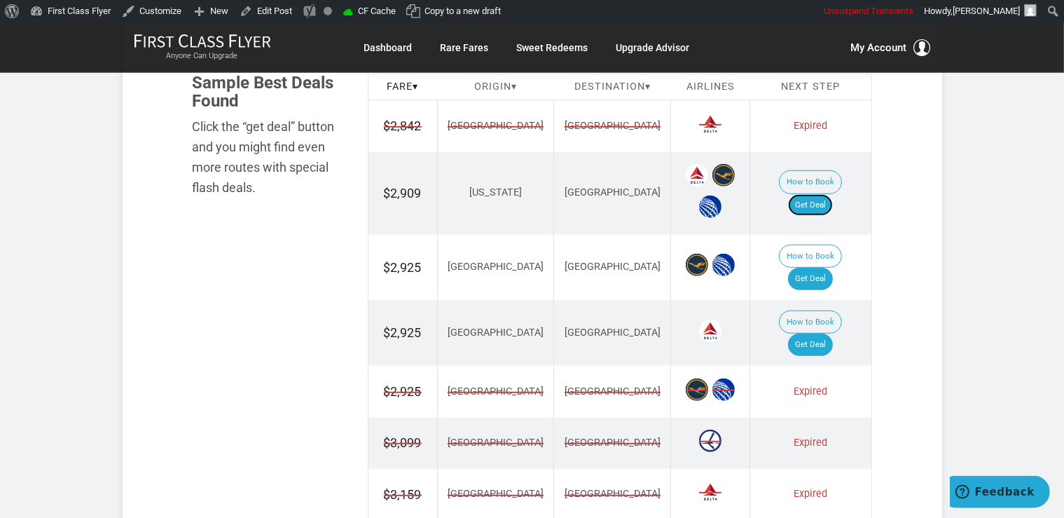
scroll to position [918, 0]
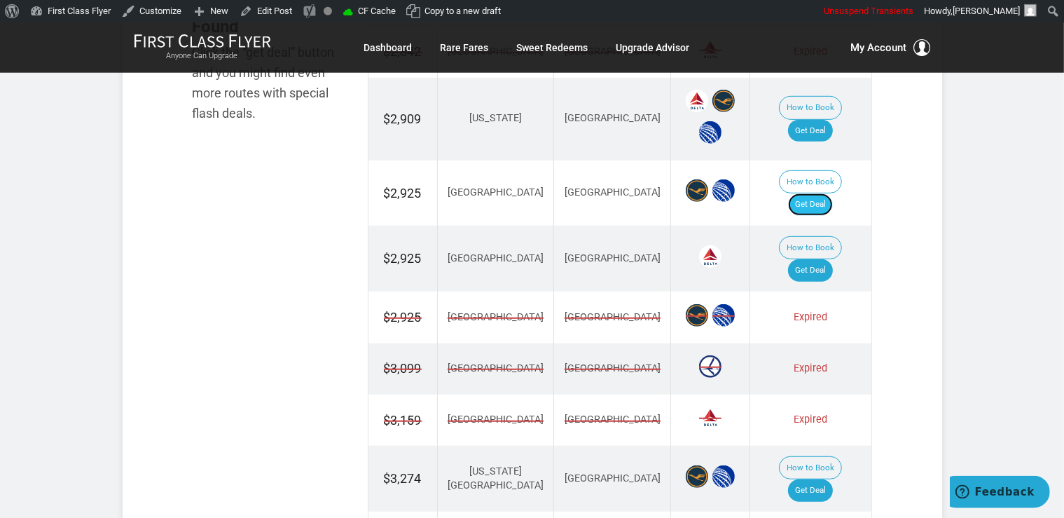
click at [818, 193] on link "Get Deal" at bounding box center [810, 204] width 45 height 22
click at [818, 259] on link "Get Deal" at bounding box center [810, 270] width 45 height 22
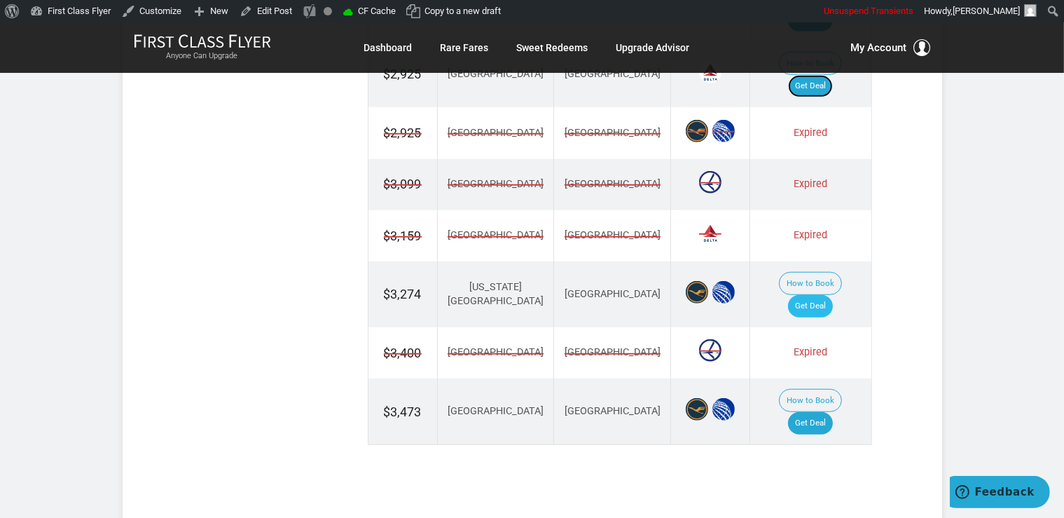
scroll to position [1140, 0]
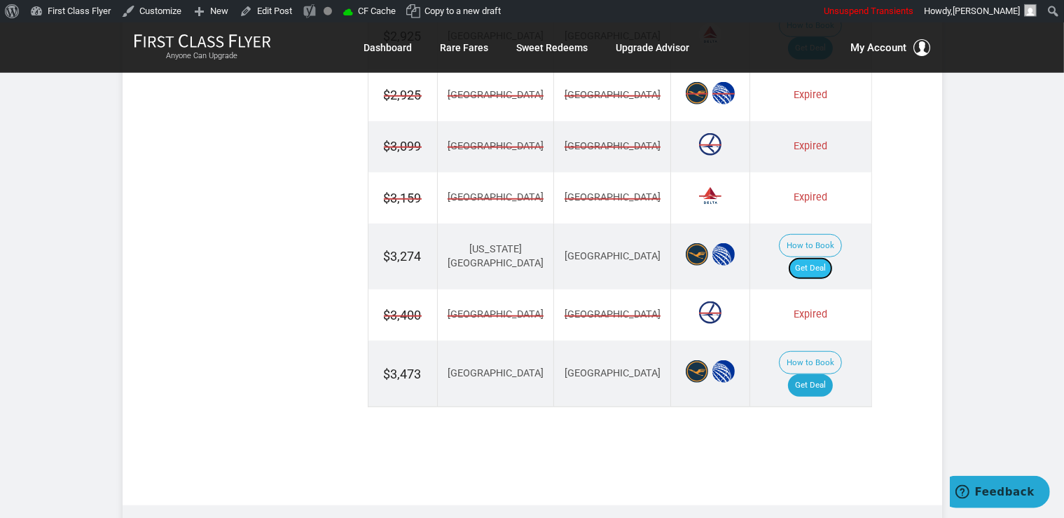
click at [810, 257] on link "Get Deal" at bounding box center [810, 268] width 45 height 22
click at [823, 374] on link "Get Deal" at bounding box center [810, 385] width 45 height 22
click at [809, 257] on link "Get Deal" at bounding box center [810, 268] width 45 height 22
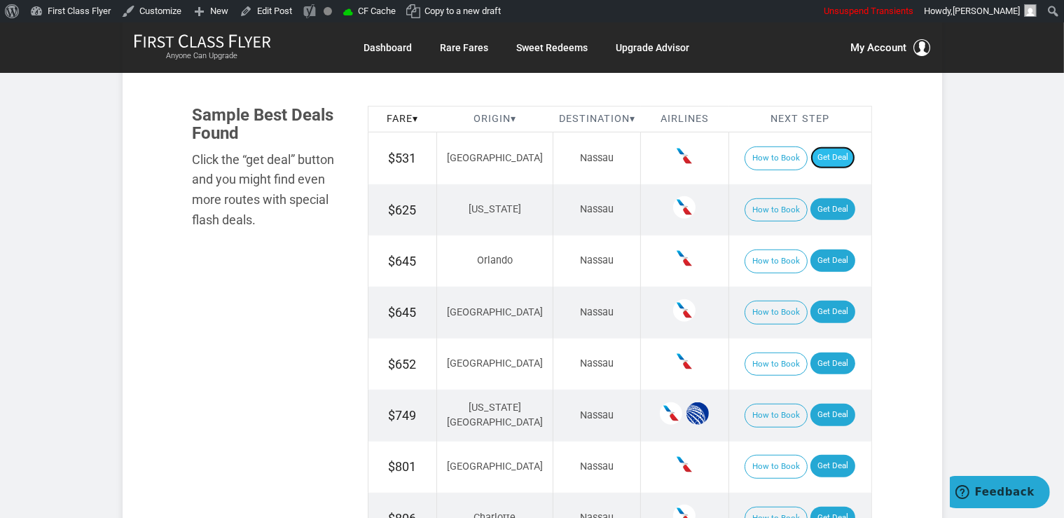
click at [831, 158] on link "Get Deal" at bounding box center [832, 157] width 45 height 22
